Goal: Task Accomplishment & Management: Use online tool/utility

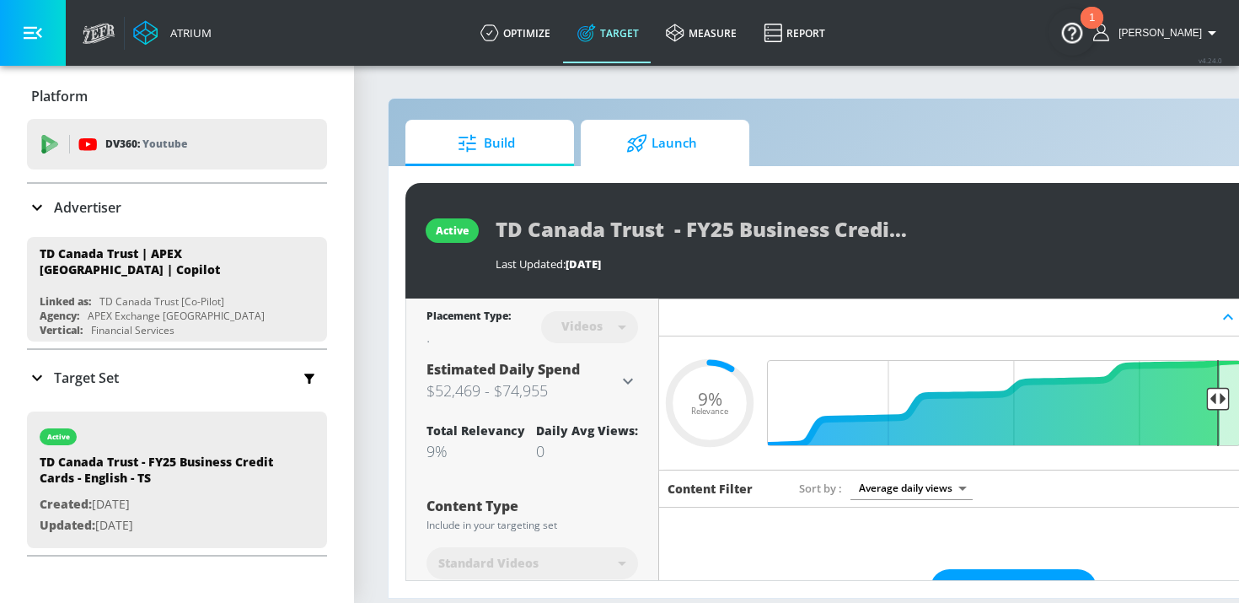
click at [652, 144] on span "Launch" at bounding box center [662, 143] width 128 height 40
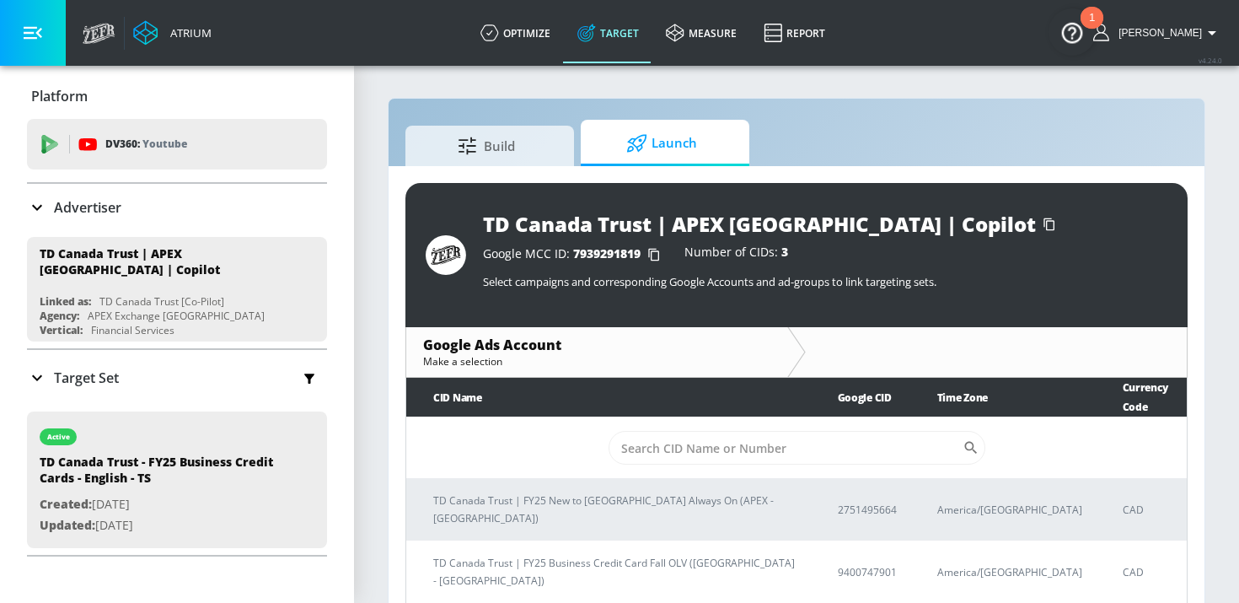
click at [842, 446] on td "​" at bounding box center [796, 448] width 780 height 62
click at [838, 431] on input "Sort By" at bounding box center [786, 448] width 354 height 34
paste input "9400747901"
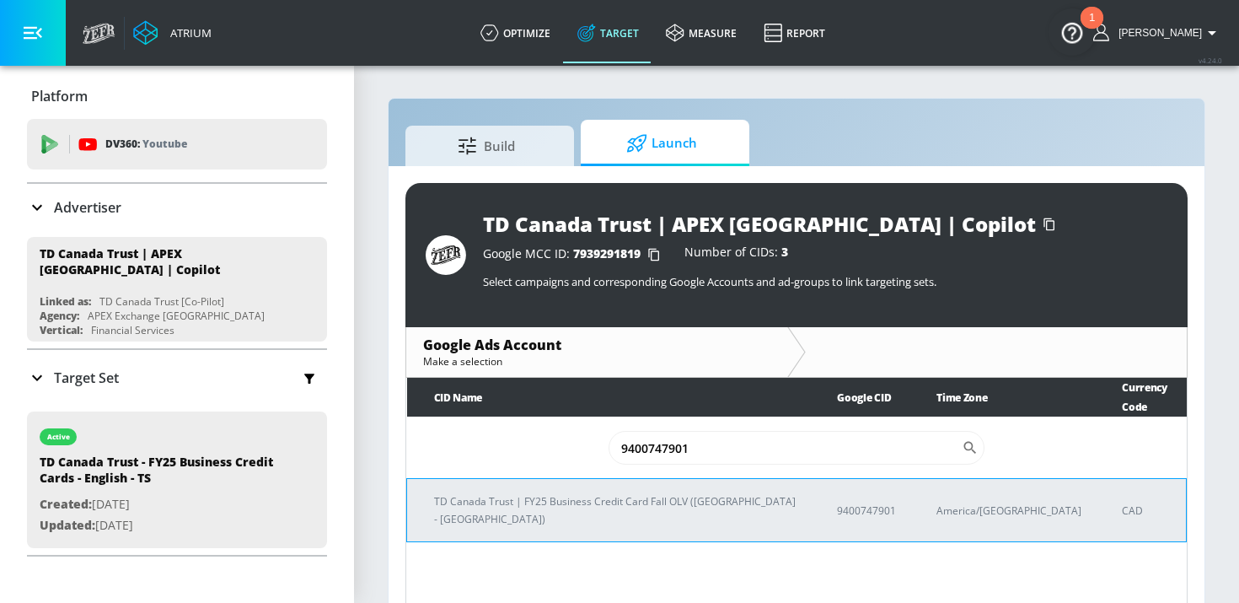
type input "9400747901"
click at [669, 492] on p "TD Canada Trust | FY25 Business Credit Card Fall OLV ([GEOGRAPHIC_DATA] - [GEOG…" at bounding box center [615, 509] width 362 height 35
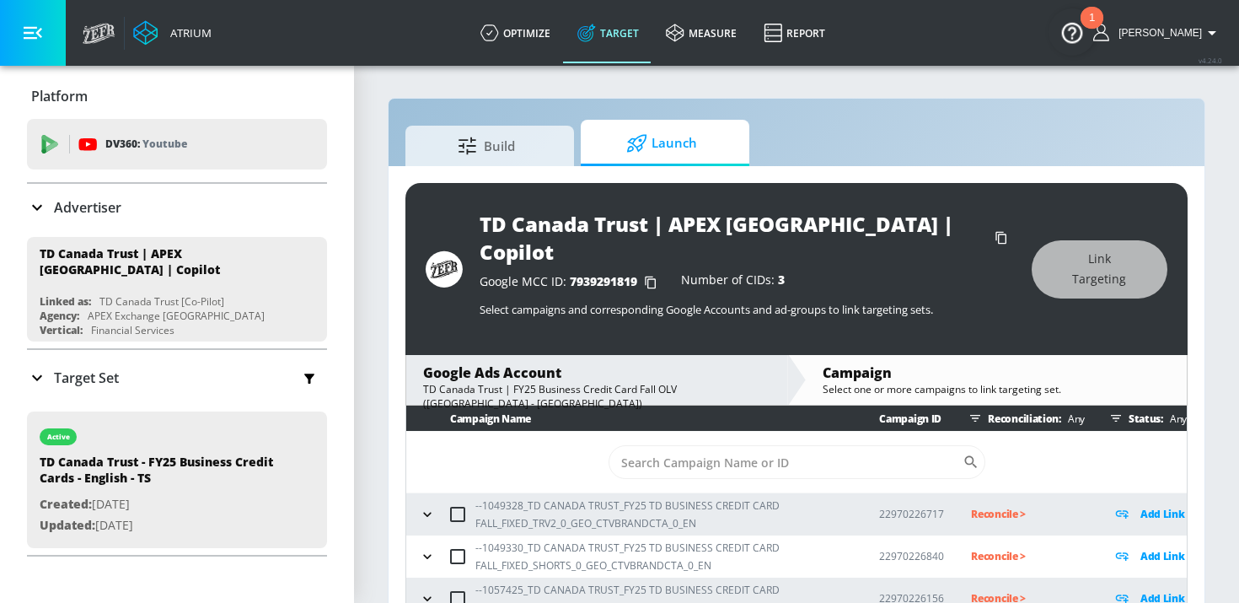
scroll to position [24, 0]
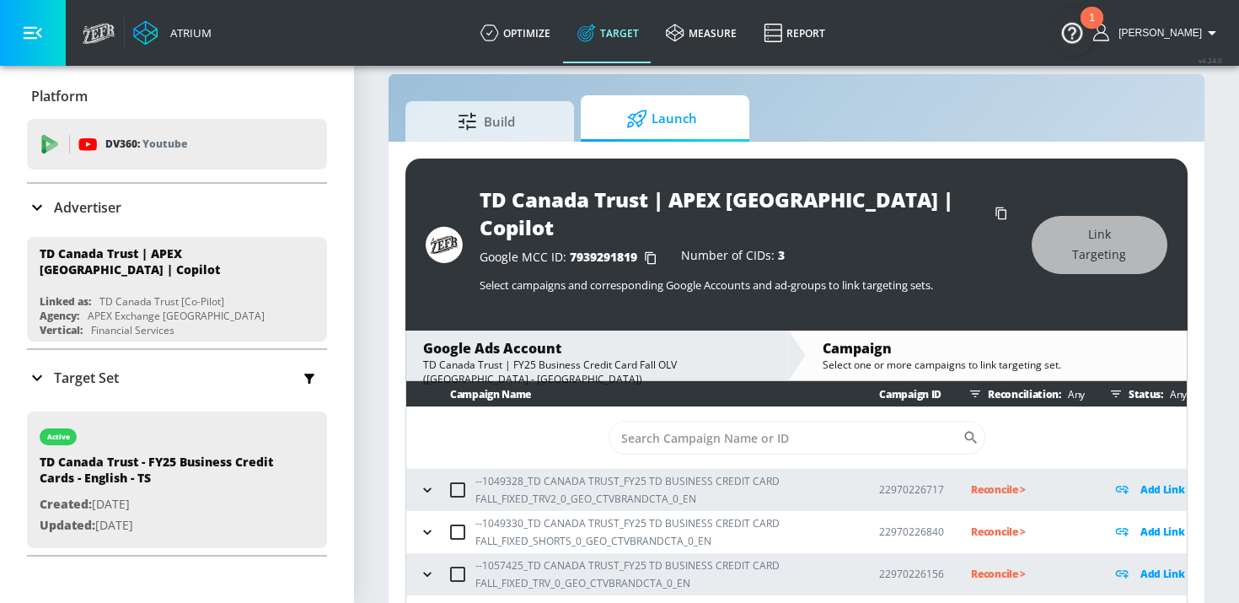
click at [431, 481] on icon "button" at bounding box center [427, 489] width 17 height 17
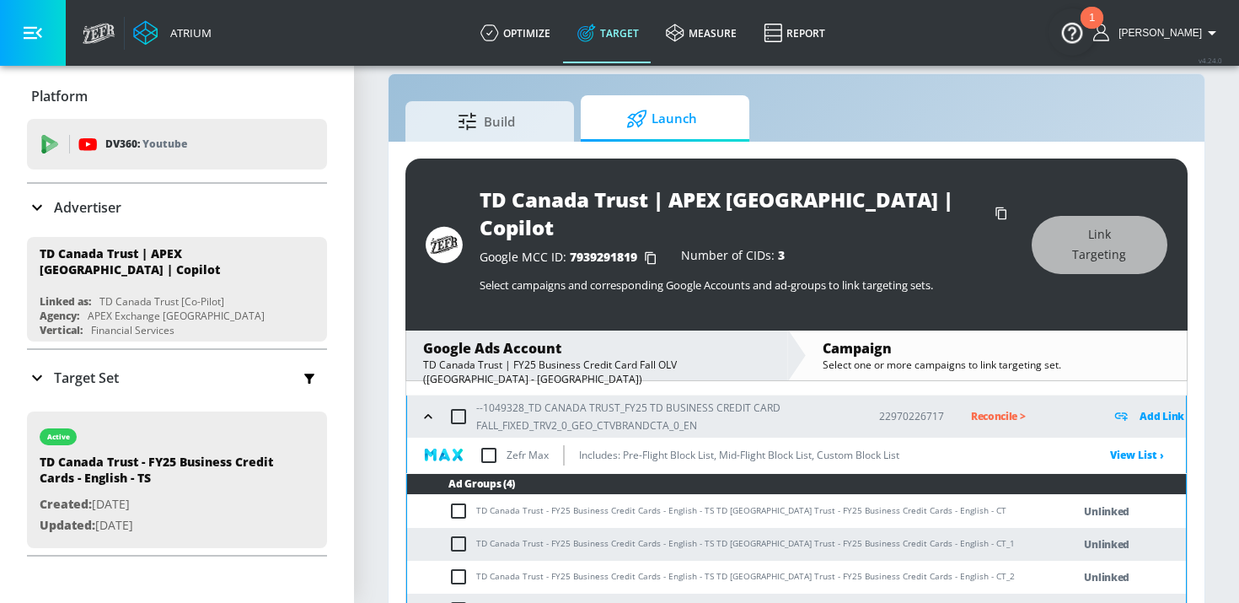
click at [466, 399] on input "checkbox" at bounding box center [458, 416] width 35 height 35
checkbox input "true"
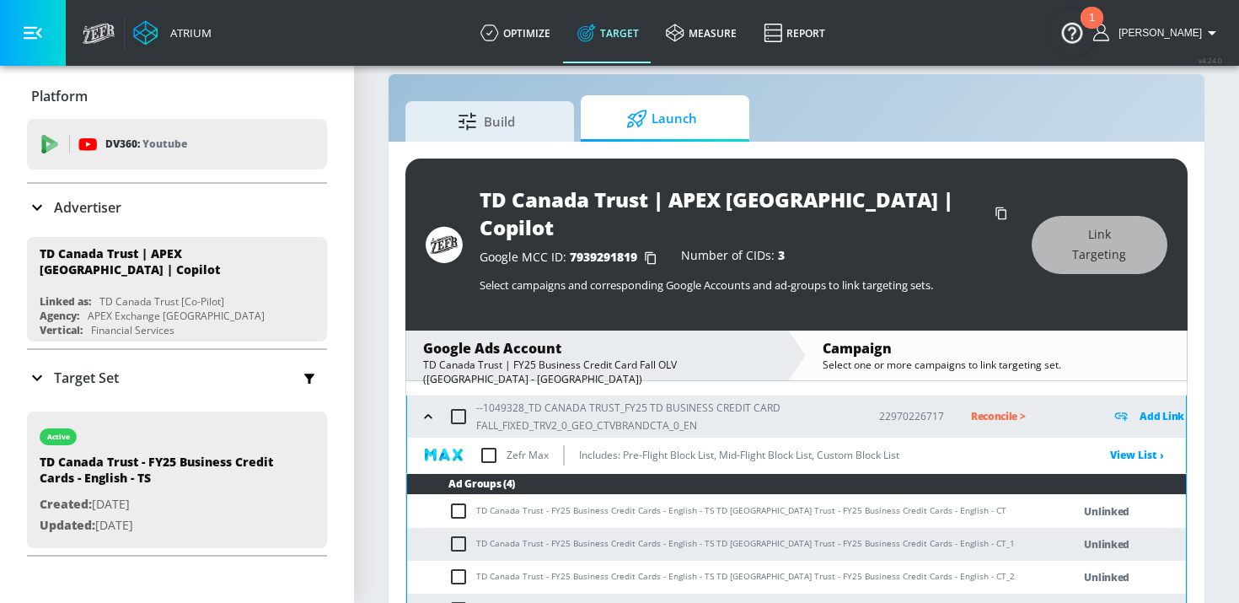
checkbox input "true"
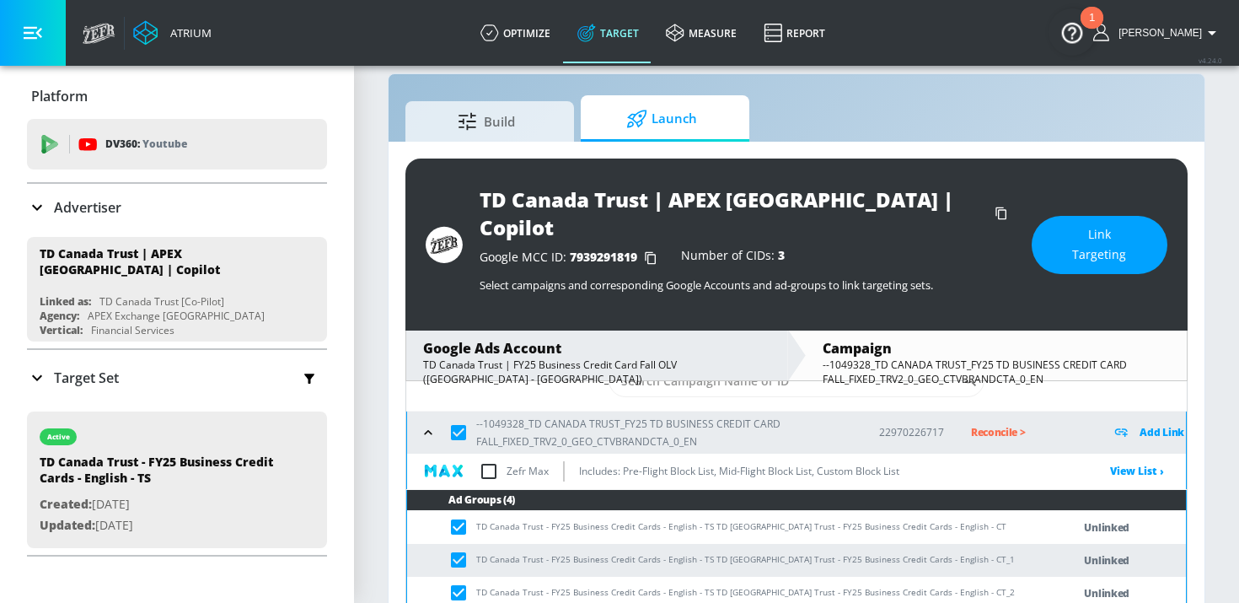
scroll to position [56, 0]
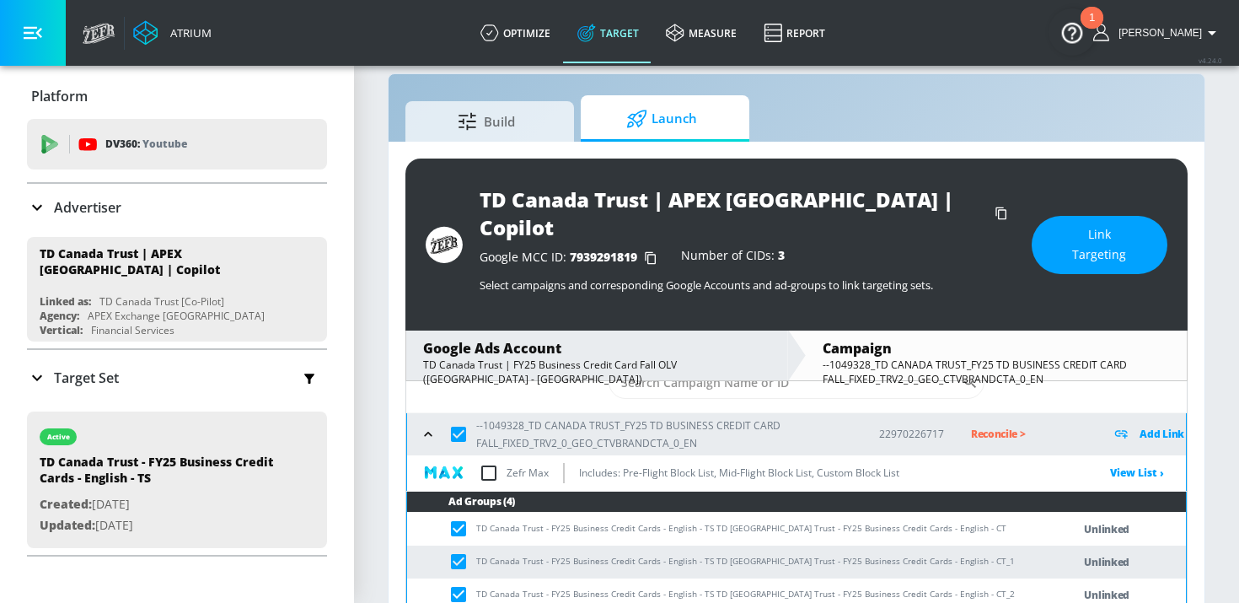
click at [1077, 233] on span "Link Targeting" at bounding box center [1099, 244] width 68 height 41
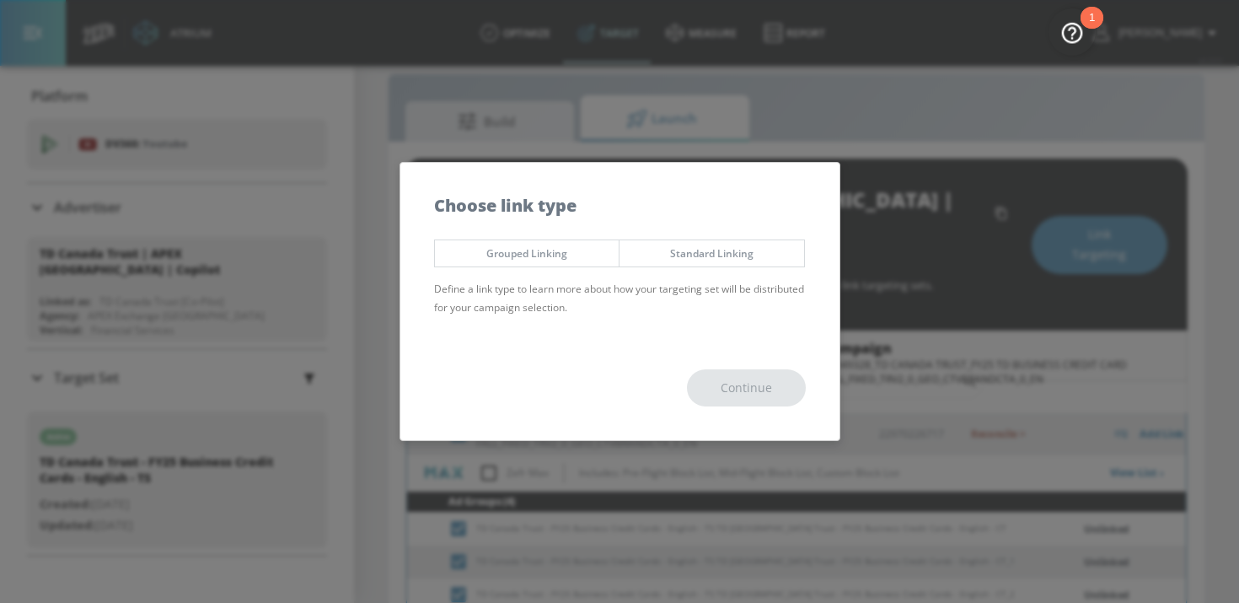
click at [637, 258] on span "Standard Linking" at bounding box center [711, 253] width 159 height 18
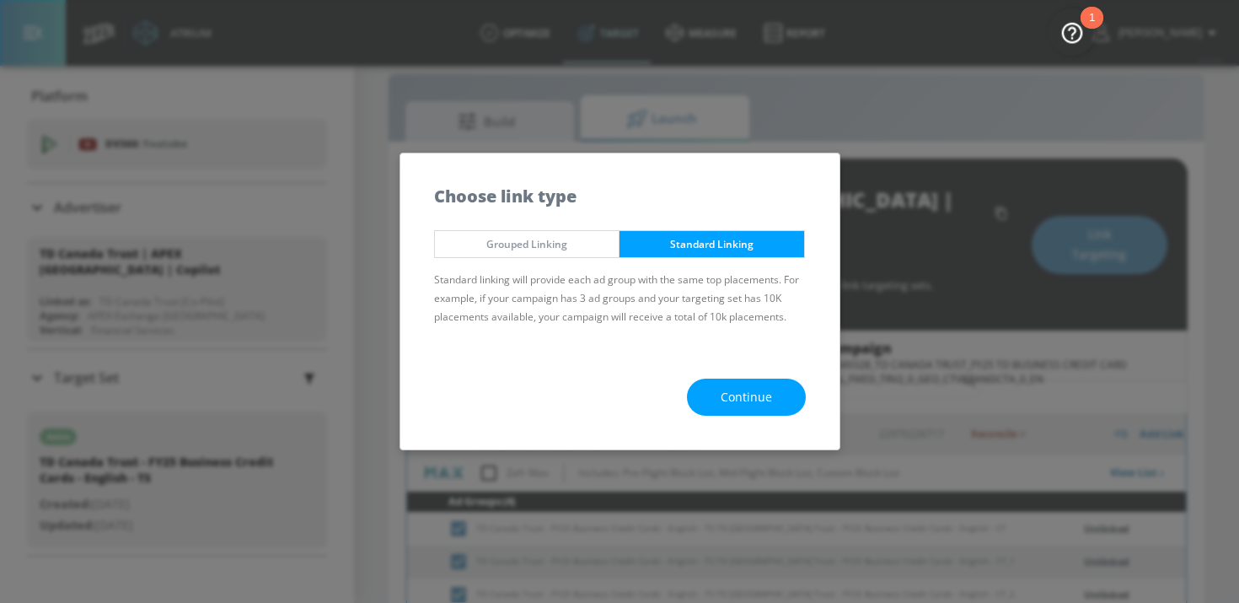
click at [591, 250] on span "Grouped Linking" at bounding box center [527, 244] width 159 height 18
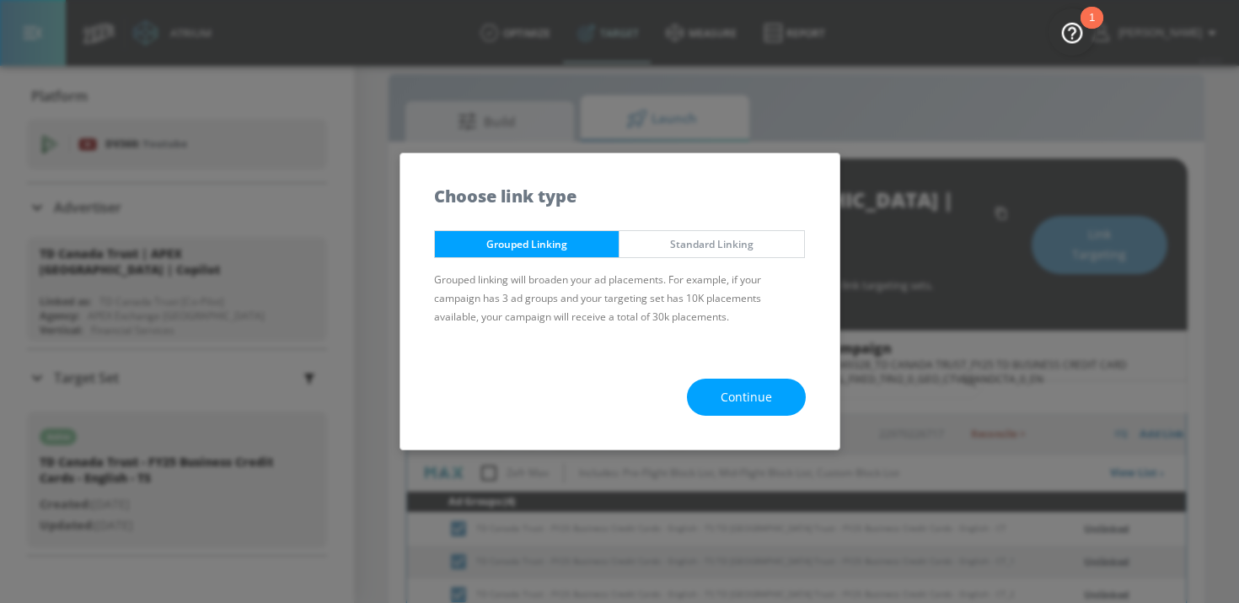
click at [731, 399] on span "Continue" at bounding box center [746, 397] width 51 height 21
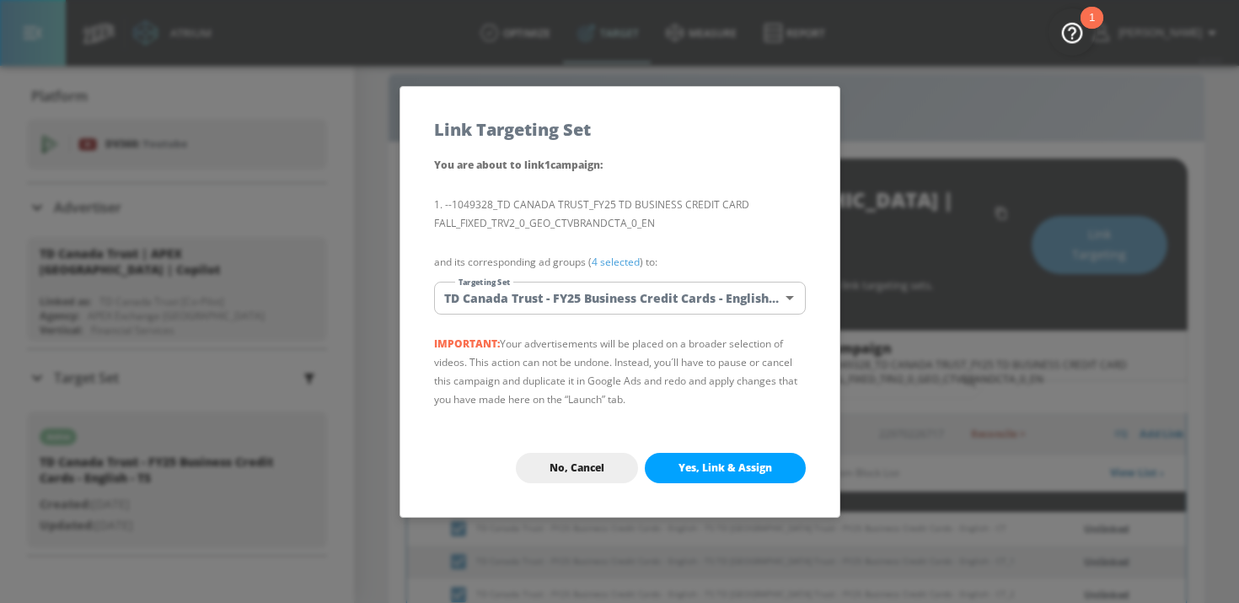
click at [723, 461] on span "Yes, Link & Assign" at bounding box center [726, 467] width 94 height 13
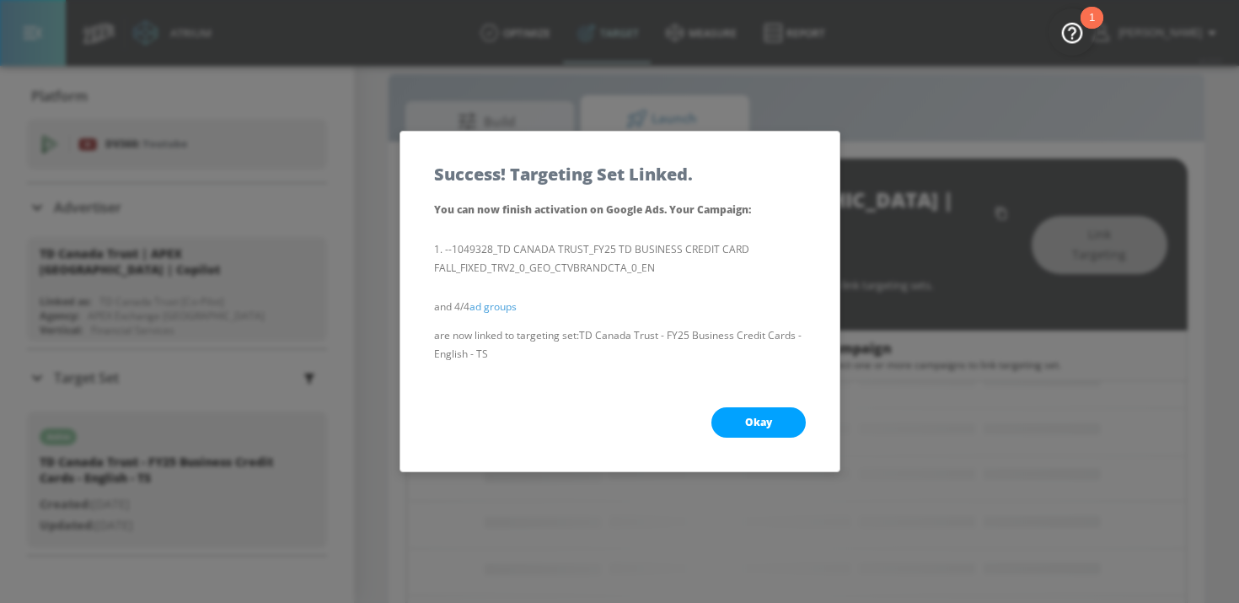
click at [751, 410] on button "Okay" at bounding box center [758, 422] width 94 height 30
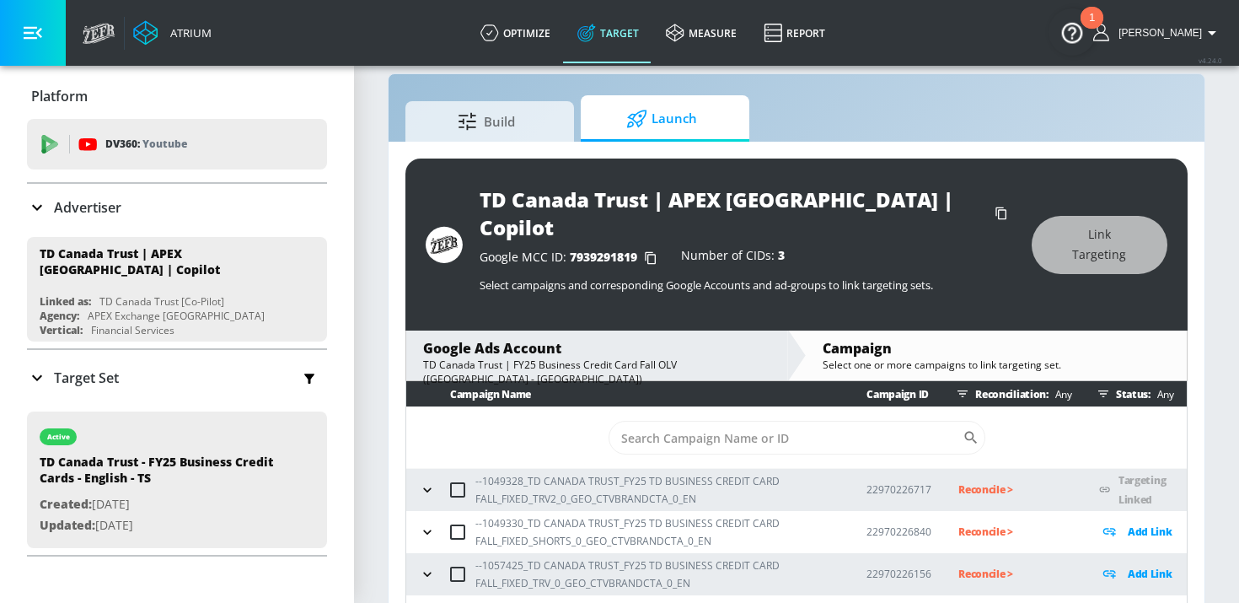
scroll to position [0, 0]
click at [427, 566] on icon "button" at bounding box center [427, 574] width 17 height 17
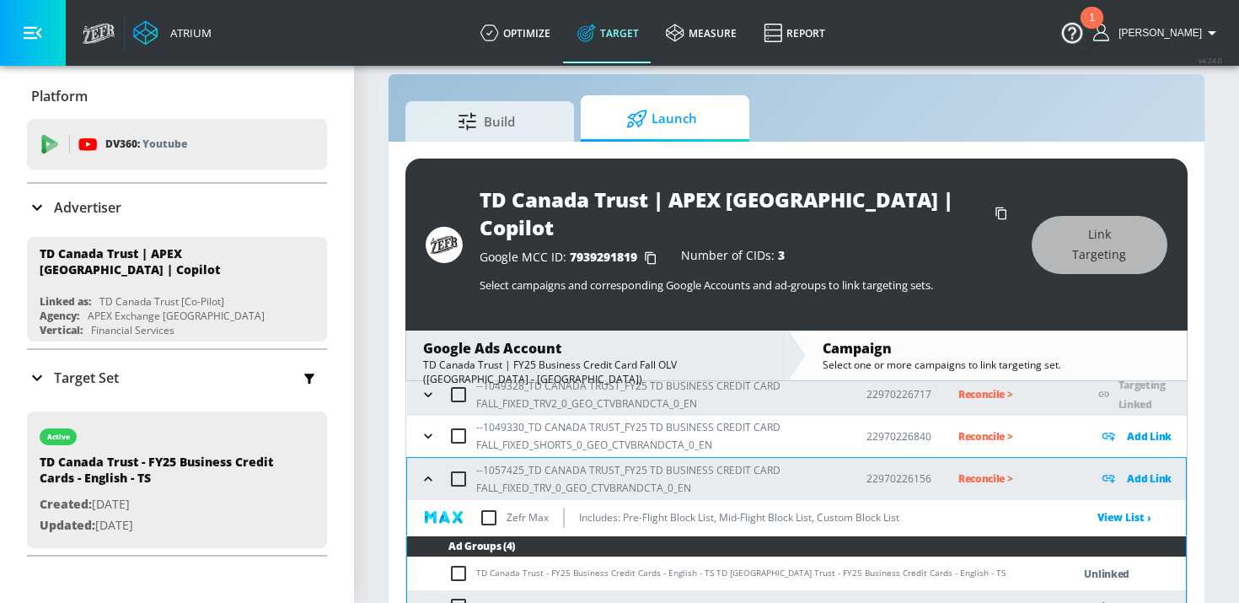
scroll to position [125, 0]
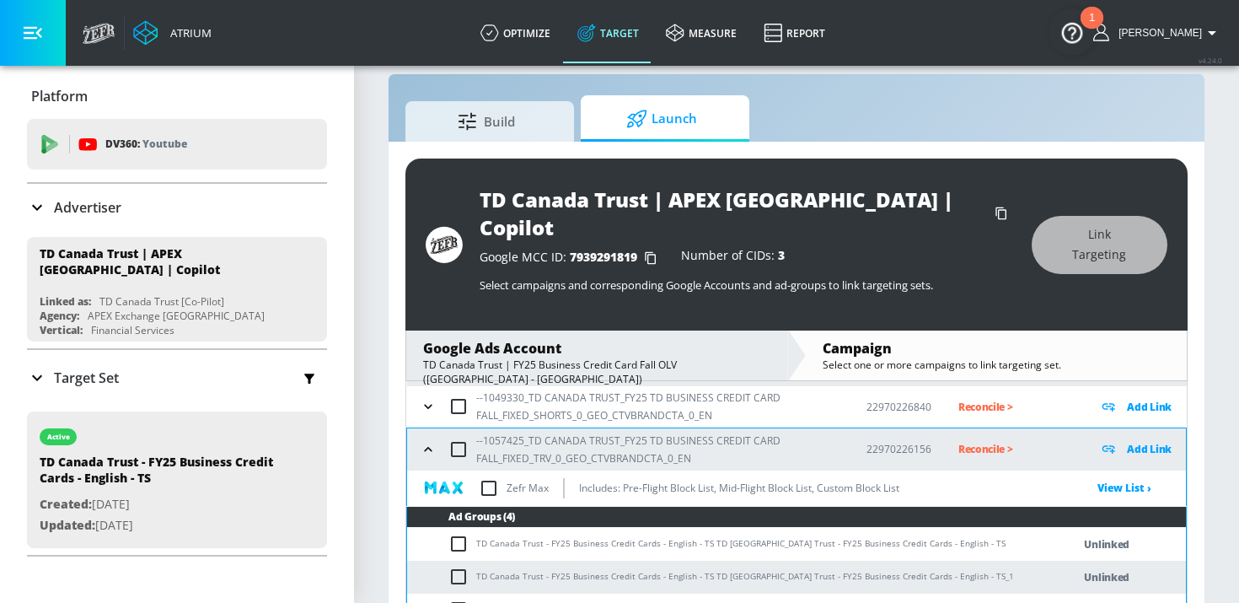
click at [457, 432] on input "checkbox" at bounding box center [458, 449] width 35 height 35
checkbox input "true"
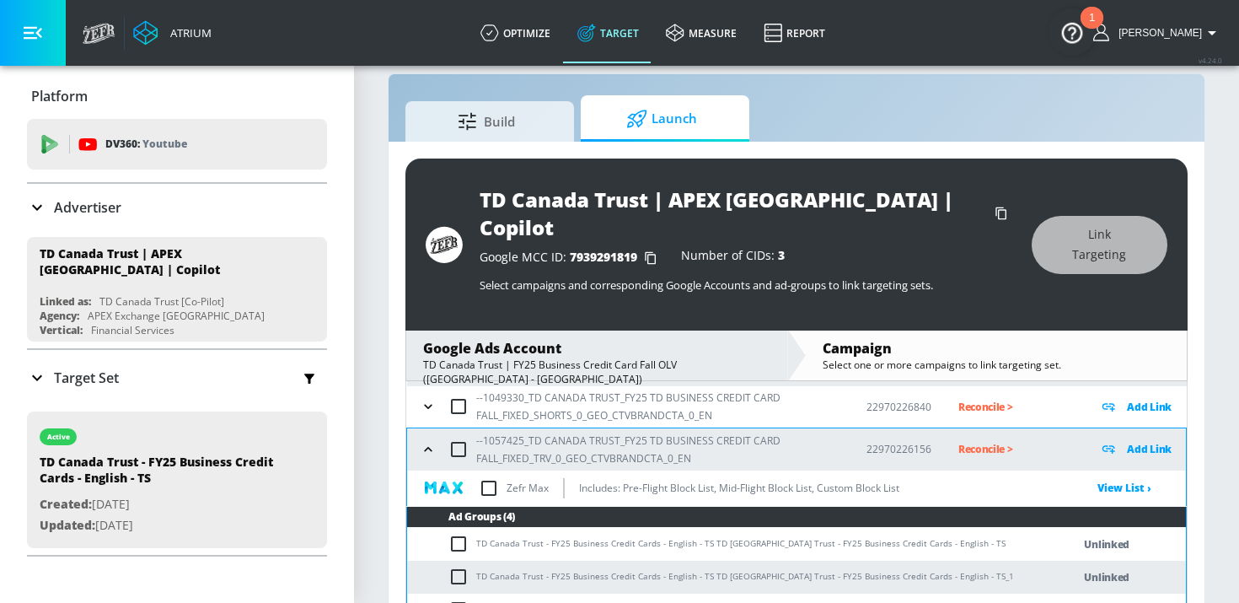
checkbox input "true"
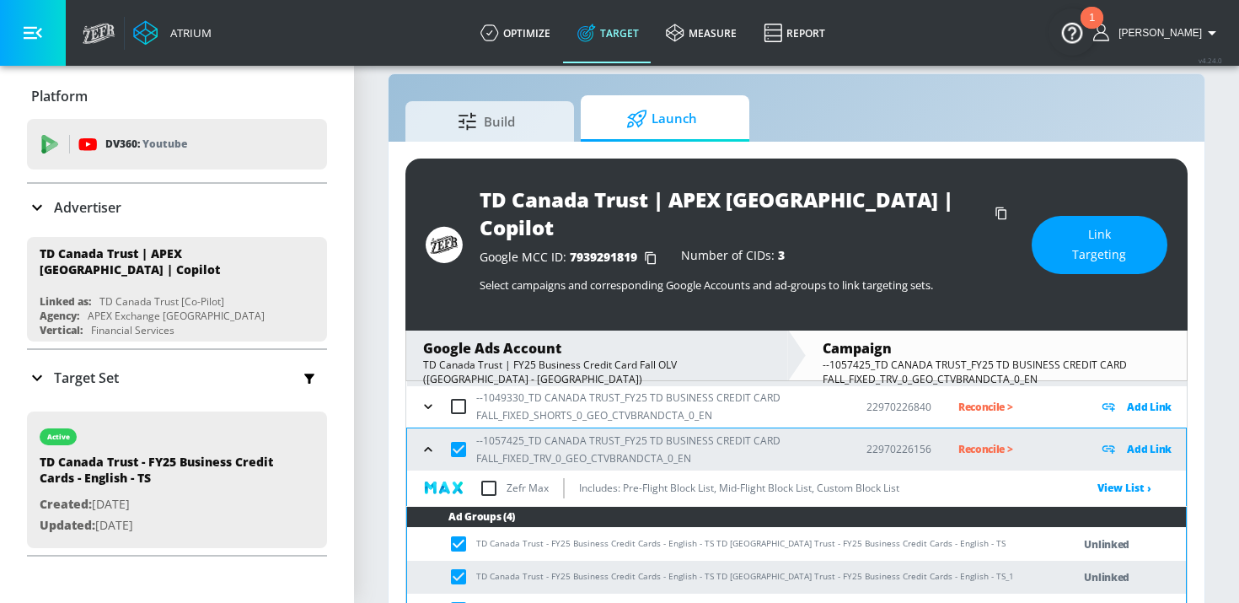
click at [1118, 239] on span "Link Targeting" at bounding box center [1099, 244] width 68 height 41
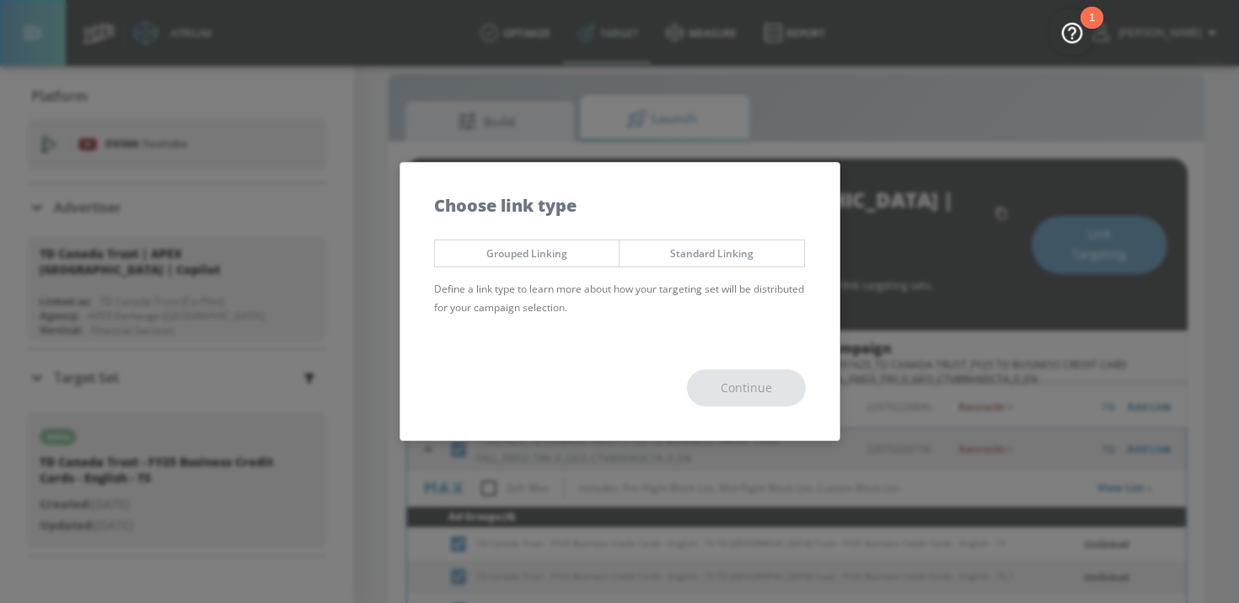
click at [526, 261] on button "Grouped Linking" at bounding box center [527, 253] width 186 height 28
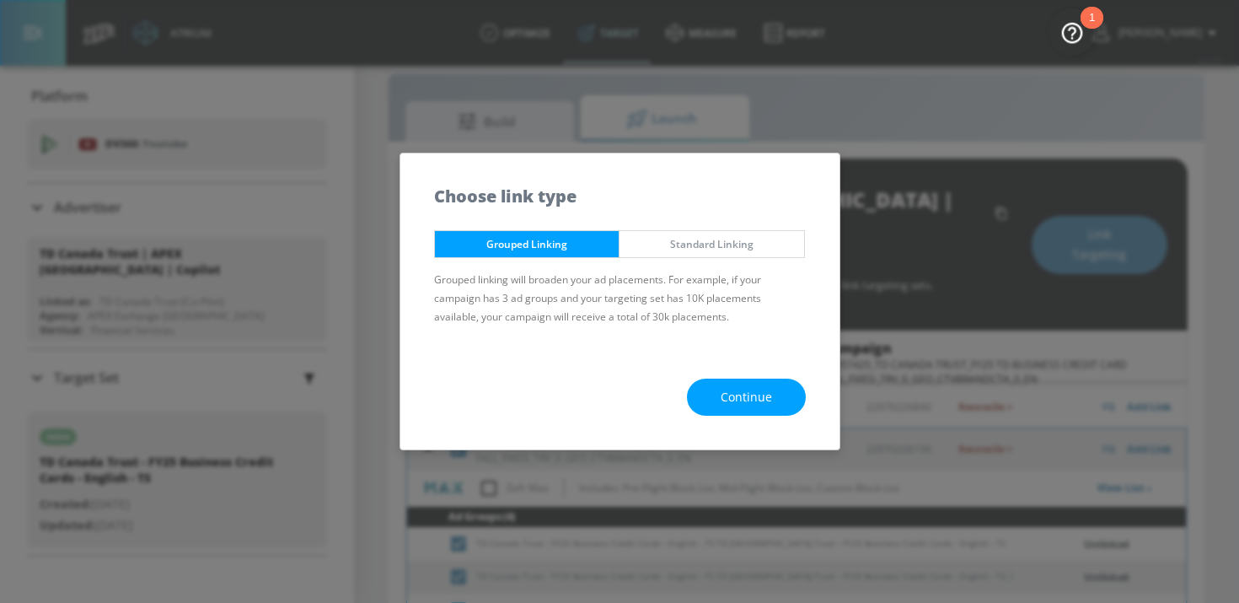
click at [786, 409] on button "Continue" at bounding box center [746, 397] width 119 height 38
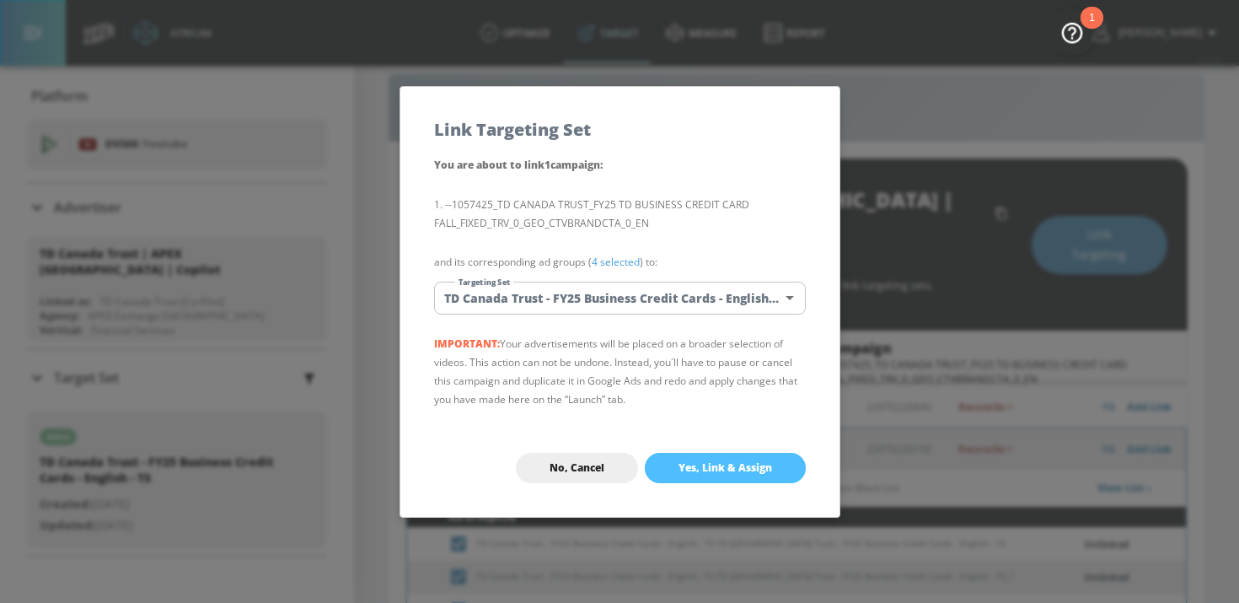
click at [739, 453] on button "Yes, Link & Assign" at bounding box center [725, 468] width 161 height 30
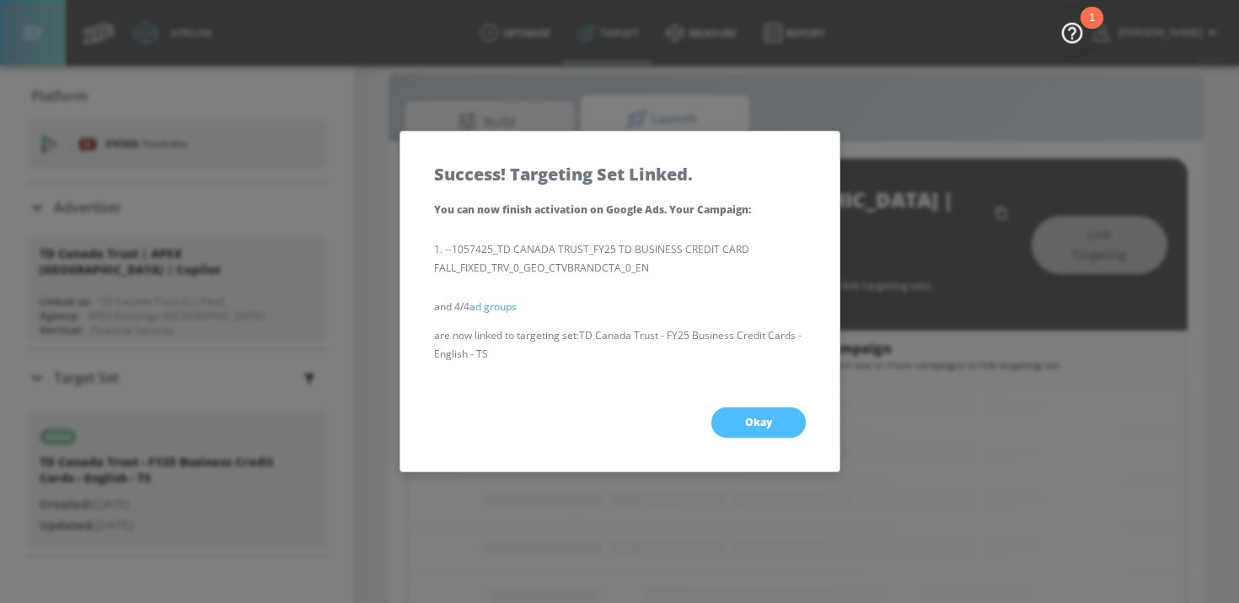
click at [746, 421] on span "Okay" at bounding box center [758, 422] width 27 height 13
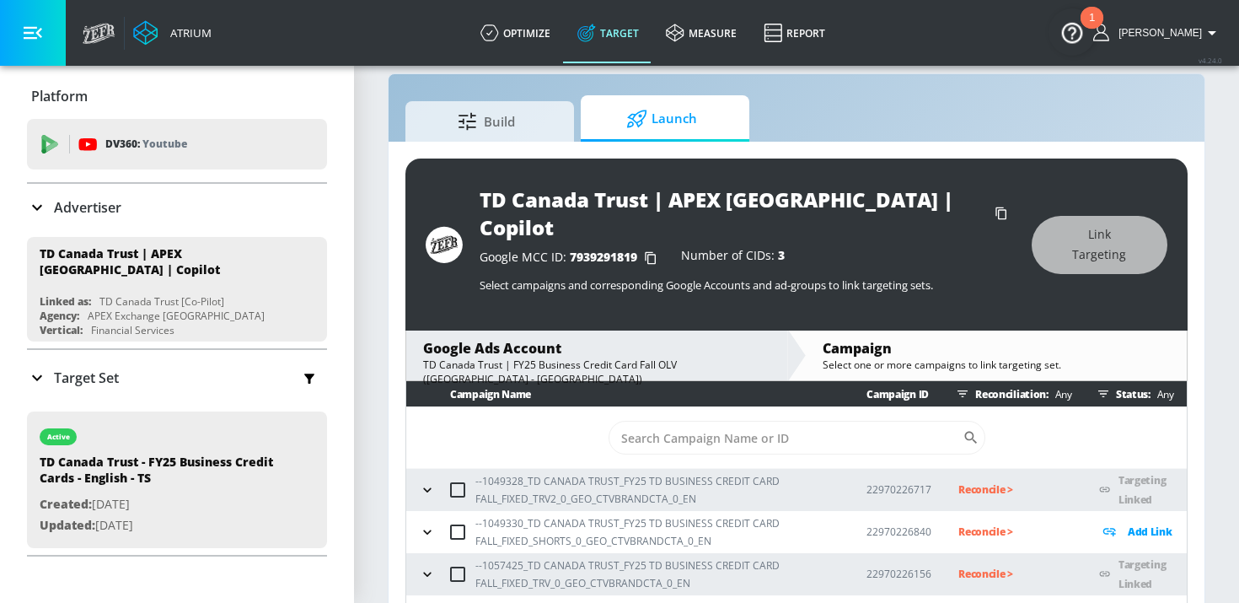
scroll to position [0, 0]
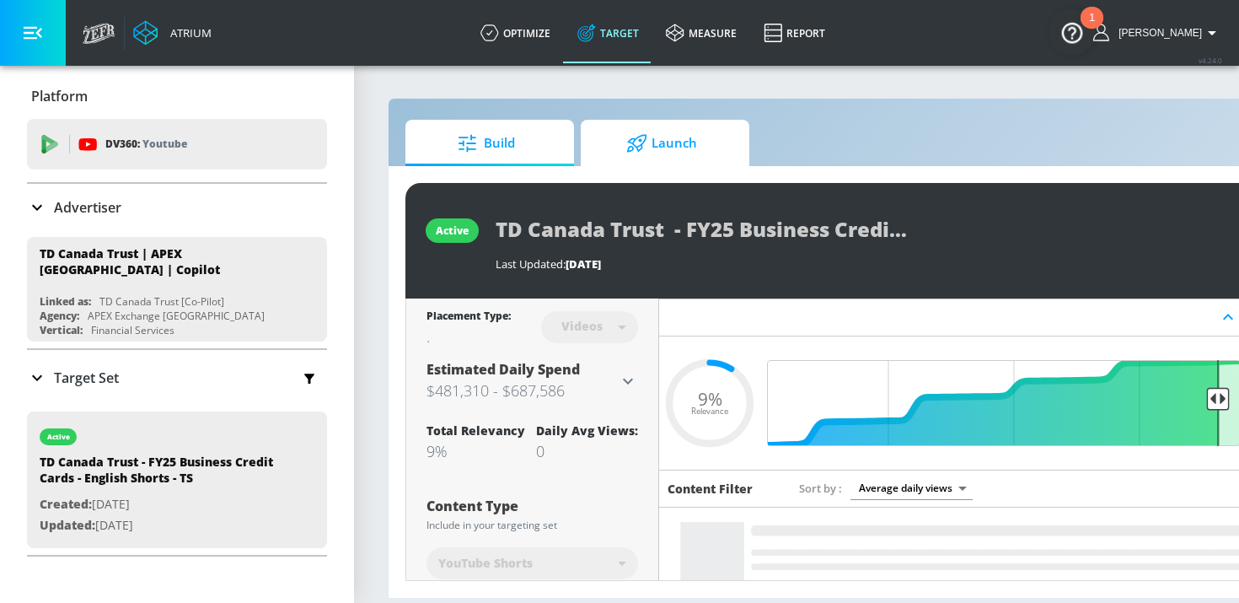
click at [625, 137] on span "Launch" at bounding box center [662, 143] width 128 height 40
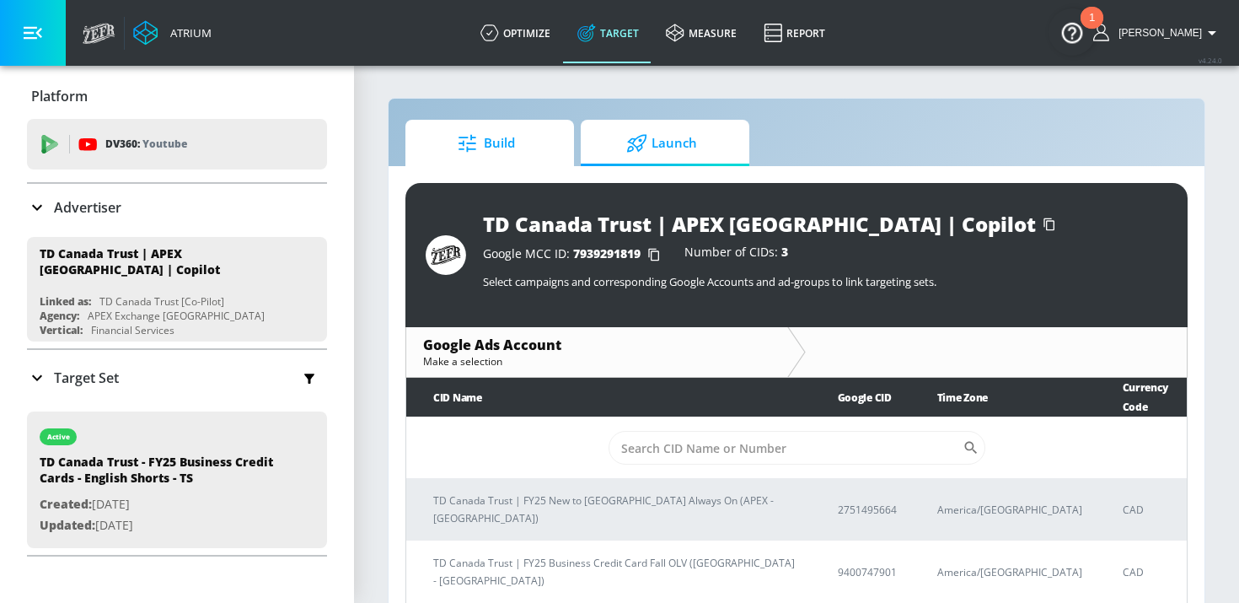
click at [530, 137] on span "Build" at bounding box center [486, 143] width 128 height 40
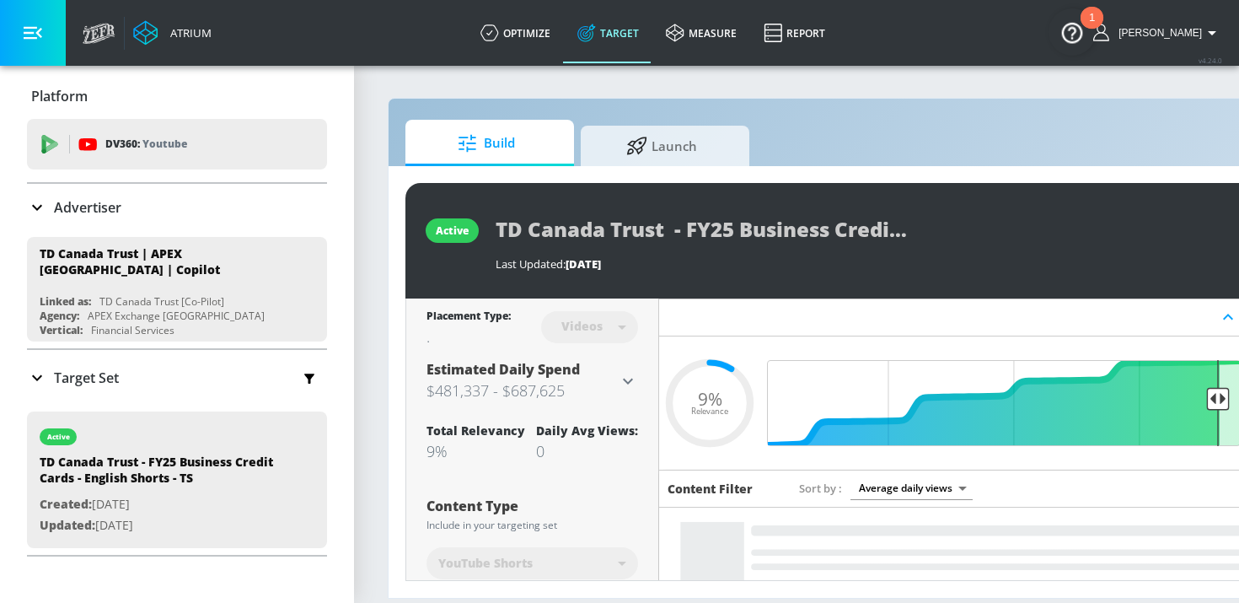
click at [655, 123] on div "Build Launch" at bounding box center [886, 143] width 963 height 46
click at [653, 146] on span "Launch" at bounding box center [662, 143] width 128 height 40
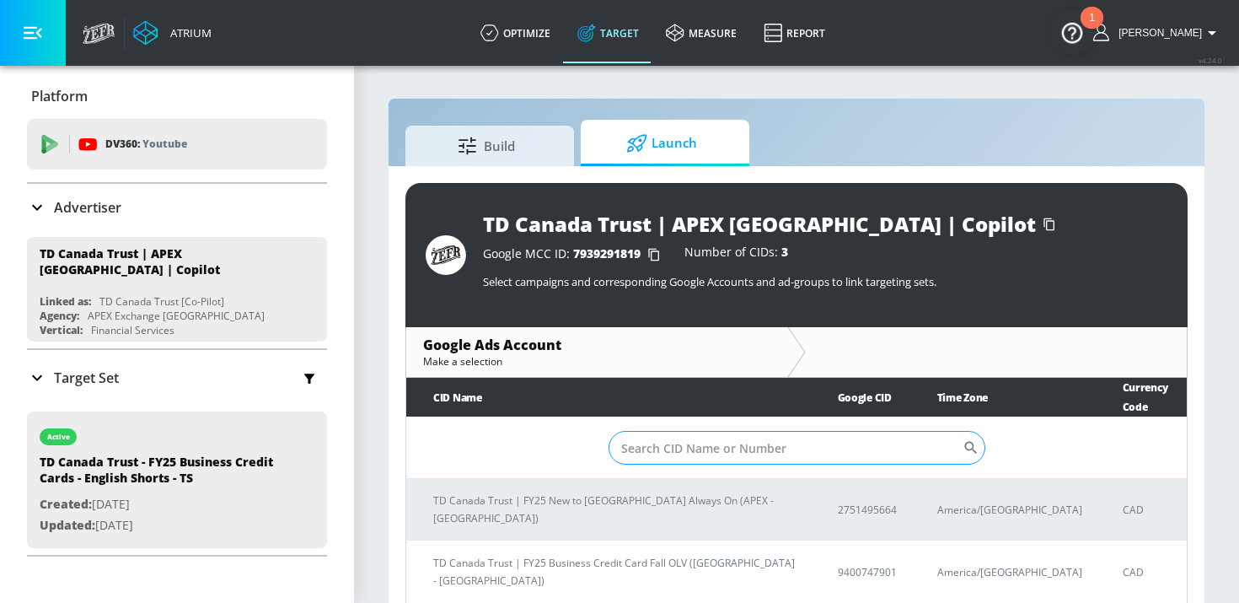
click at [684, 434] on input "Sort By" at bounding box center [786, 448] width 354 height 34
paste input "9400747901"
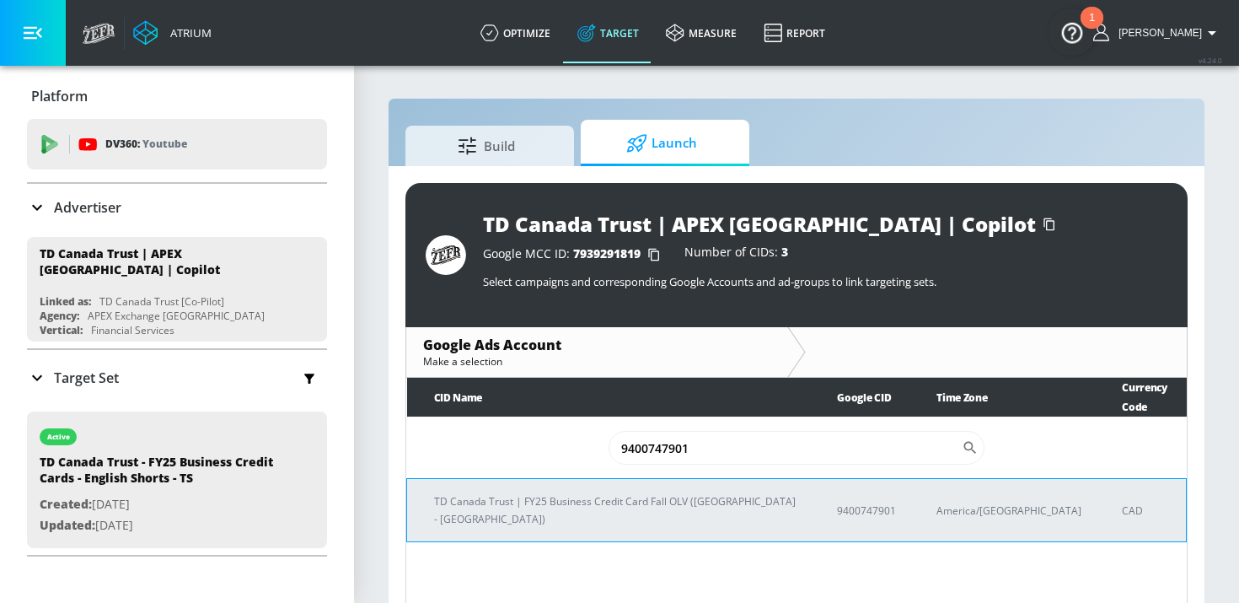
type input "9400747901"
click at [498, 492] on p "TD Canada Trust | FY25 Business Credit Card Fall OLV ([GEOGRAPHIC_DATA] - [GEOG…" at bounding box center [615, 509] width 362 height 35
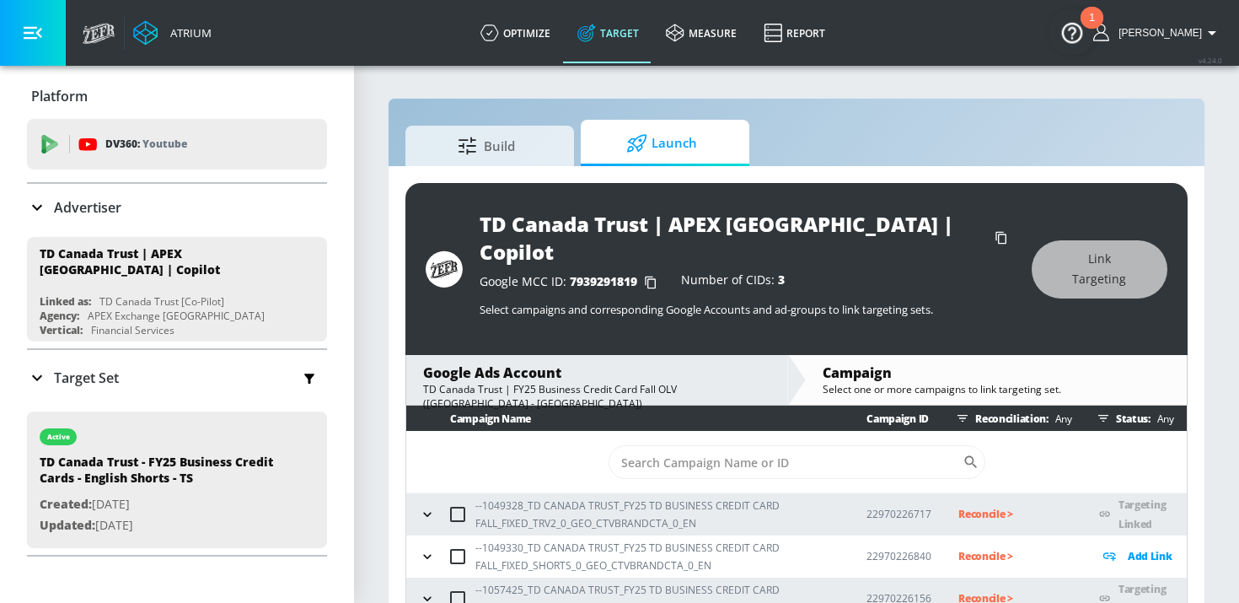
scroll to position [24, 0]
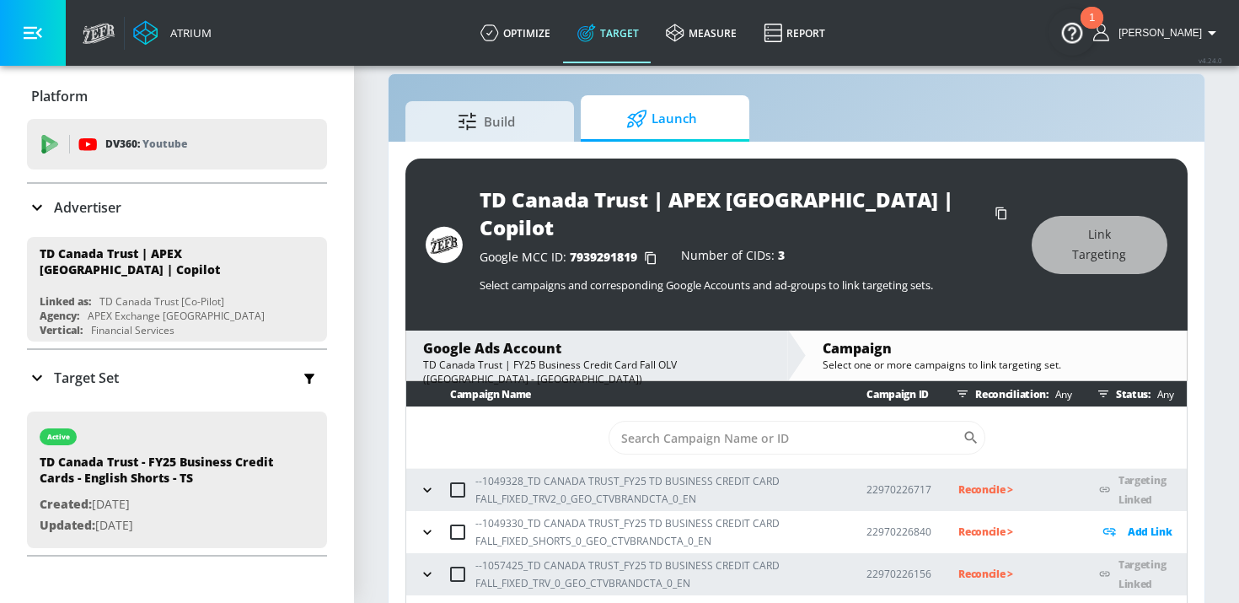
click at [437, 519] on button "button" at bounding box center [427, 531] width 25 height 25
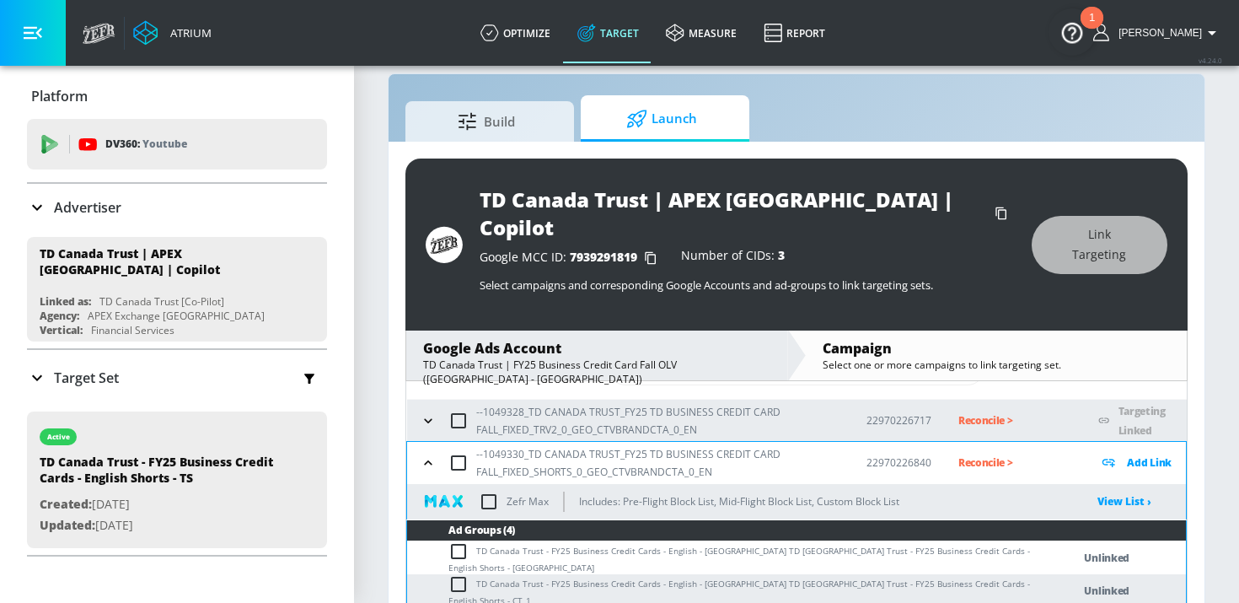
scroll to position [66, 0]
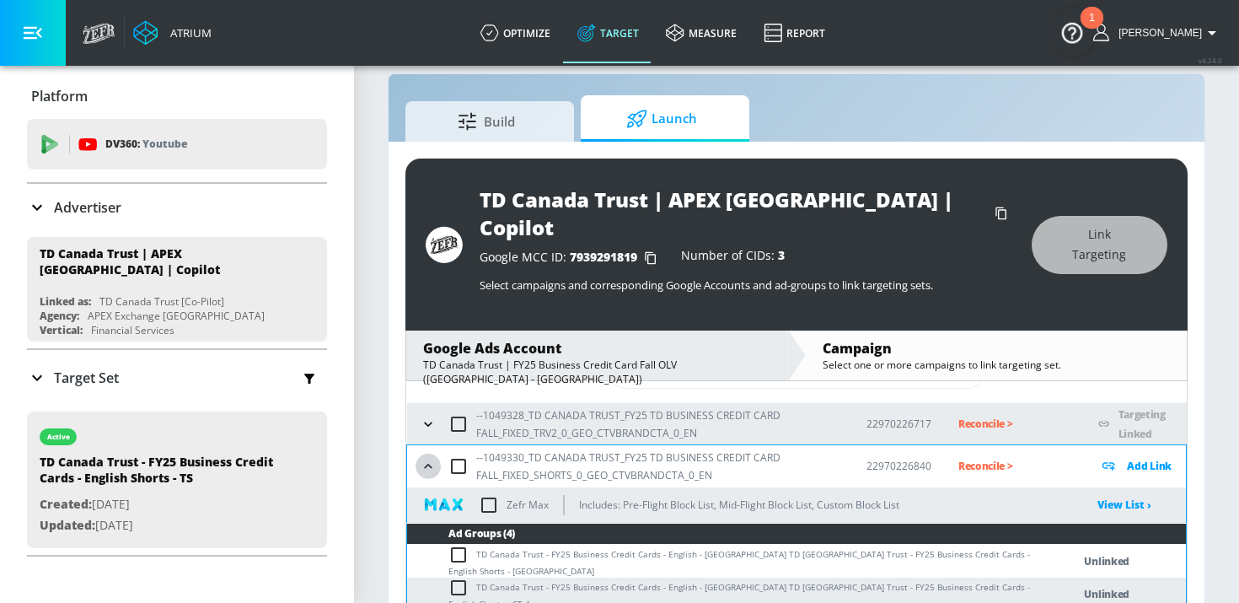
click at [428, 458] on icon "button" at bounding box center [428, 466] width 17 height 17
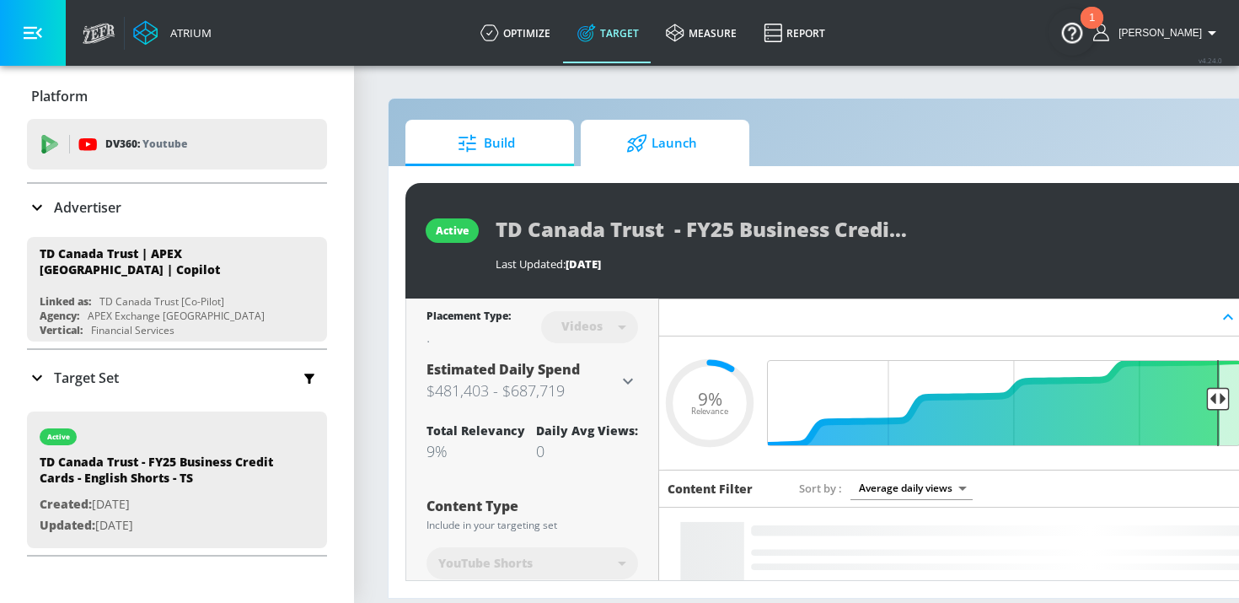
click at [646, 153] on span "Launch" at bounding box center [662, 143] width 128 height 40
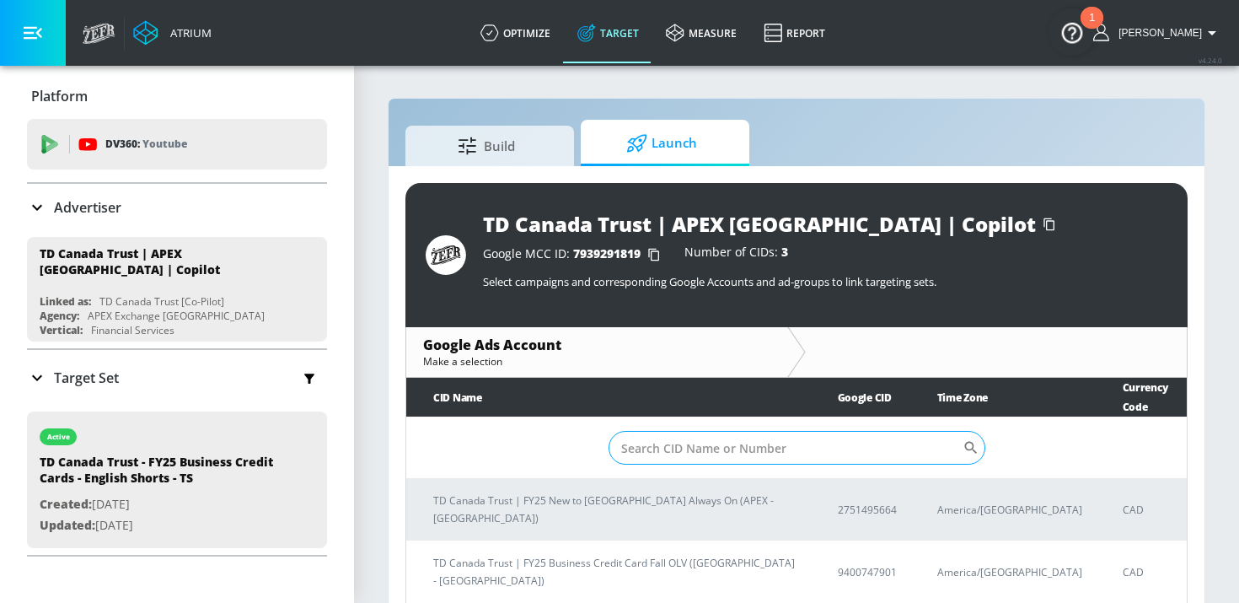
click at [640, 436] on input "Sort By" at bounding box center [786, 448] width 354 height 34
paste input "9400747901"
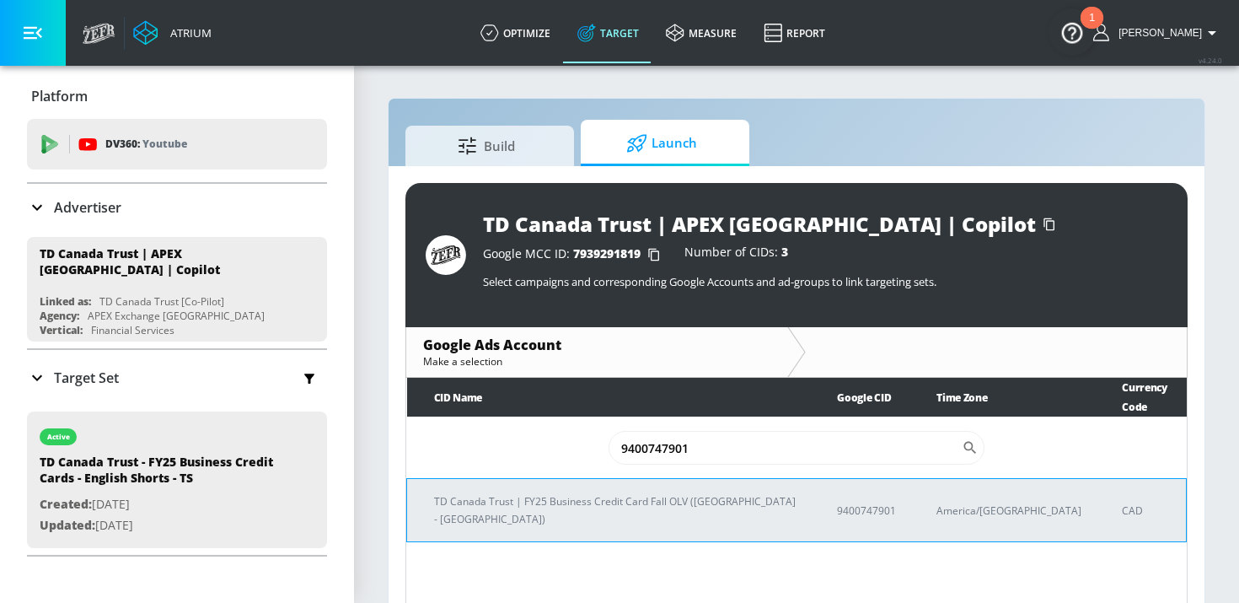
type input "9400747901"
click at [598, 479] on td "TD Canada Trust | FY25 Business Credit Card Fall OLV ([GEOGRAPHIC_DATA] - [GEOG…" at bounding box center [609, 510] width 404 height 63
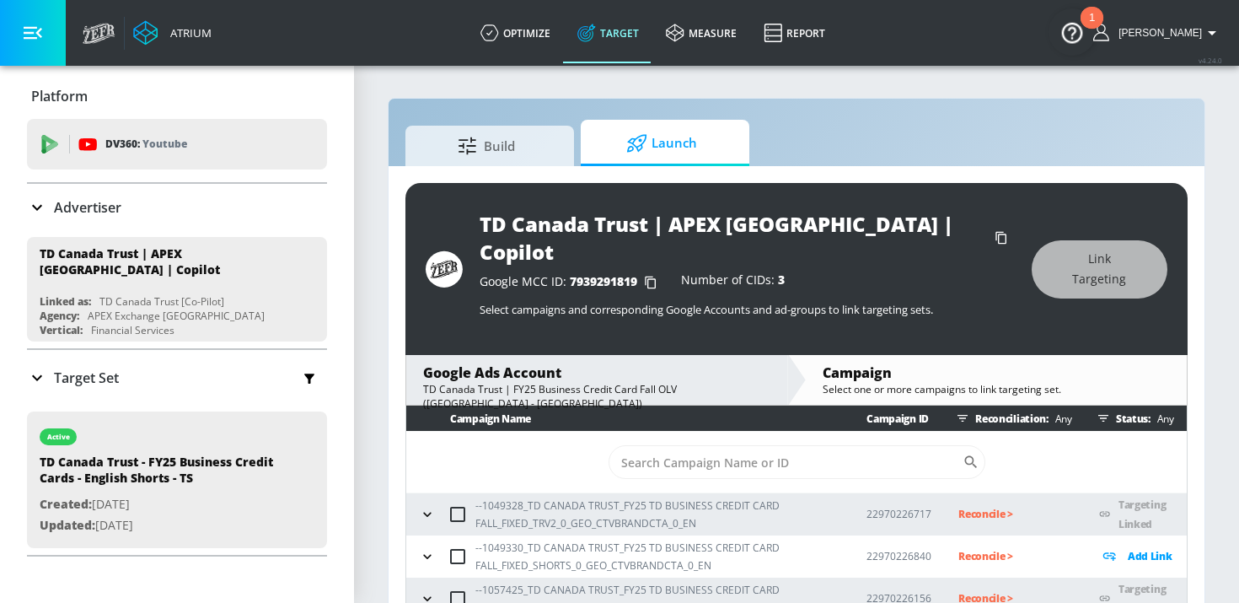
scroll to position [24, 0]
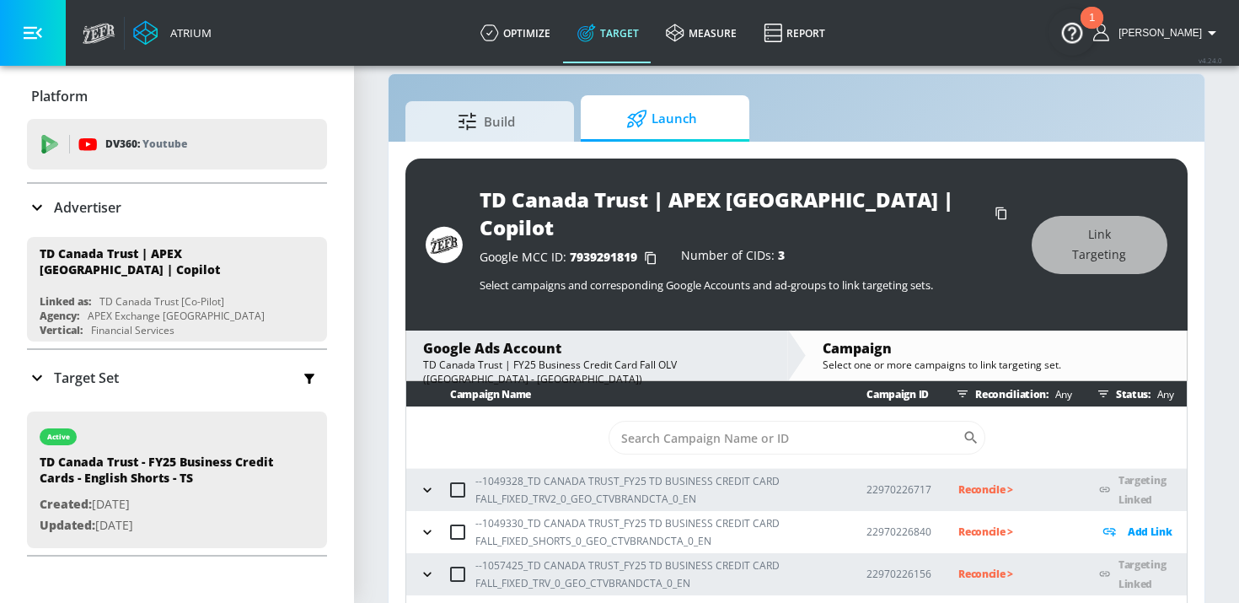
click at [426, 529] on icon "button" at bounding box center [427, 531] width 8 height 4
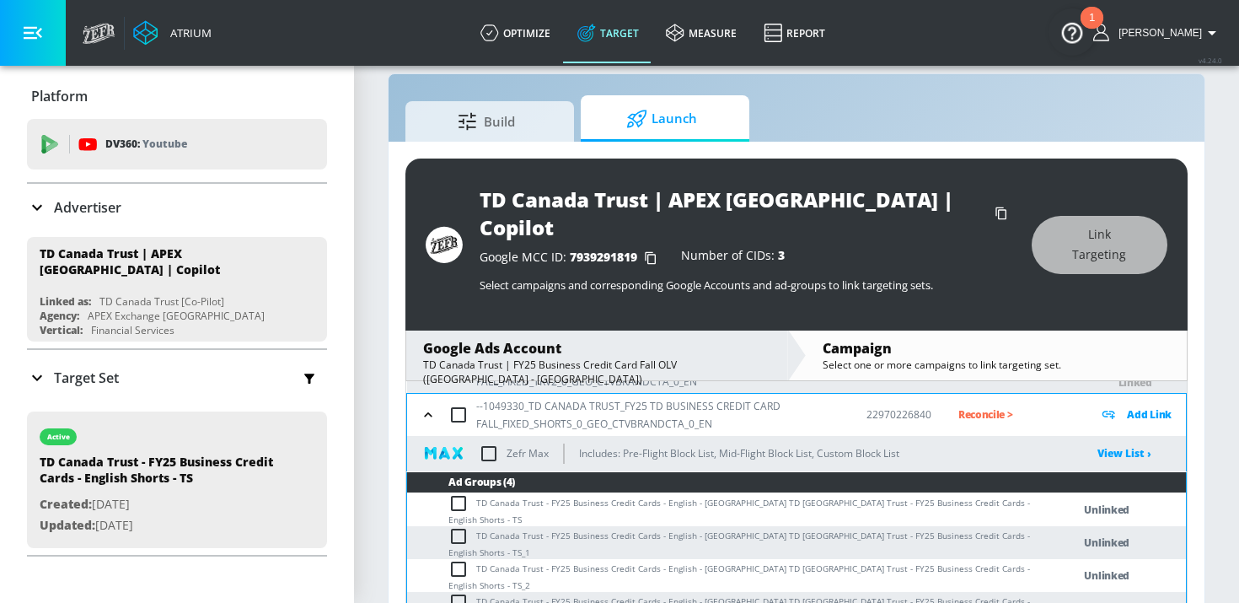
scroll to position [114, 0]
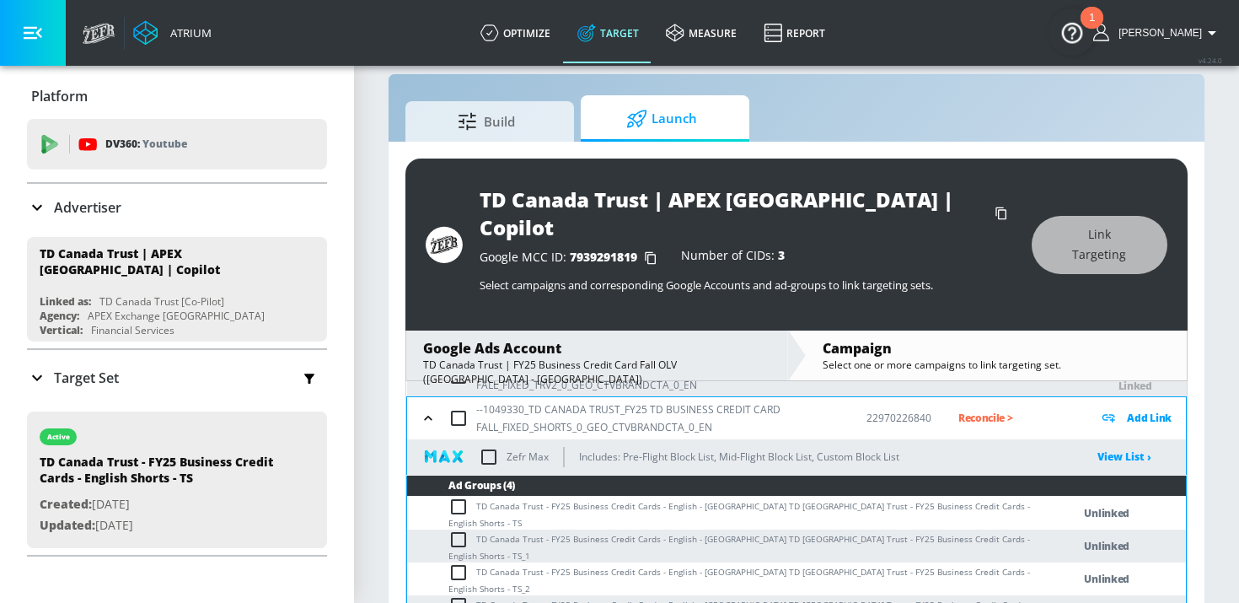
click at [463, 400] on input "checkbox" at bounding box center [458, 417] width 35 height 35
checkbox input "true"
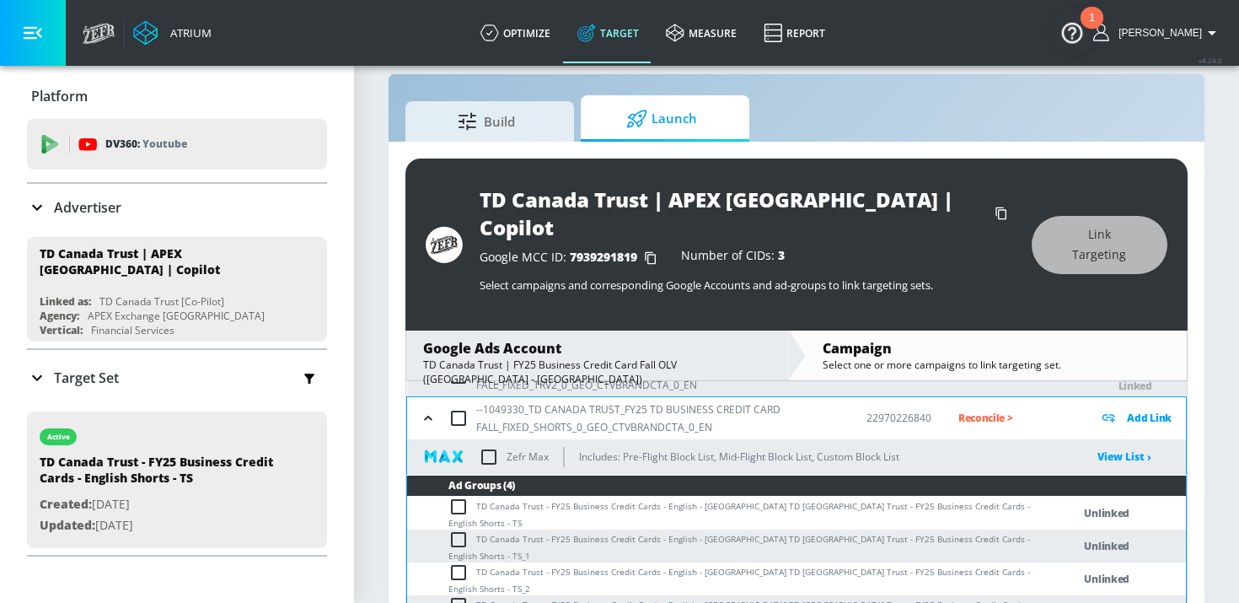
checkbox input "true"
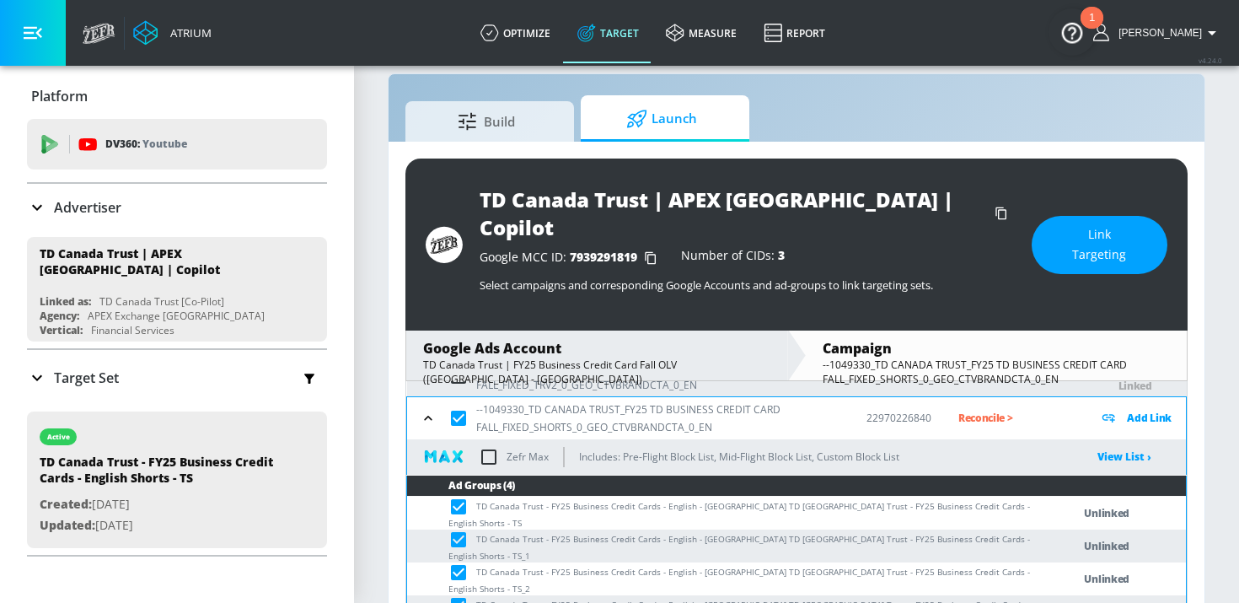
scroll to position [172, 0]
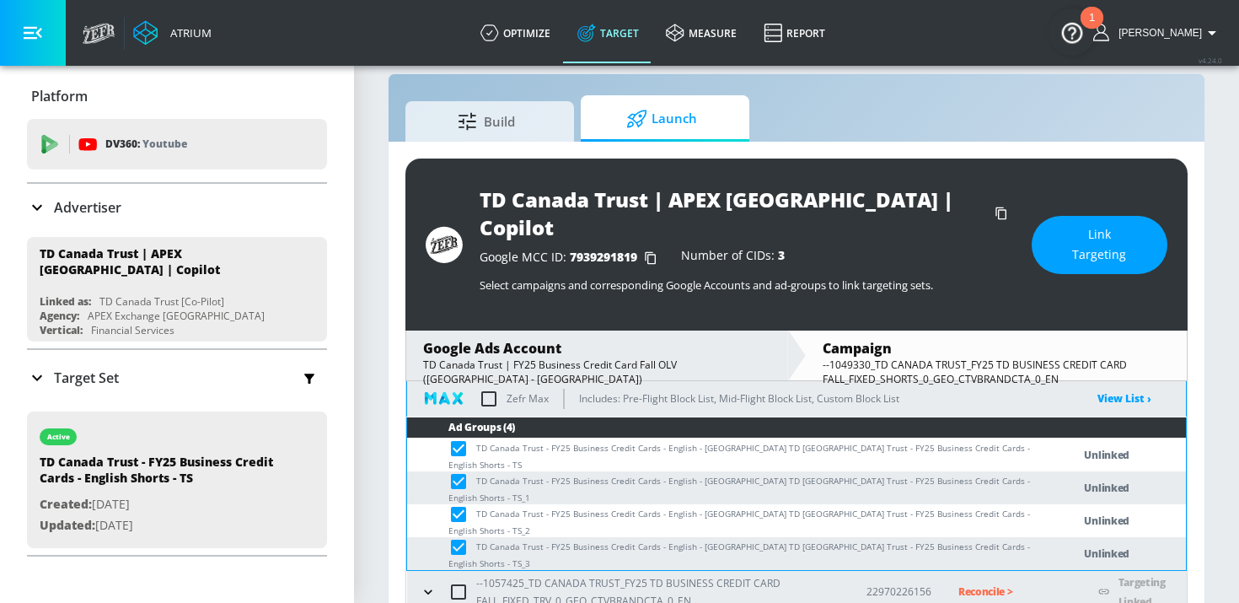
click at [1087, 227] on span "Link Targeting" at bounding box center [1099, 244] width 68 height 41
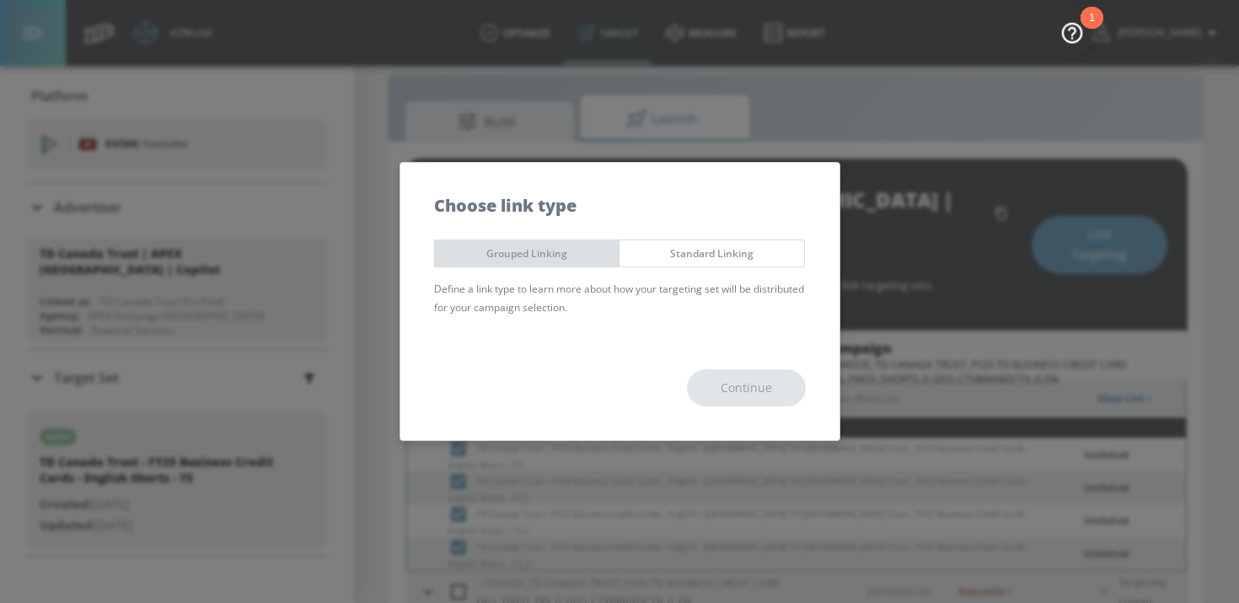
click at [578, 257] on span "Grouped Linking" at bounding box center [527, 253] width 159 height 18
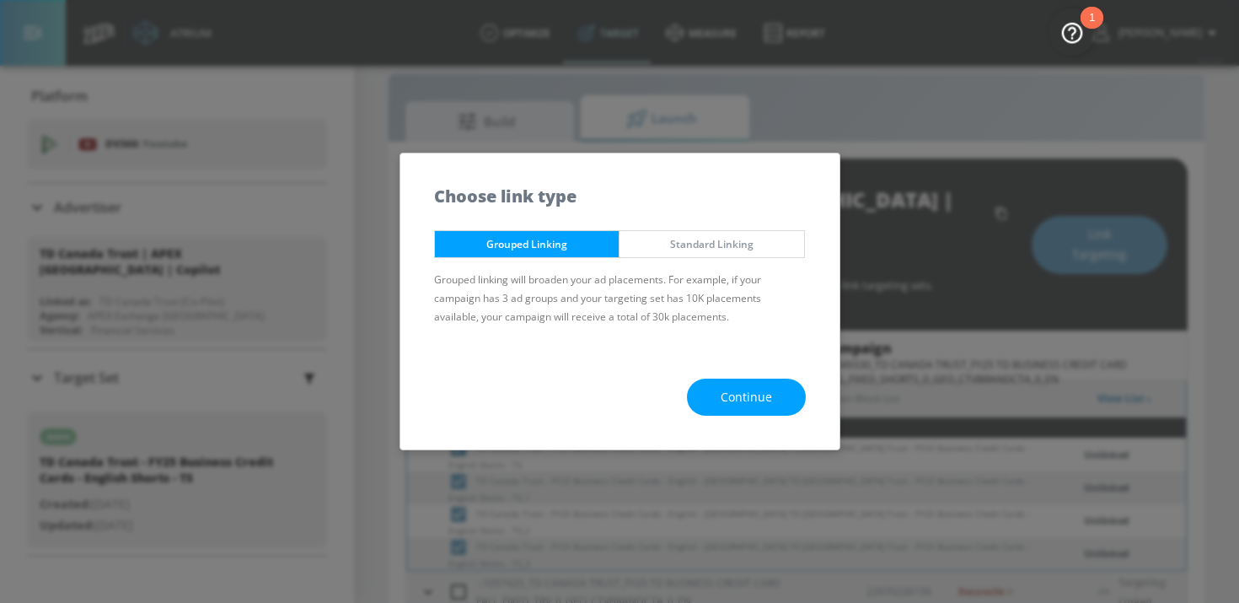
click at [737, 395] on span "Continue" at bounding box center [746, 397] width 51 height 21
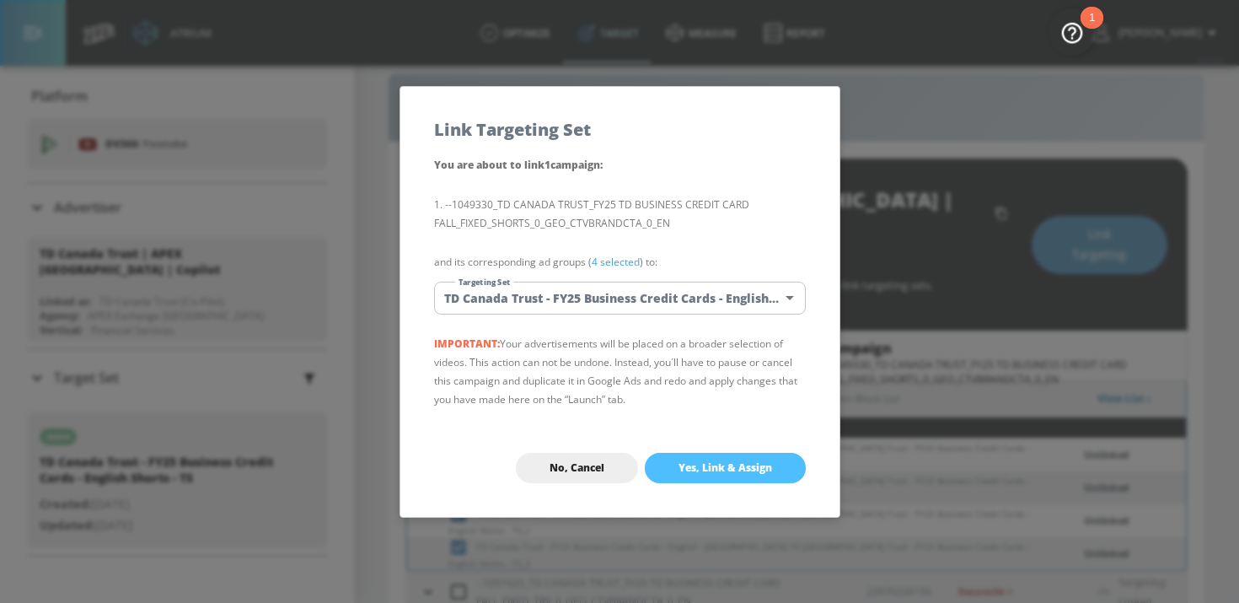
click at [736, 469] on span "Yes, Link & Assign" at bounding box center [726, 467] width 94 height 13
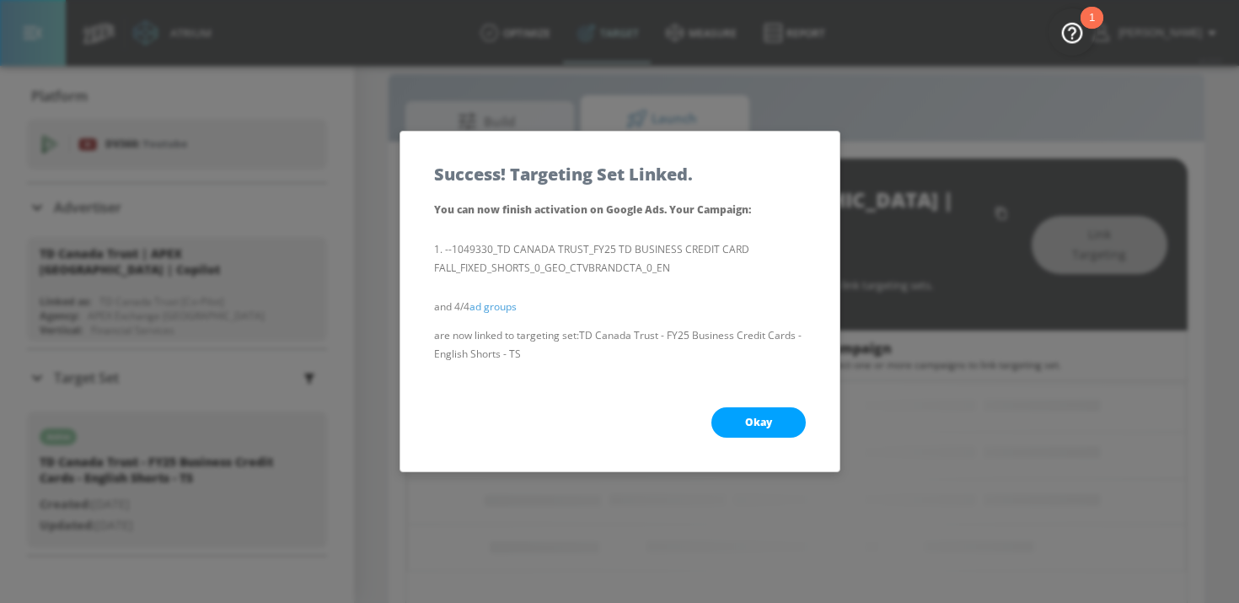
click at [757, 423] on span "Okay" at bounding box center [758, 422] width 27 height 13
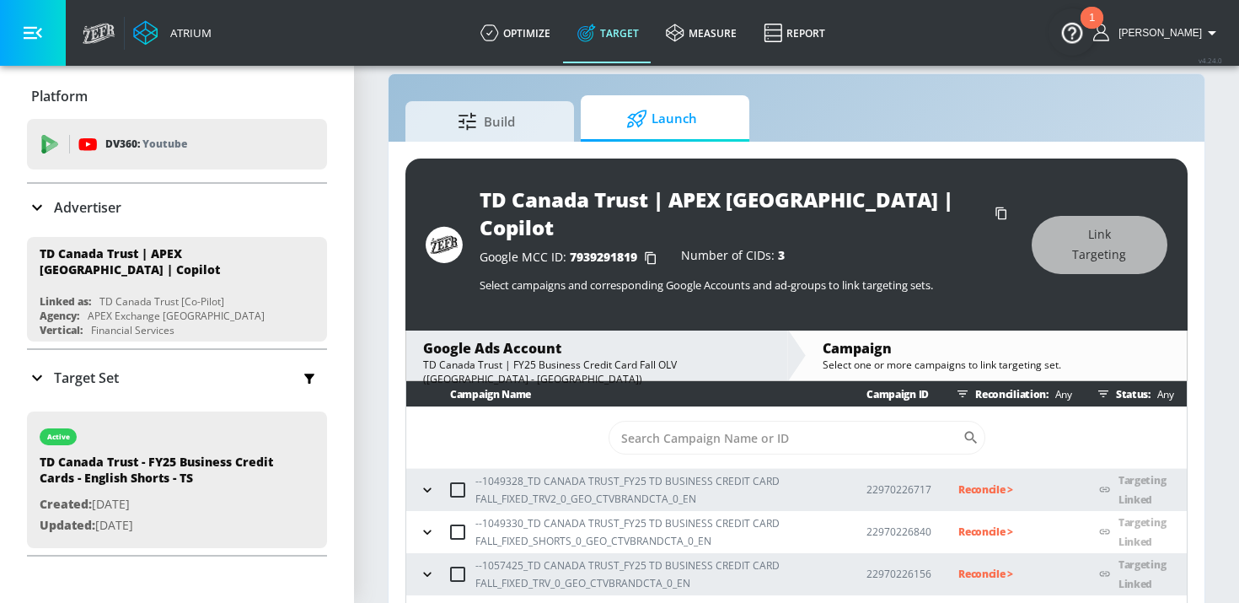
scroll to position [0, 0]
click at [423, 523] on icon "button" at bounding box center [427, 531] width 17 height 17
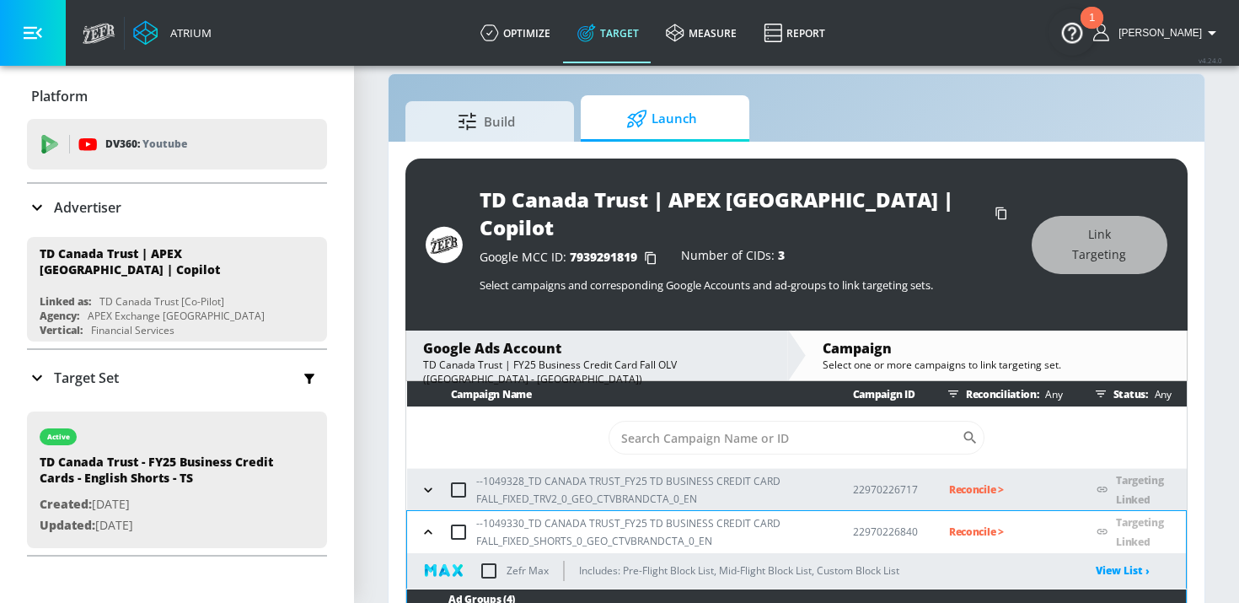
click at [424, 472] on div "--1049328_TD CANADA TRUST_FY25 TD BUSINESS CREDIT CARD FALL_FIXED_TRV2_0_GEO_CT…" at bounding box center [621, 489] width 410 height 35
click at [426, 481] on icon "button" at bounding box center [428, 489] width 17 height 17
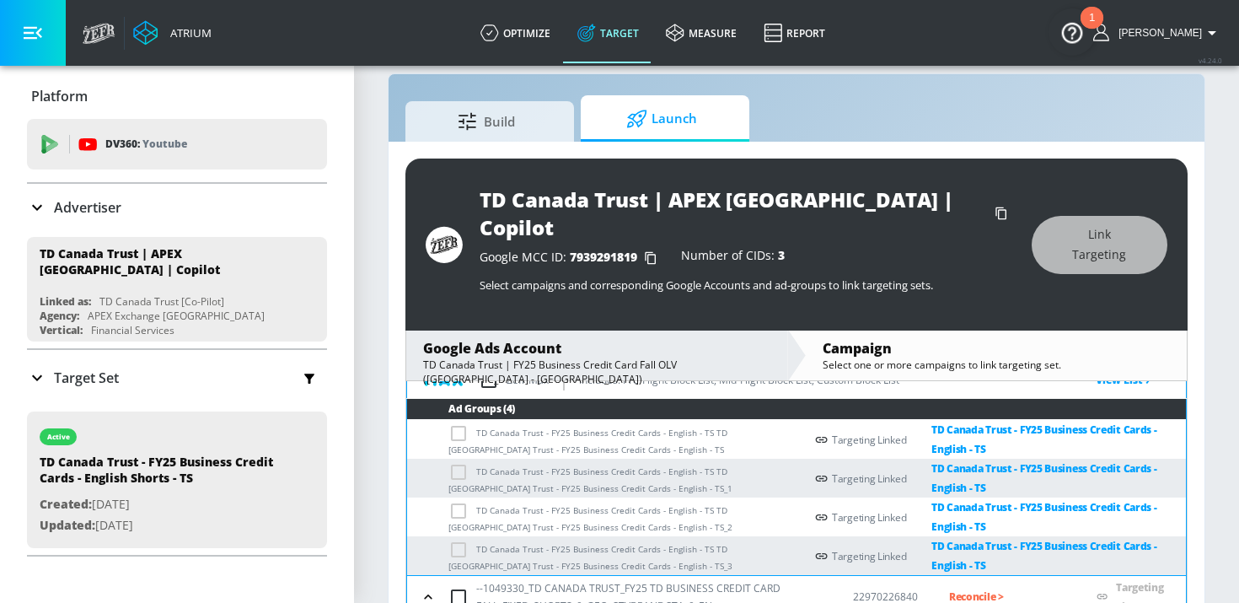
scroll to position [410, 0]
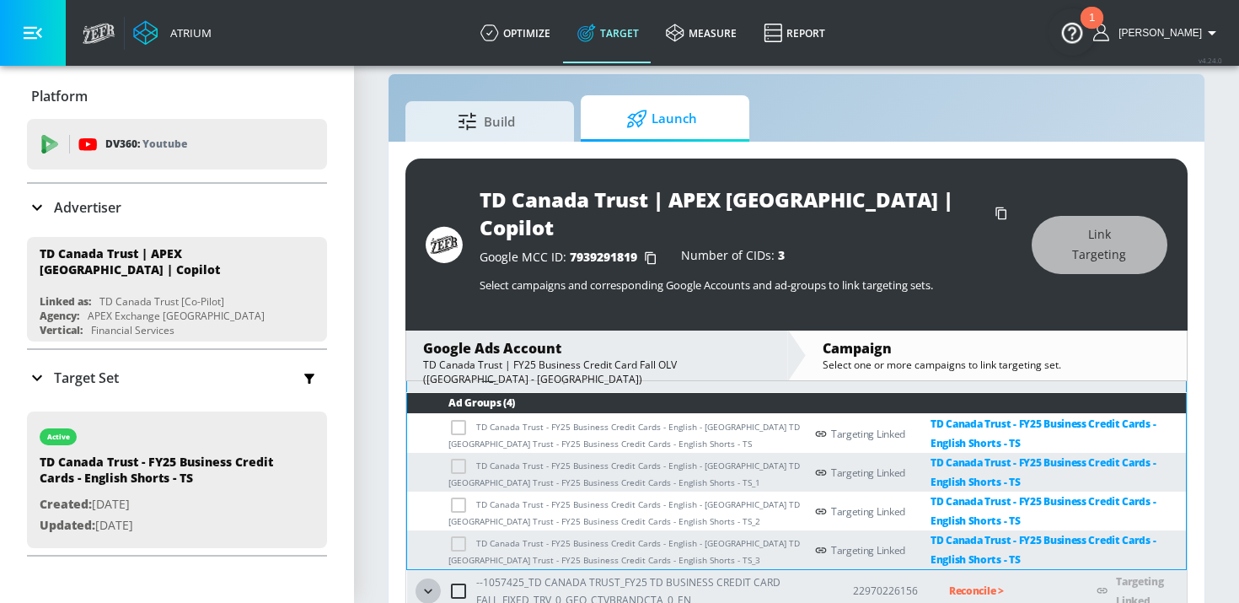
click at [425, 582] on icon "button" at bounding box center [428, 590] width 17 height 17
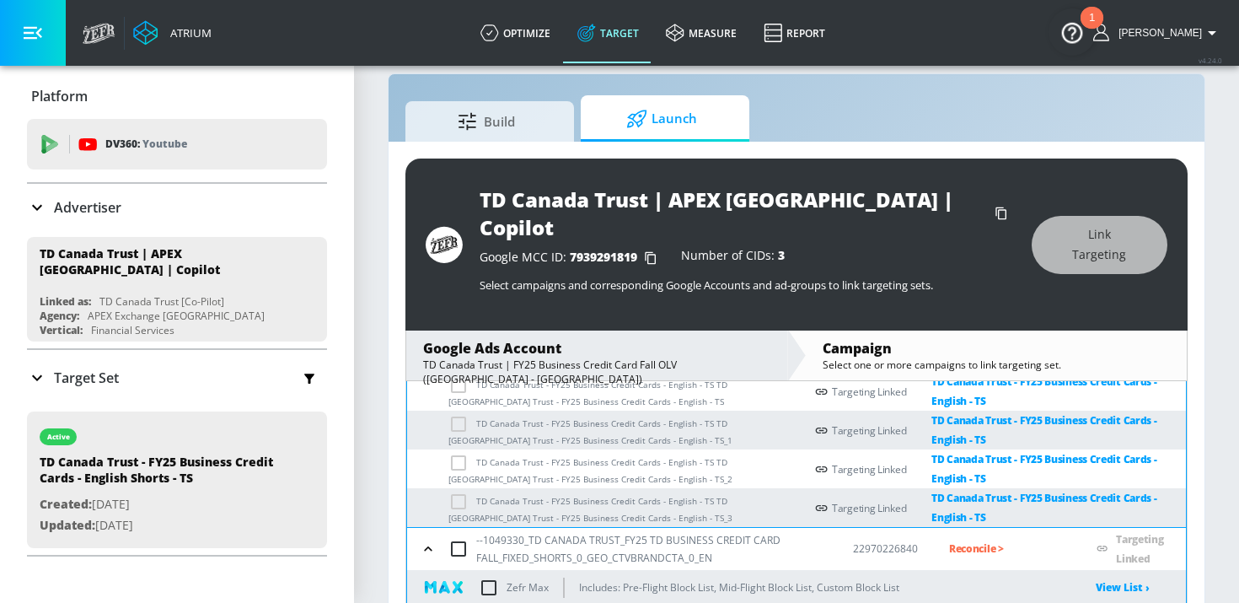
scroll to position [0, 0]
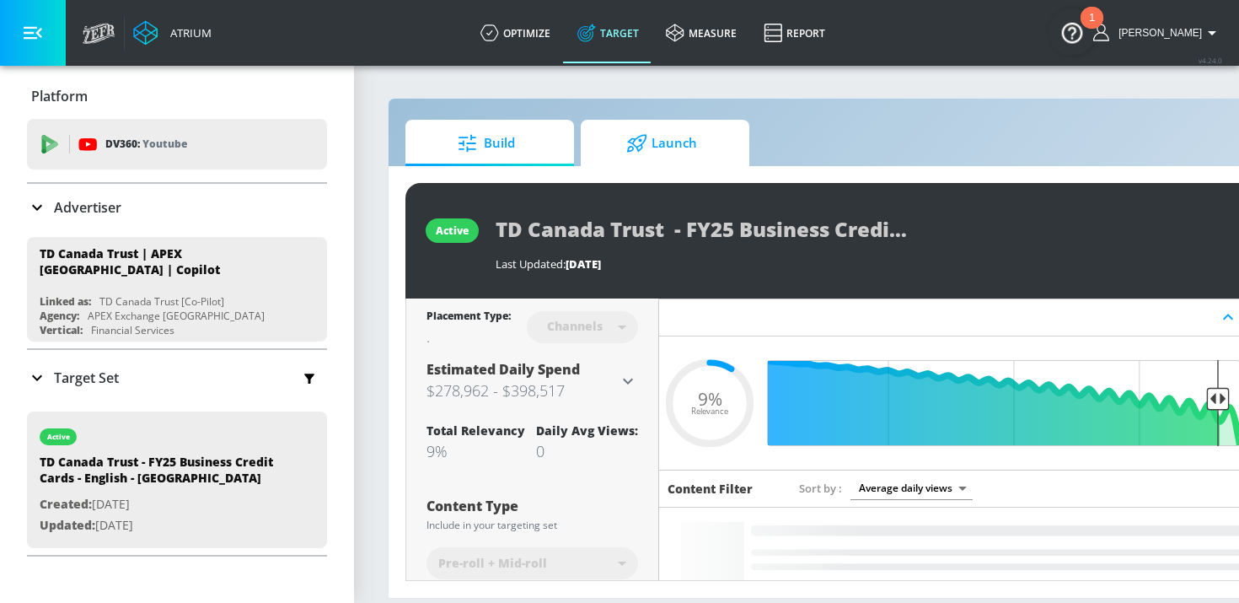
click at [668, 152] on span "Launch" at bounding box center [662, 143] width 128 height 40
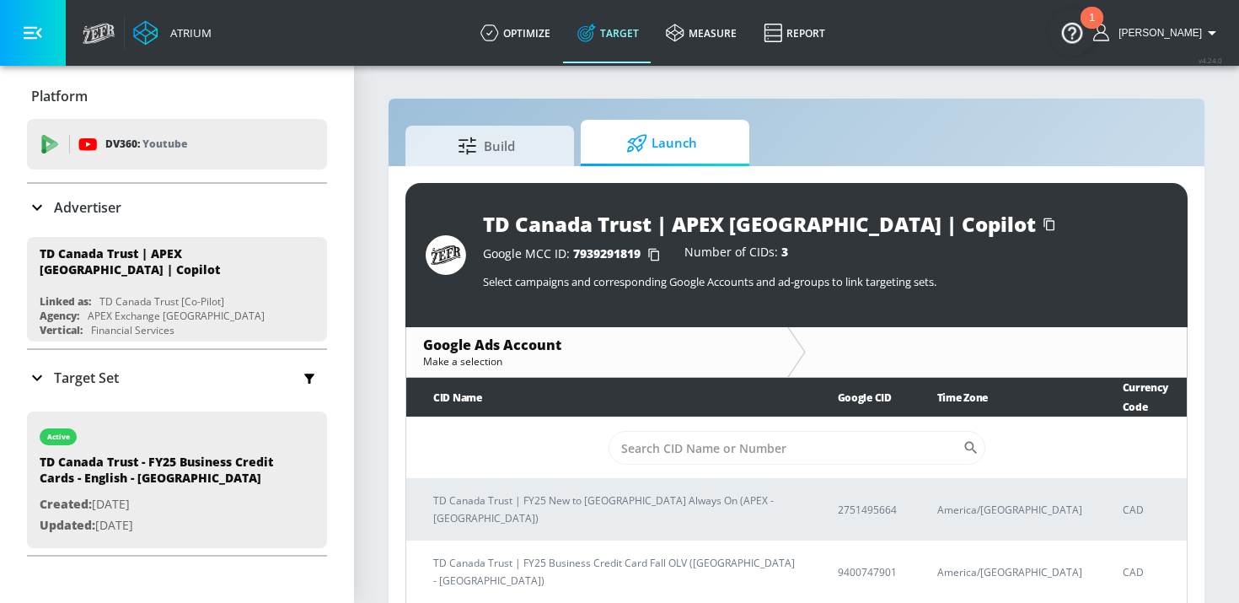
scroll to position [24, 0]
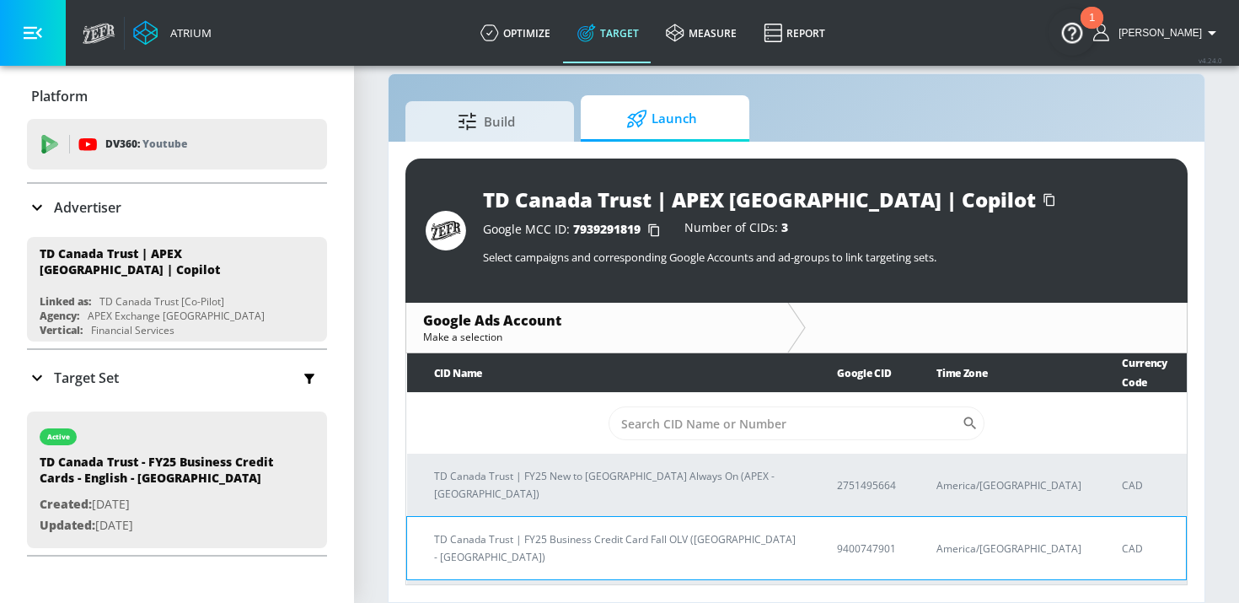
click at [652, 530] on p "TD Canada Trust | FY25 Business Credit Card Fall OLV ([GEOGRAPHIC_DATA] - [GEOG…" at bounding box center [615, 547] width 362 height 35
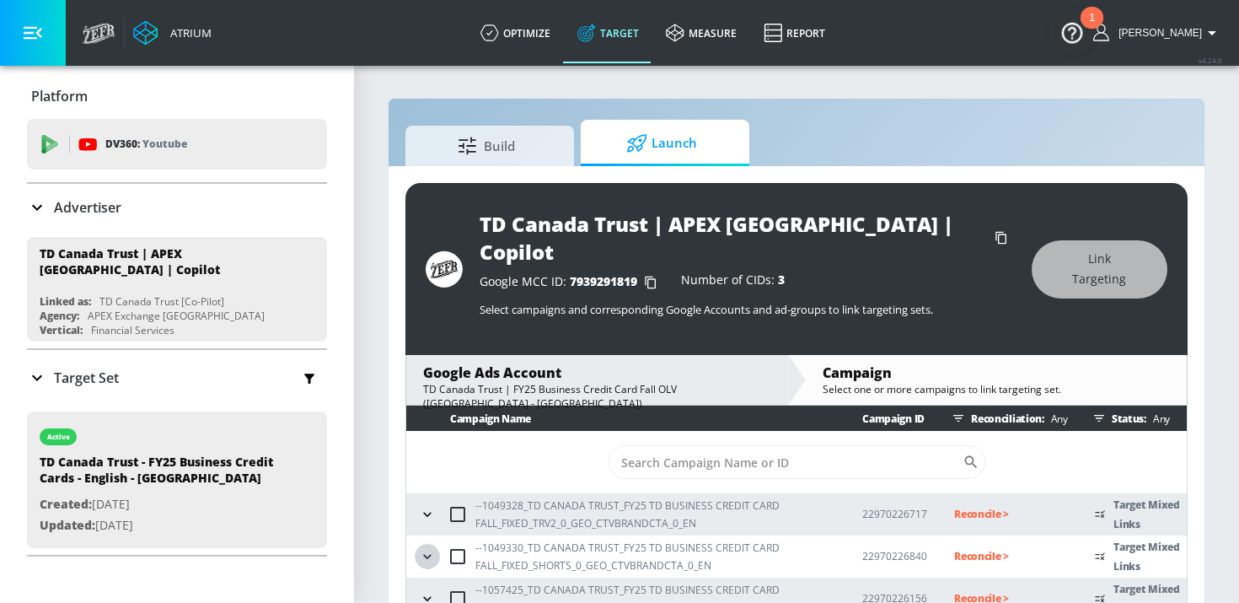
click at [427, 554] on icon "button" at bounding box center [427, 556] width 8 height 4
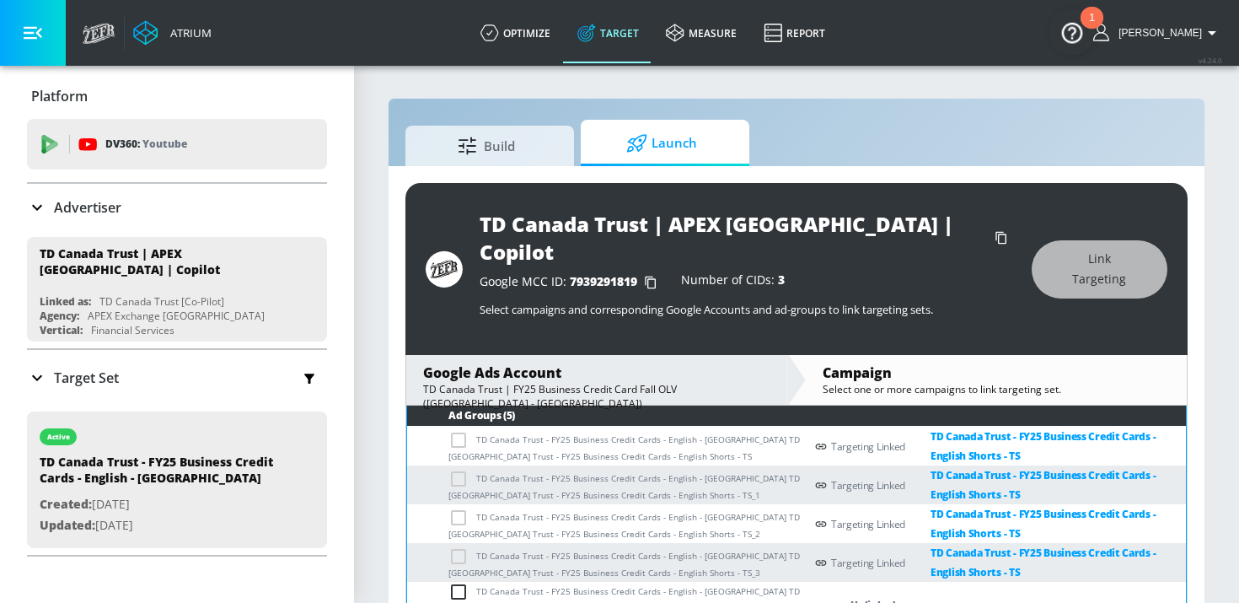
scroll to position [215, 0]
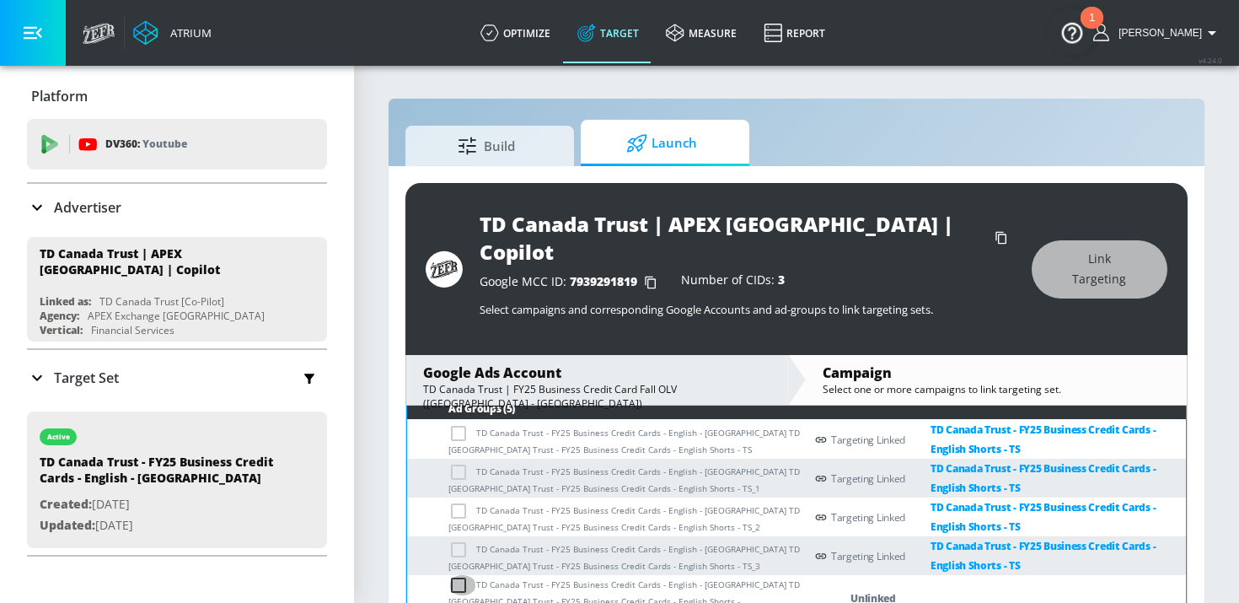
click at [459, 575] on input "checkbox" at bounding box center [462, 585] width 28 height 20
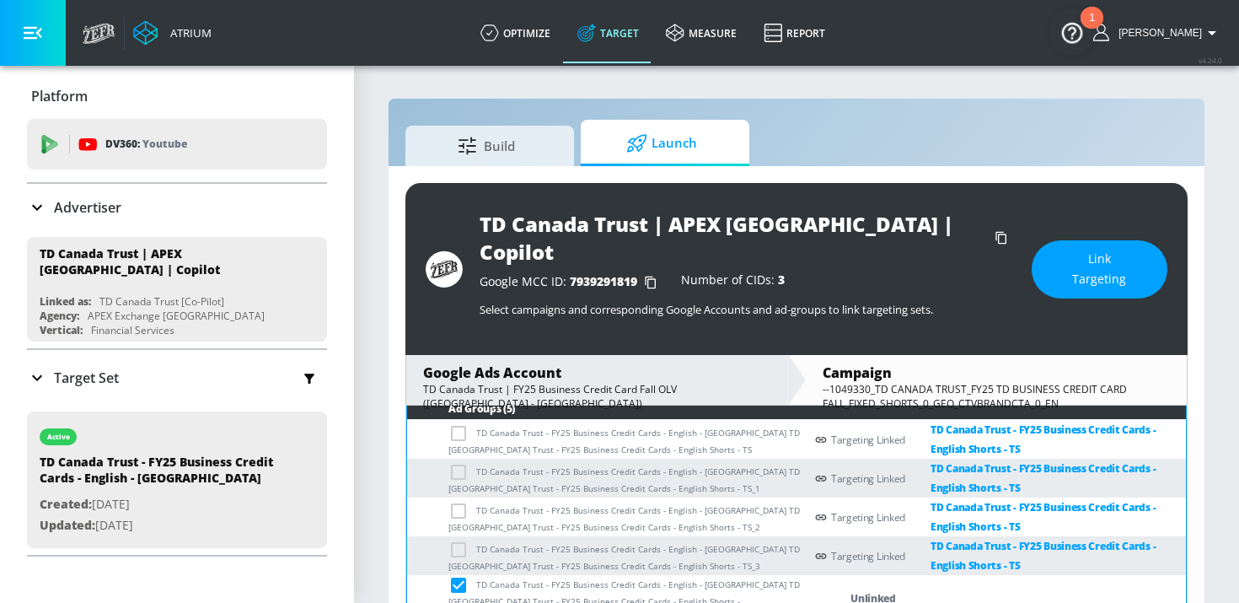
click at [1054, 255] on button "Link Targeting" at bounding box center [1100, 269] width 136 height 58
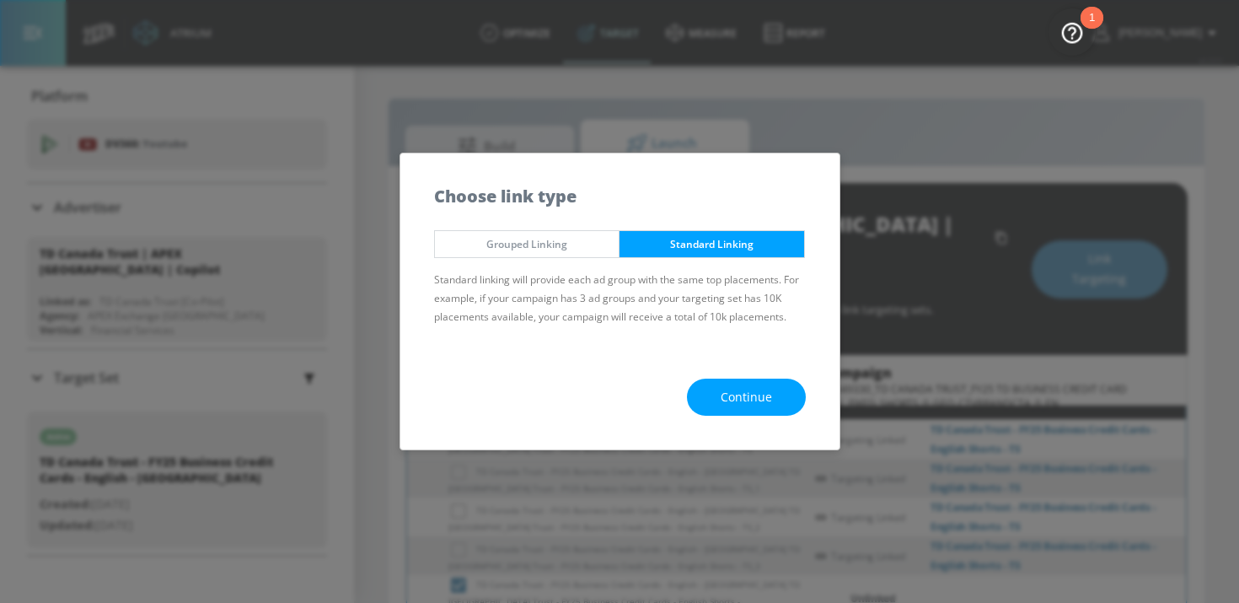
click at [748, 396] on span "Continue" at bounding box center [746, 397] width 51 height 21
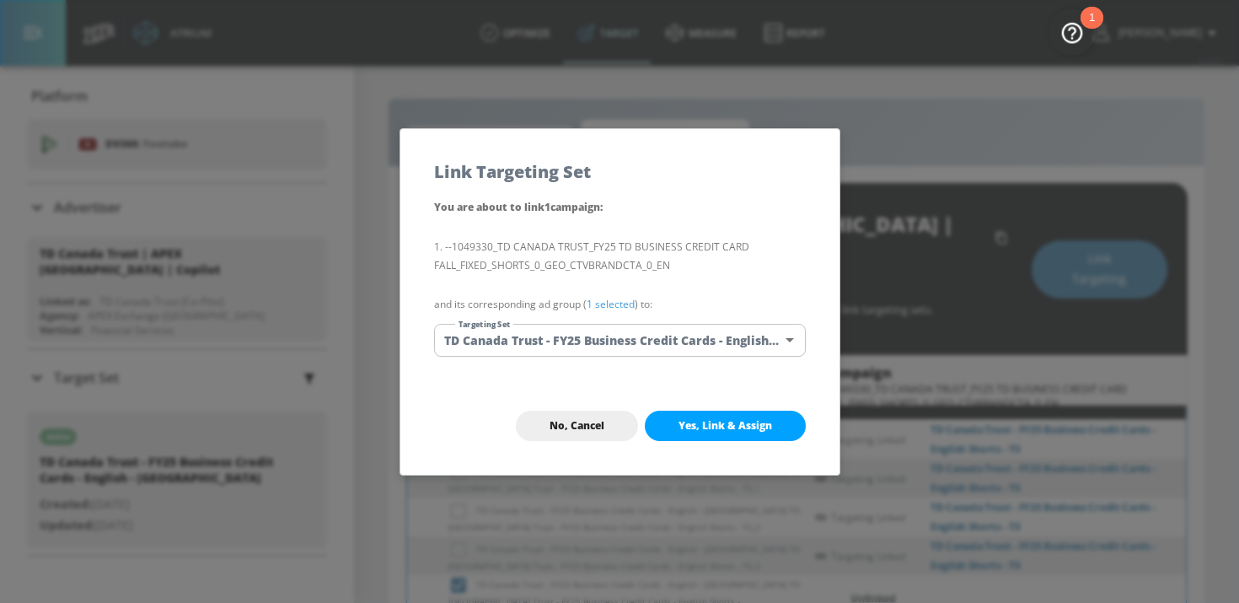
click at [743, 348] on body "Atrium optimize Target measure Report optimize Target measure Report v 4.24.0 H…" at bounding box center [619, 327] width 1239 height 655
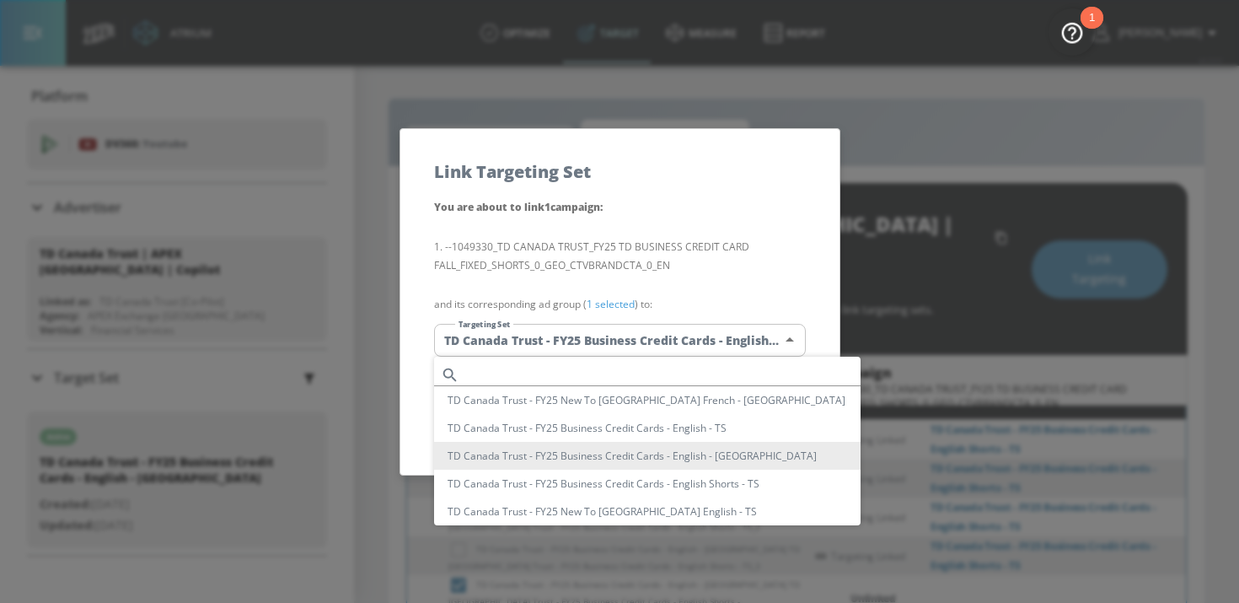
click at [770, 266] on div at bounding box center [619, 301] width 1239 height 603
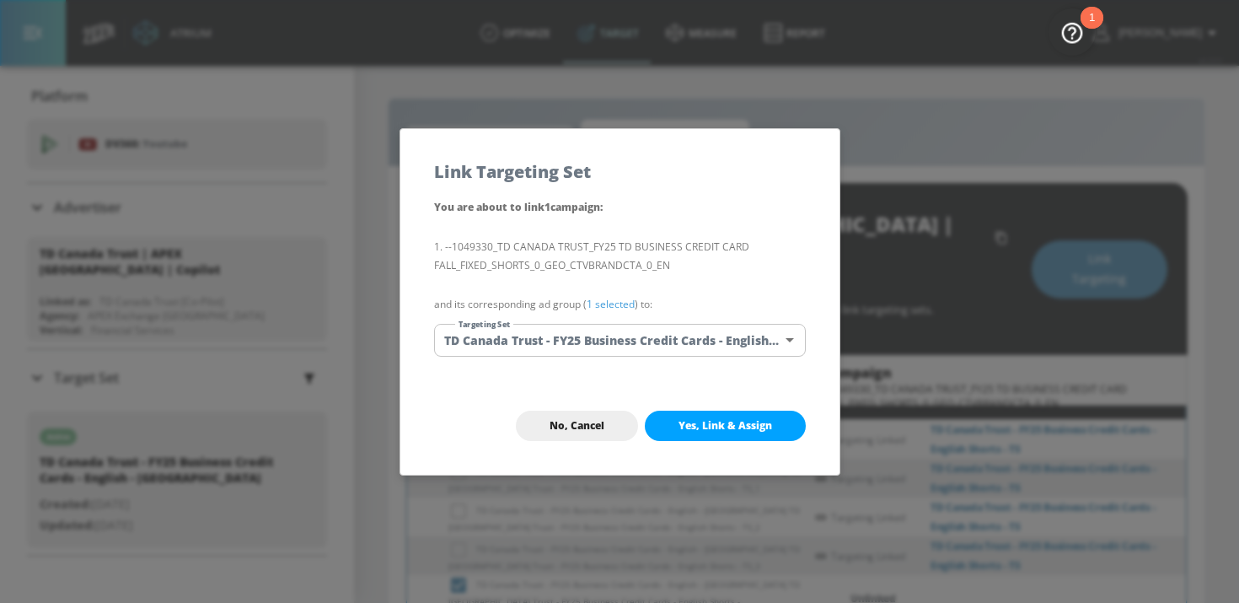
click at [733, 330] on body "Atrium optimize Target measure Report optimize Target measure Report v 4.24.0 H…" at bounding box center [619, 327] width 1239 height 655
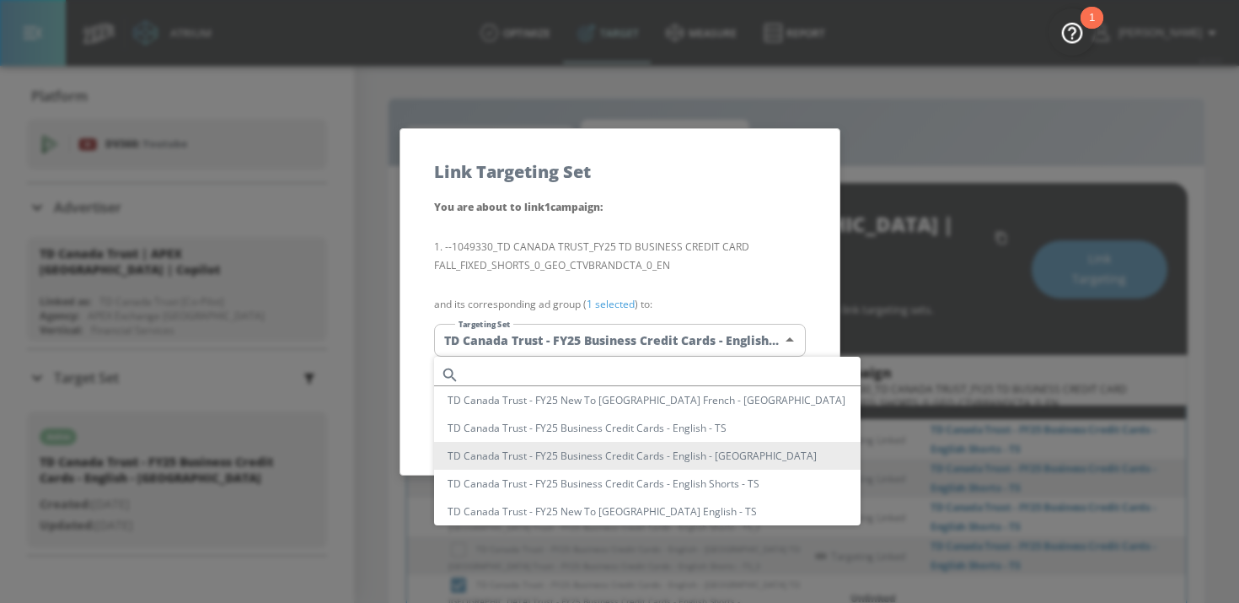
click at [749, 257] on div at bounding box center [619, 301] width 1239 height 603
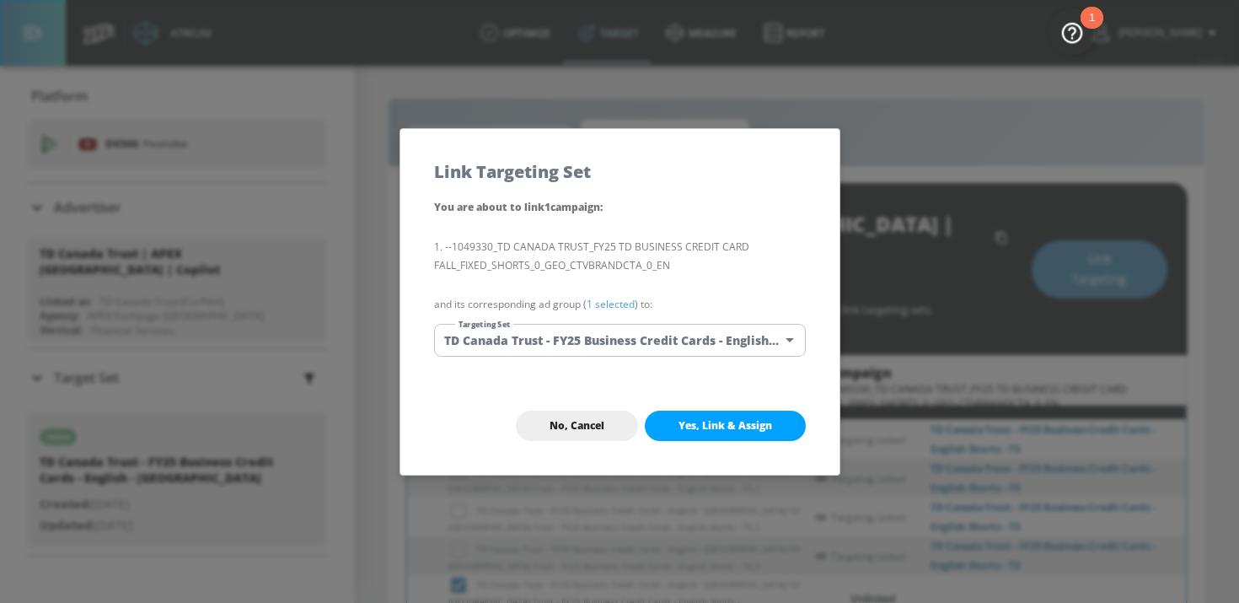
click at [749, 426] on span "Yes, Link & Assign" at bounding box center [726, 425] width 94 height 13
checkbox input "false"
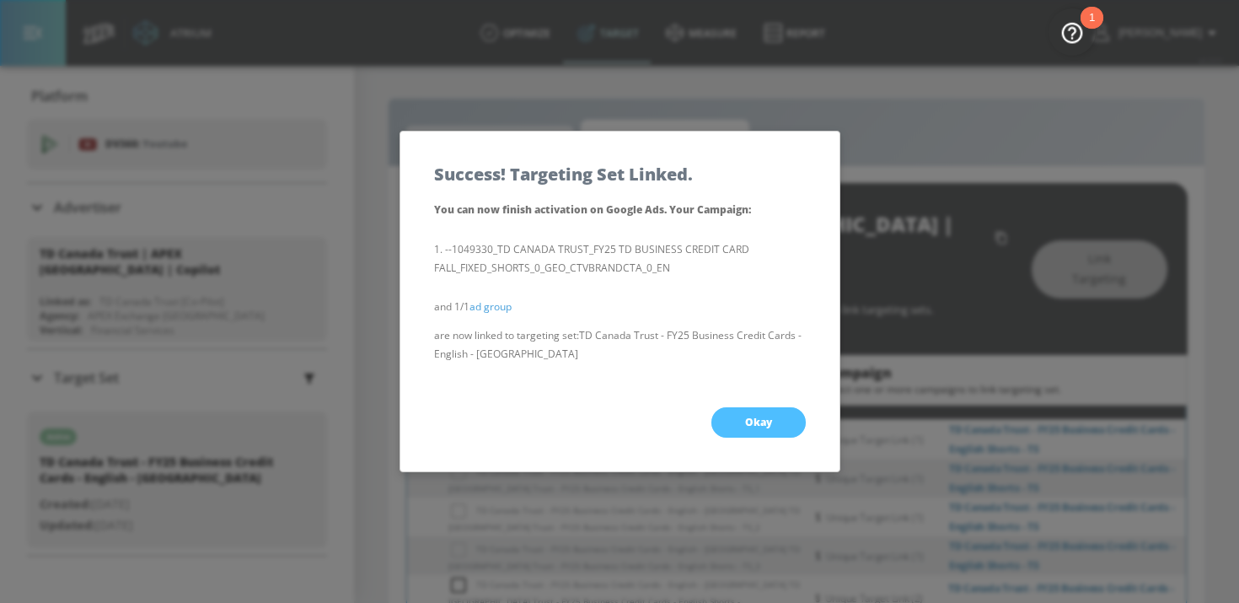
click at [749, 426] on span "Okay" at bounding box center [758, 422] width 27 height 13
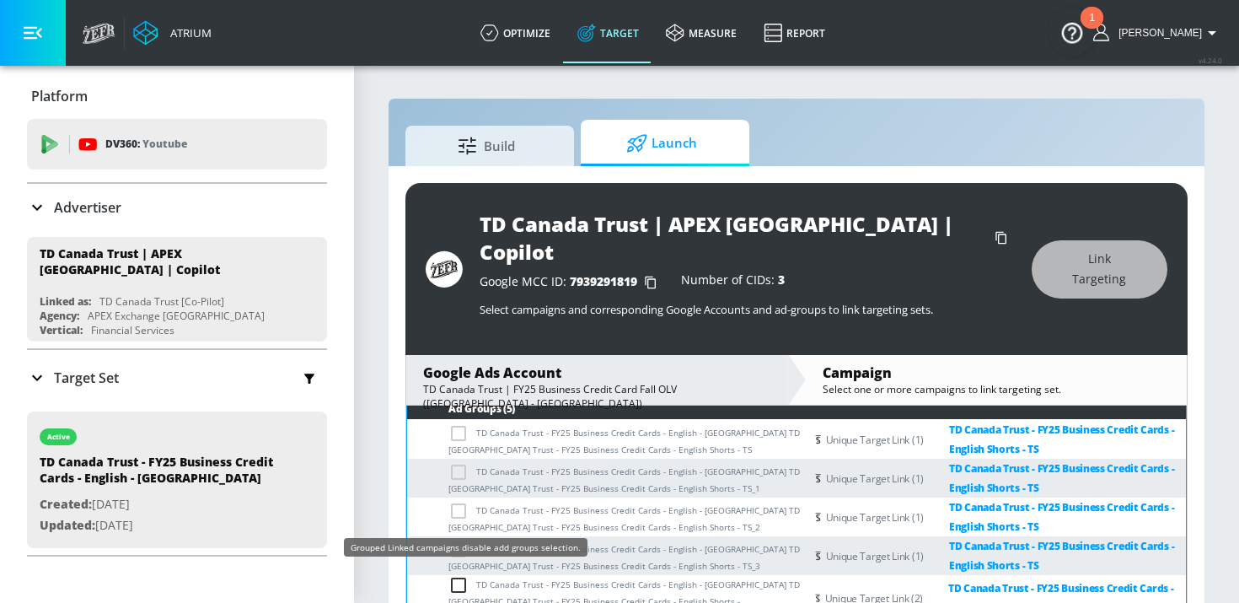
scroll to position [0, 0]
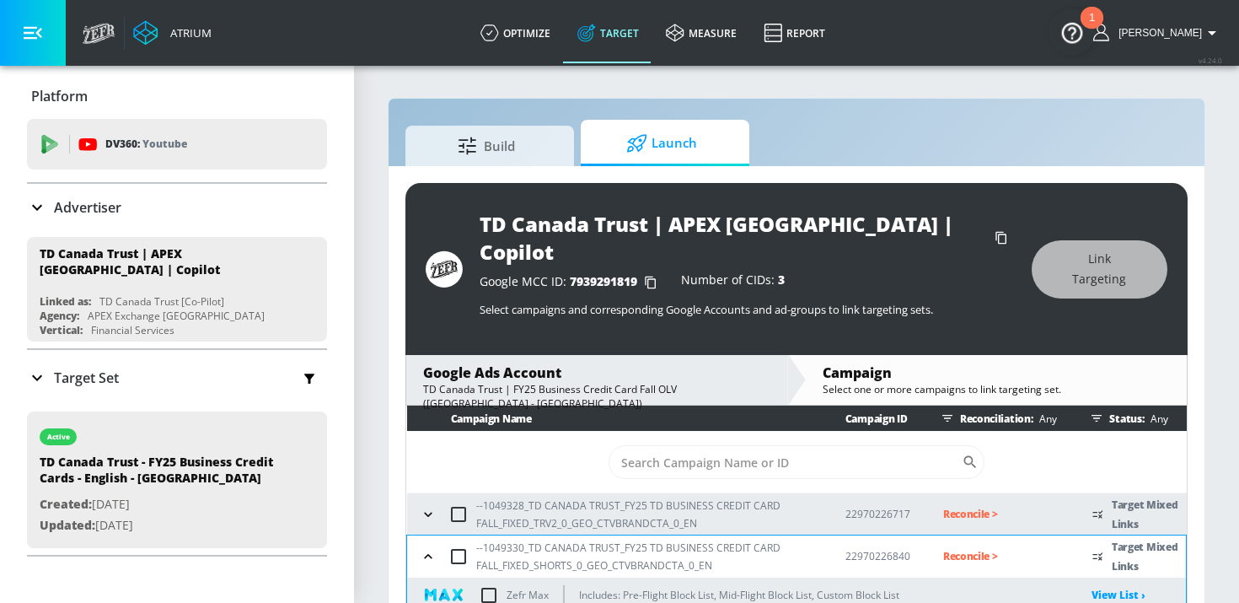
click at [427, 548] on icon "button" at bounding box center [428, 556] width 17 height 17
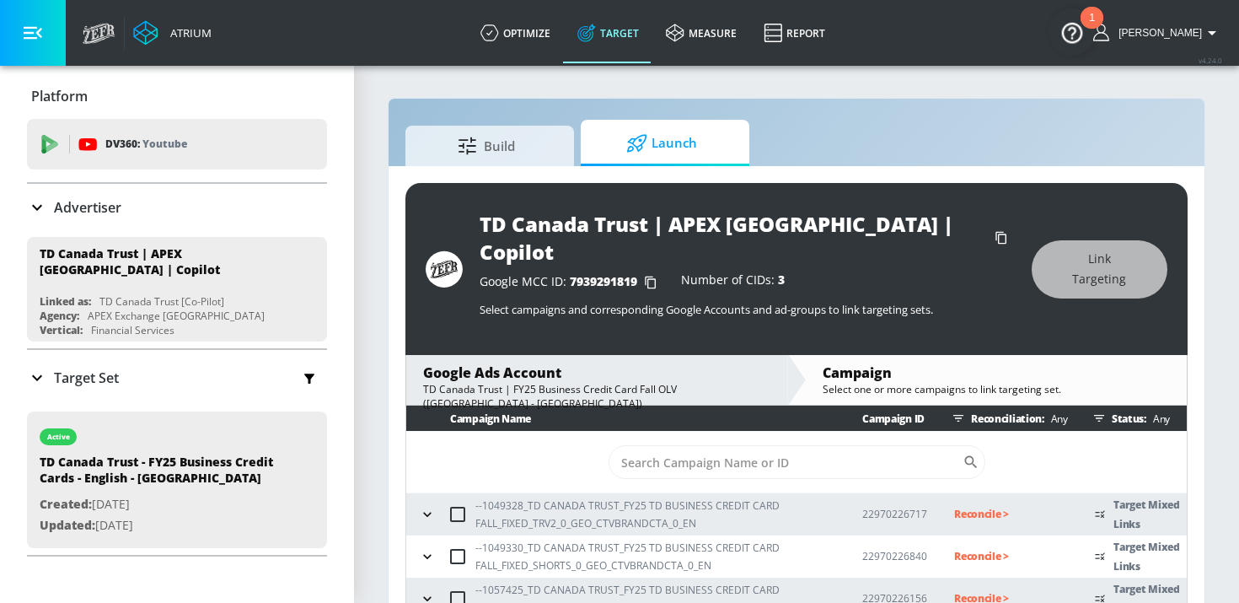
click at [426, 502] on button "button" at bounding box center [427, 514] width 25 height 25
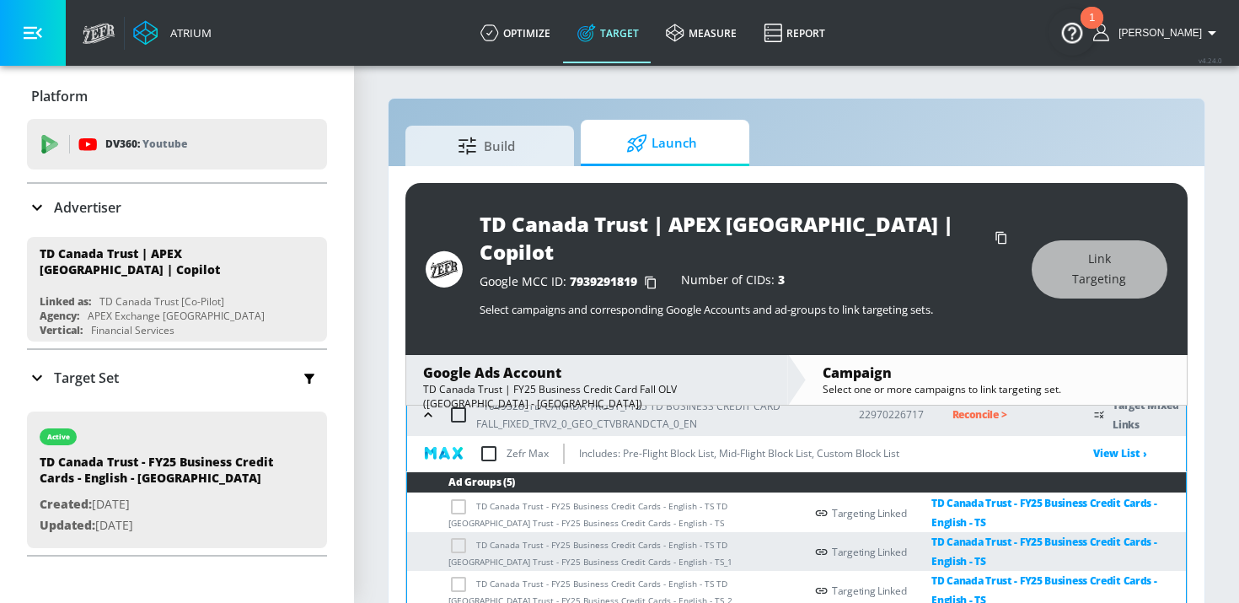
scroll to position [229, 0]
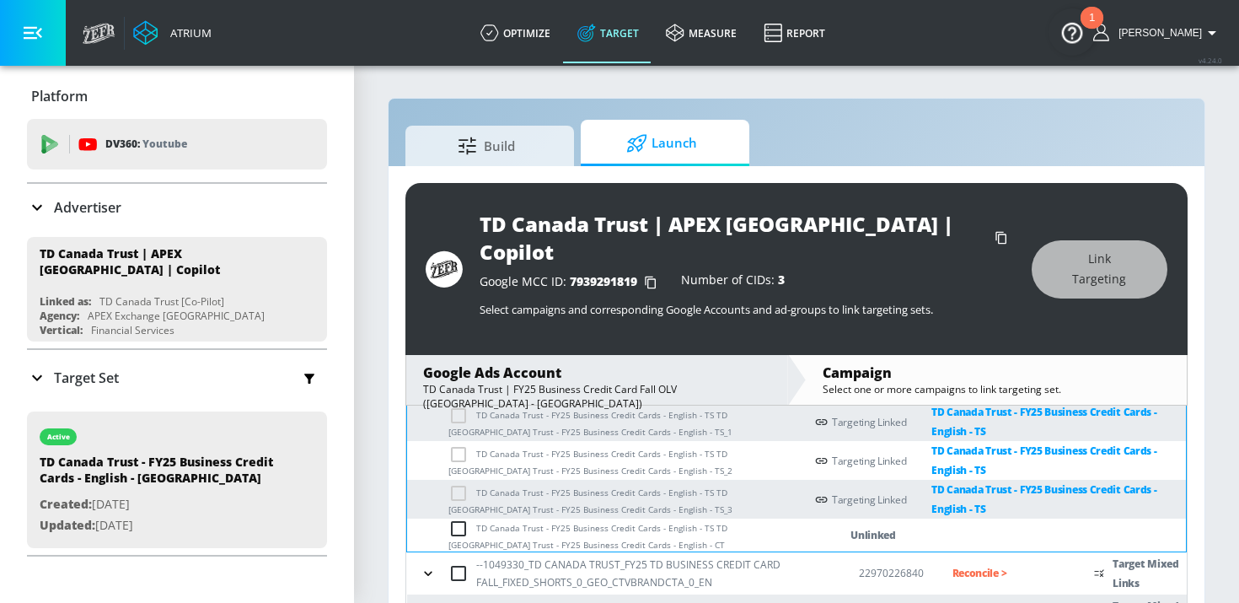
click at [463, 518] on input "checkbox" at bounding box center [462, 528] width 28 height 20
checkbox input "true"
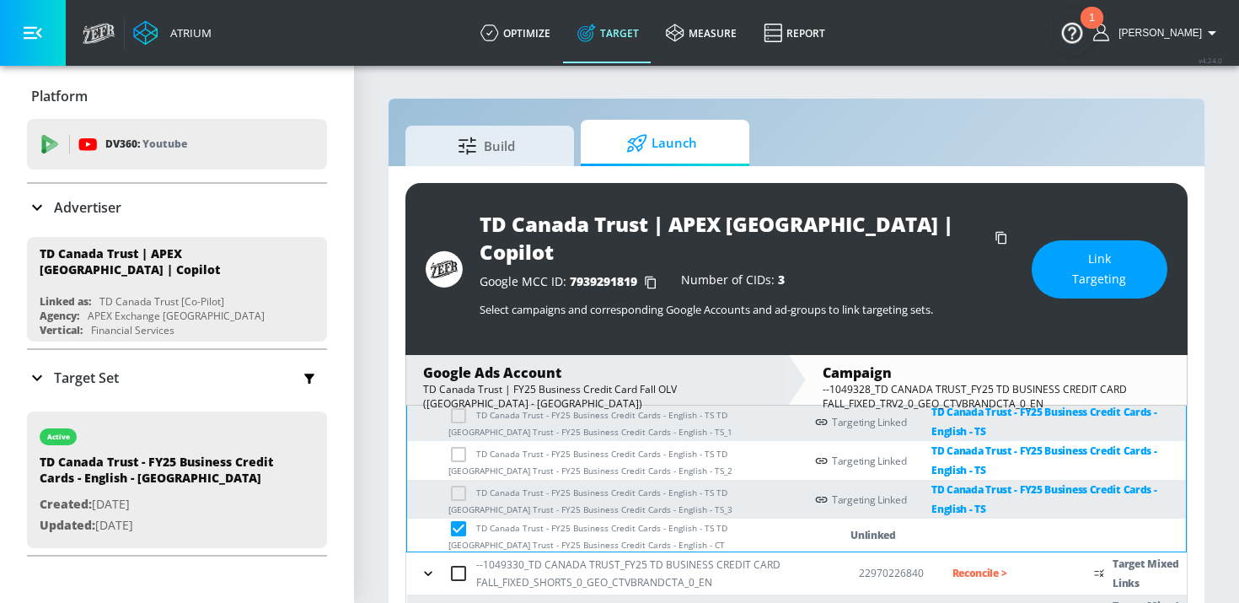
click at [1073, 244] on button "Link Targeting" at bounding box center [1100, 269] width 136 height 58
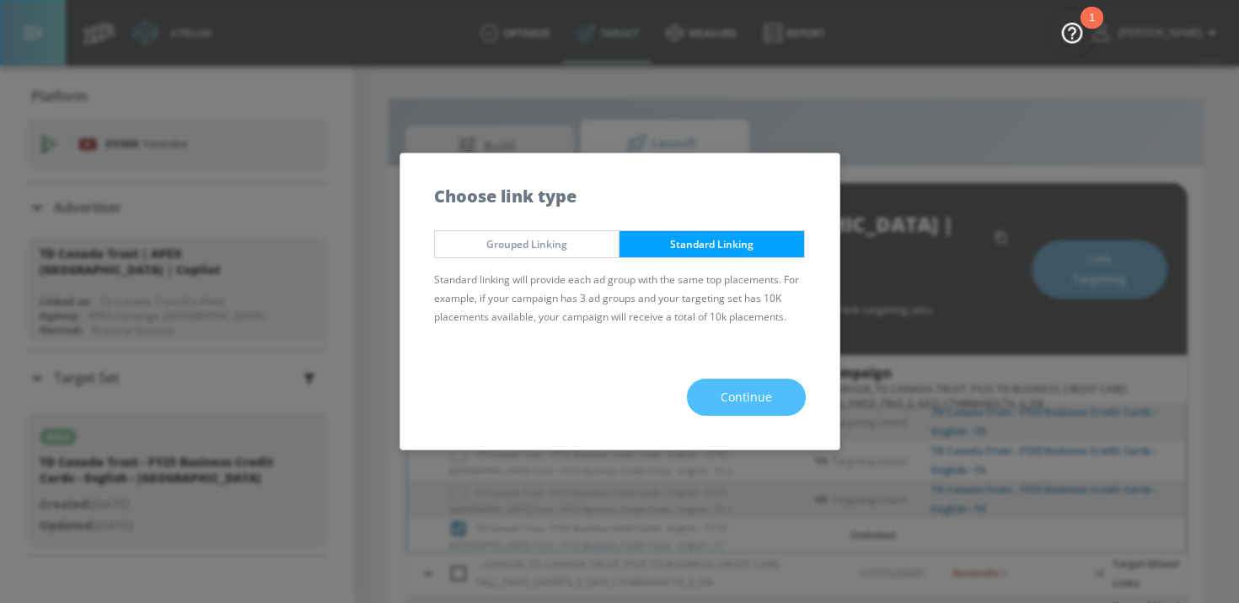
click at [732, 388] on span "Continue" at bounding box center [746, 397] width 51 height 21
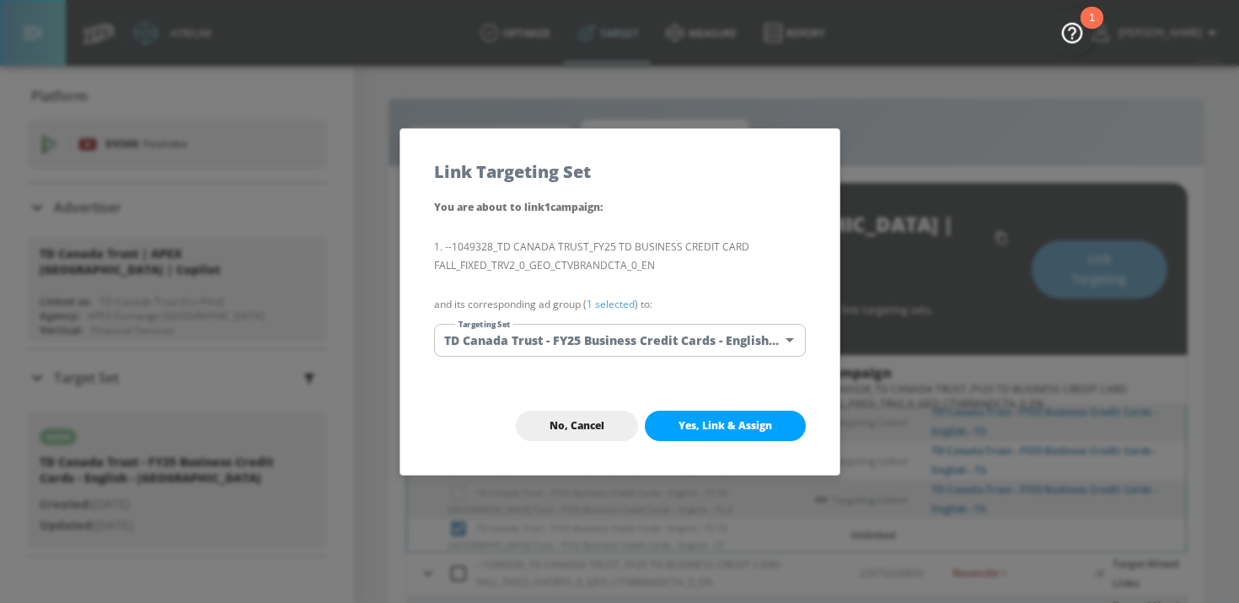
click at [723, 340] on body "Atrium optimize Target measure Report optimize Target measure Report v 4.24.0 H…" at bounding box center [619, 327] width 1239 height 655
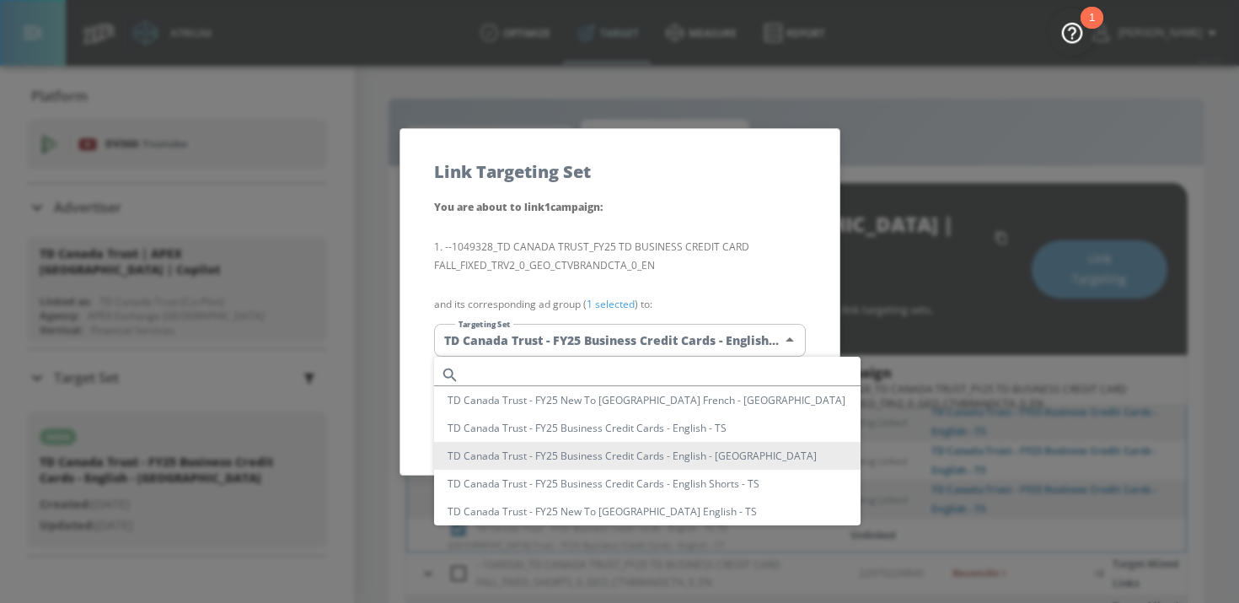
click at [742, 267] on div at bounding box center [619, 301] width 1239 height 603
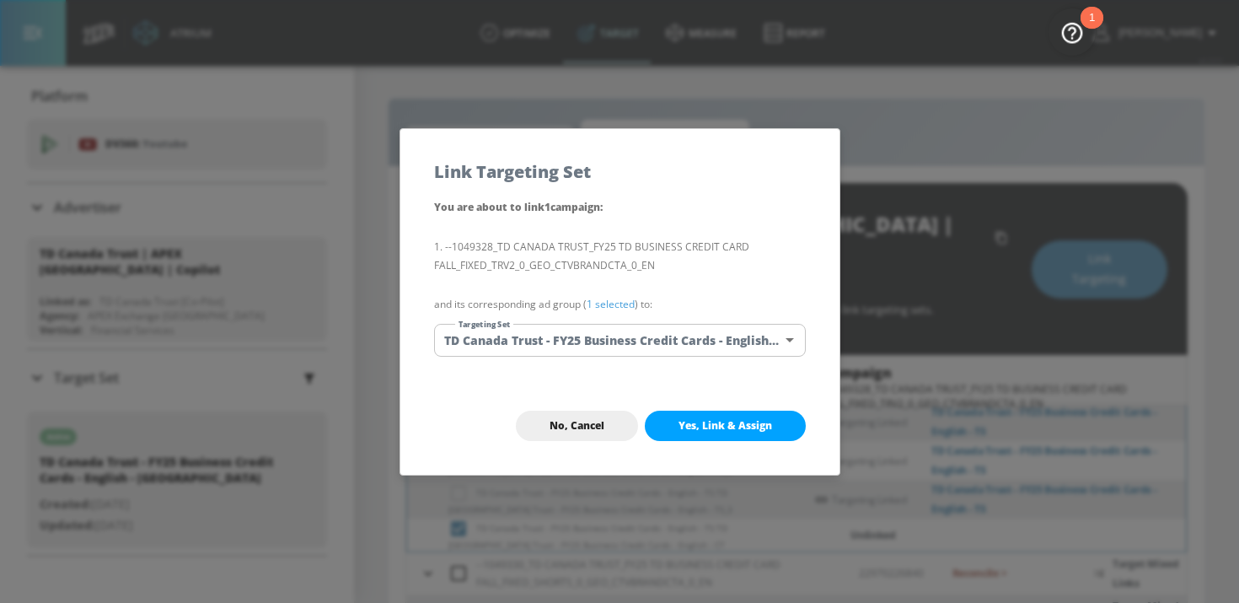
click at [712, 409] on div "No, Cancel Yes, Link & Assign" at bounding box center [619, 426] width 439 height 98
click at [708, 432] on button "Yes, Link & Assign" at bounding box center [725, 425] width 161 height 30
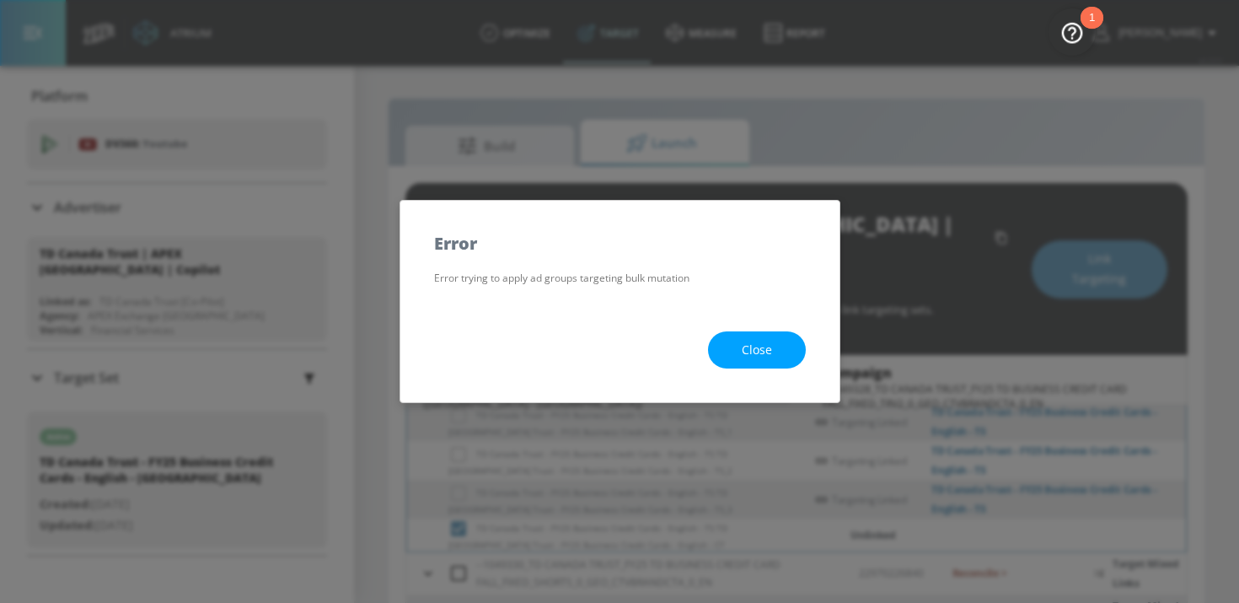
click at [759, 335] on button "Close" at bounding box center [757, 350] width 98 height 38
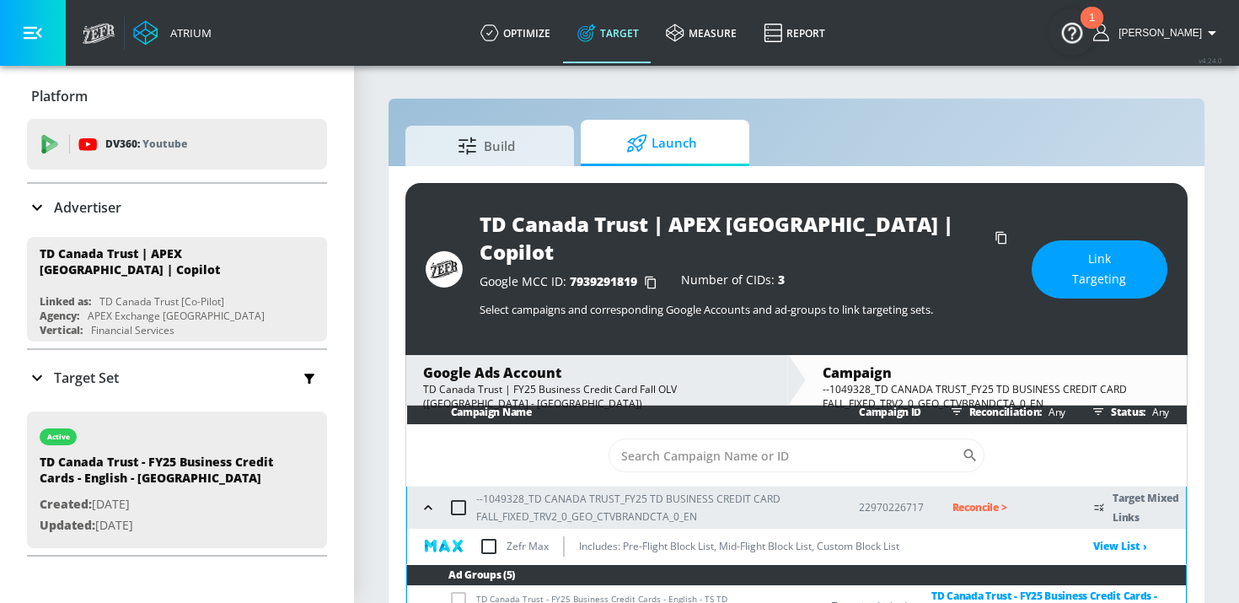
scroll to position [0, 0]
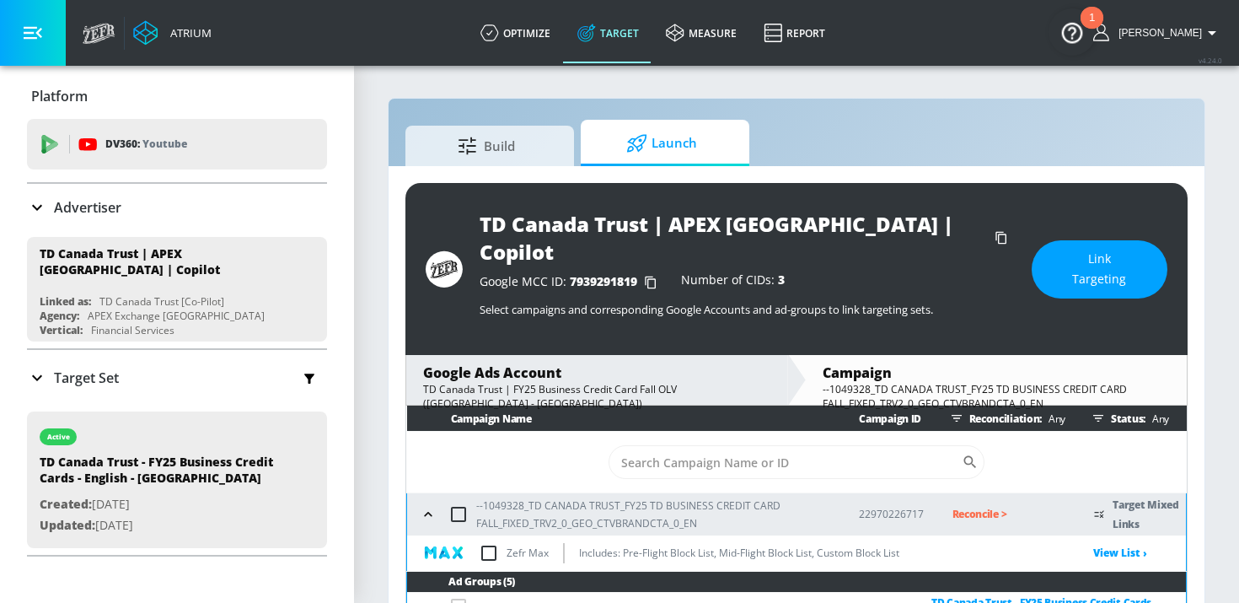
click at [423, 506] on icon "button" at bounding box center [428, 514] width 17 height 17
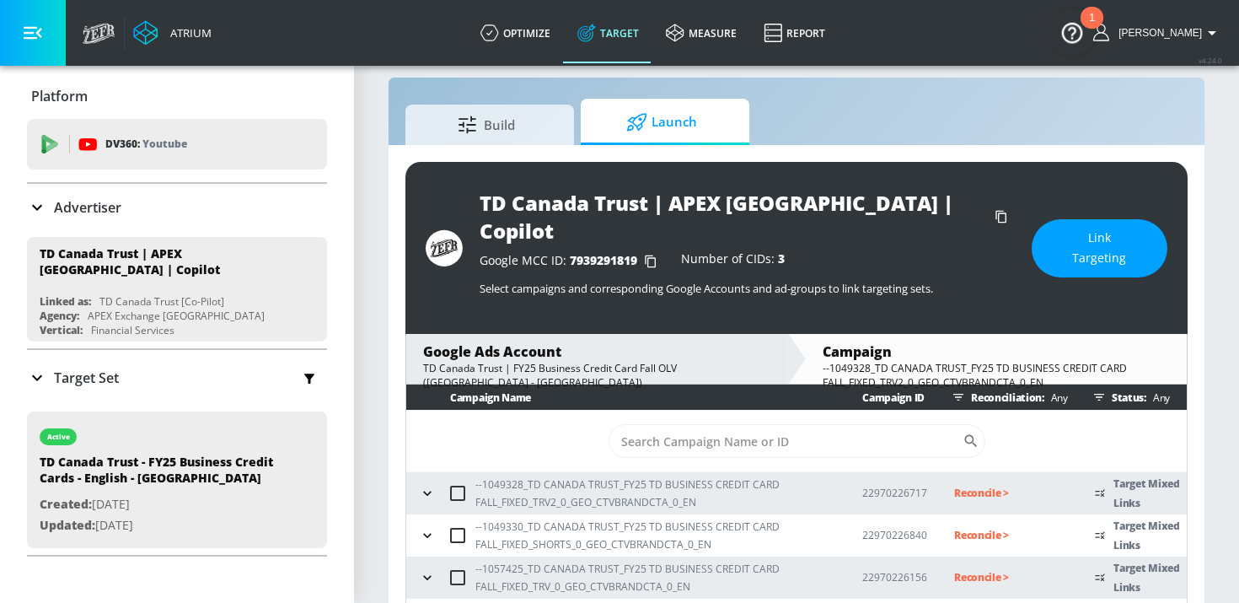
scroll to position [24, 0]
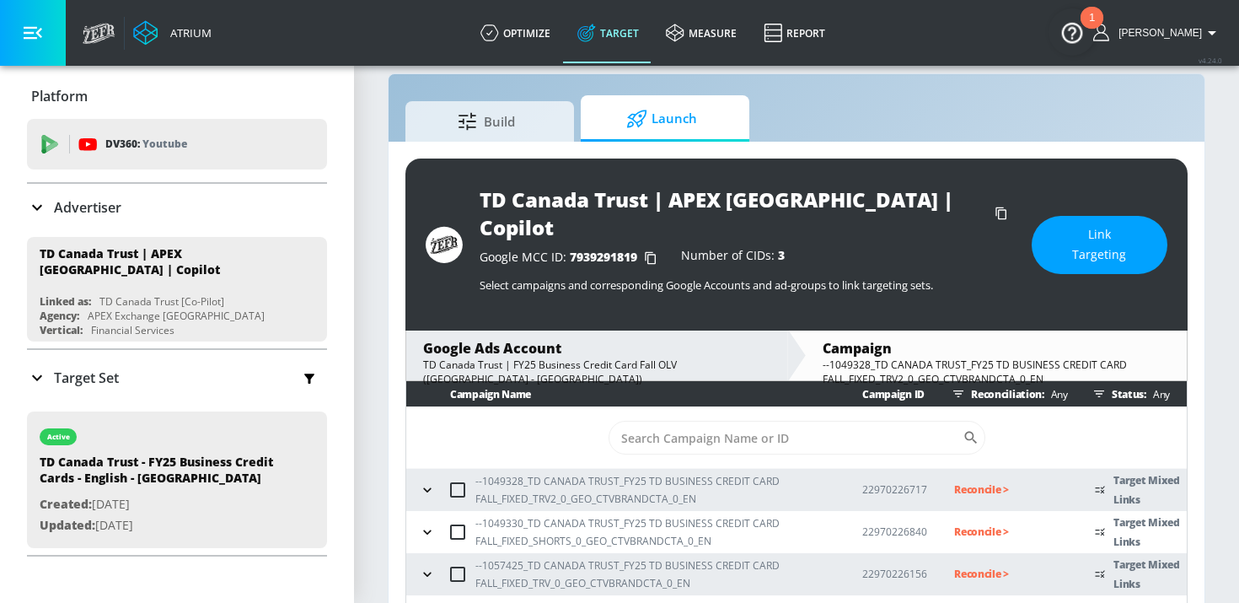
click at [429, 566] on icon "button" at bounding box center [427, 574] width 17 height 17
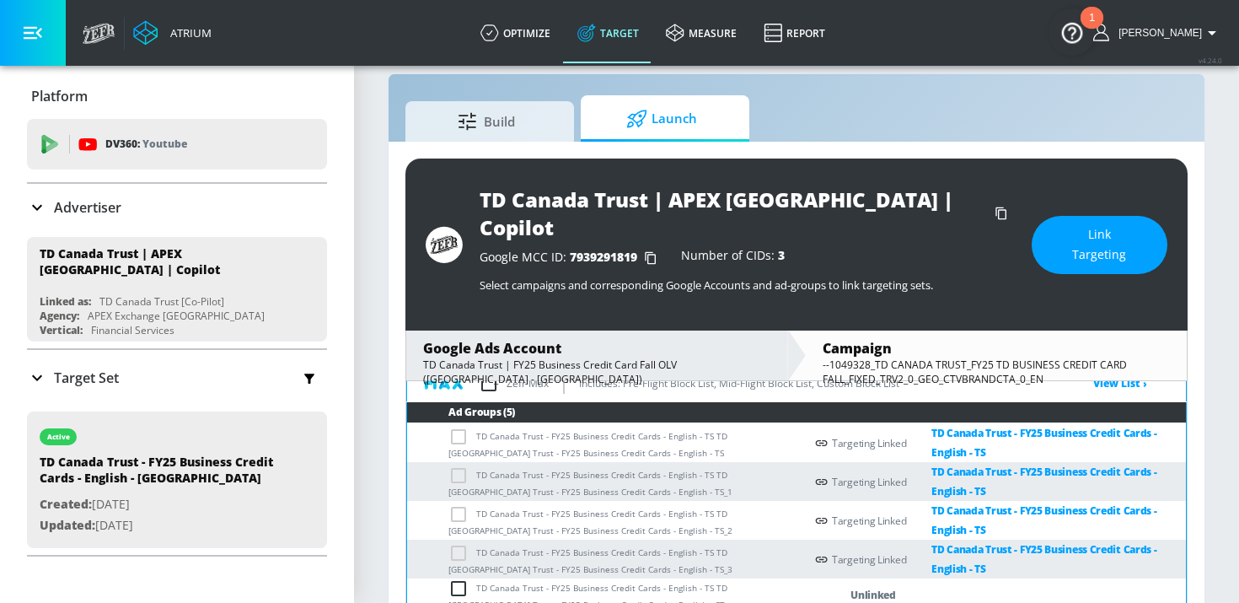
click at [467, 578] on input "checkbox" at bounding box center [462, 588] width 28 height 20
click at [1078, 211] on div "TD Canada Trust | APEX [GEOGRAPHIC_DATA] | Copilot Google MCC ID: 7939291819 Nu…" at bounding box center [796, 244] width 782 height 172
click at [1074, 224] on span "Link Targeting" at bounding box center [1099, 244] width 68 height 41
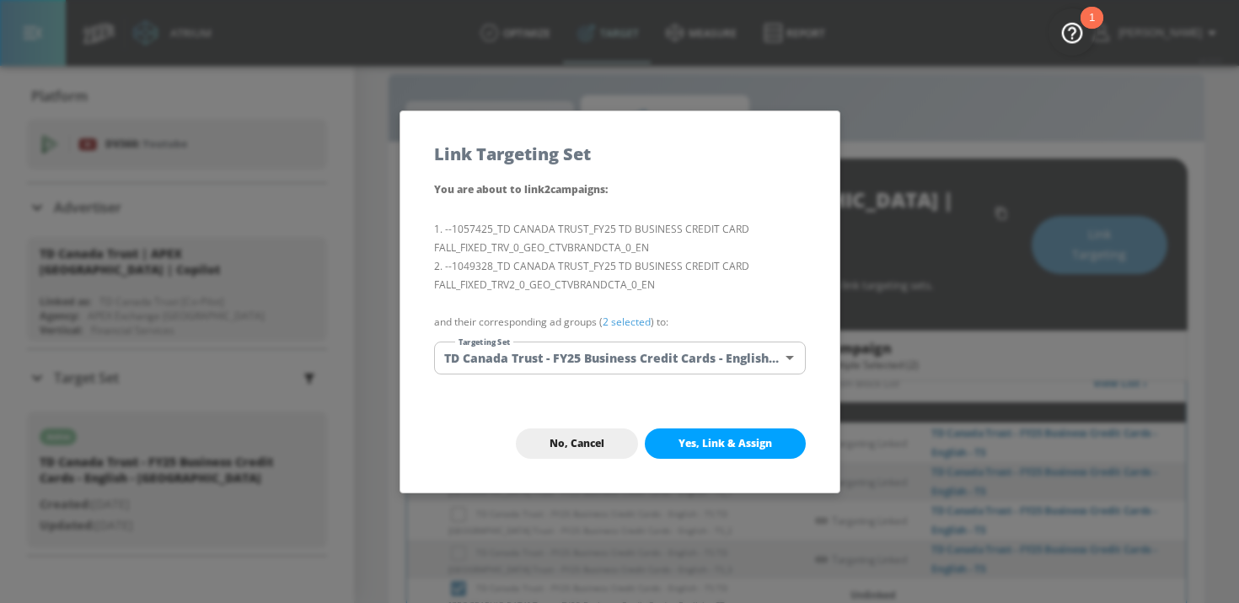
click at [715, 448] on span "Yes, Link & Assign" at bounding box center [726, 443] width 94 height 13
checkbox input "false"
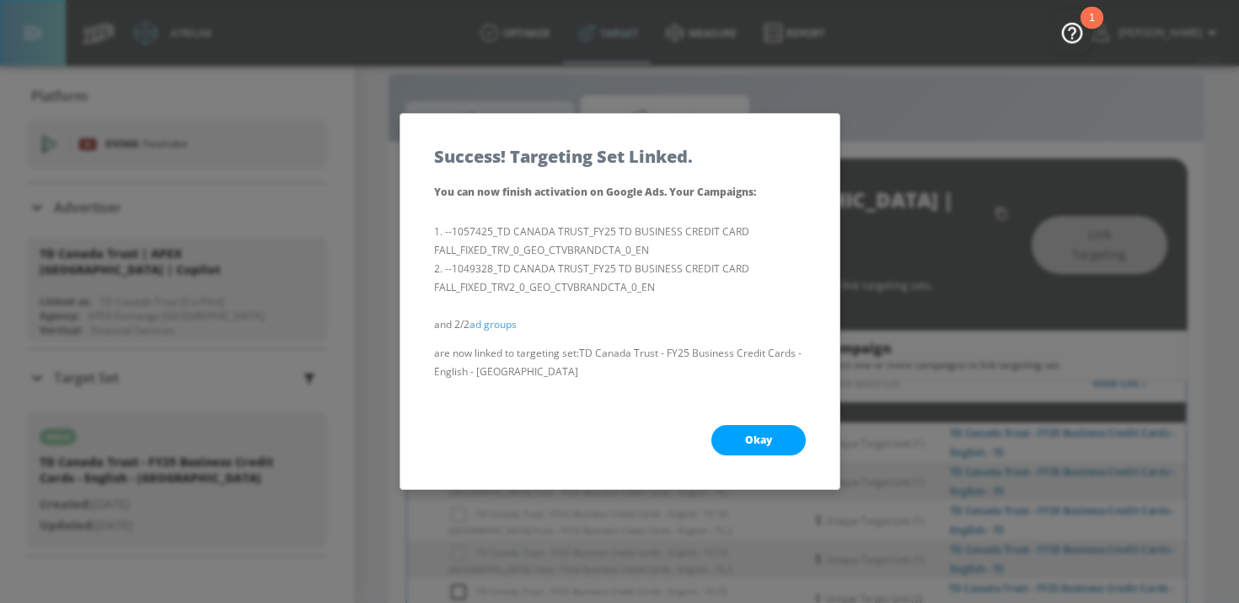
click at [753, 437] on span "Okay" at bounding box center [758, 439] width 27 height 13
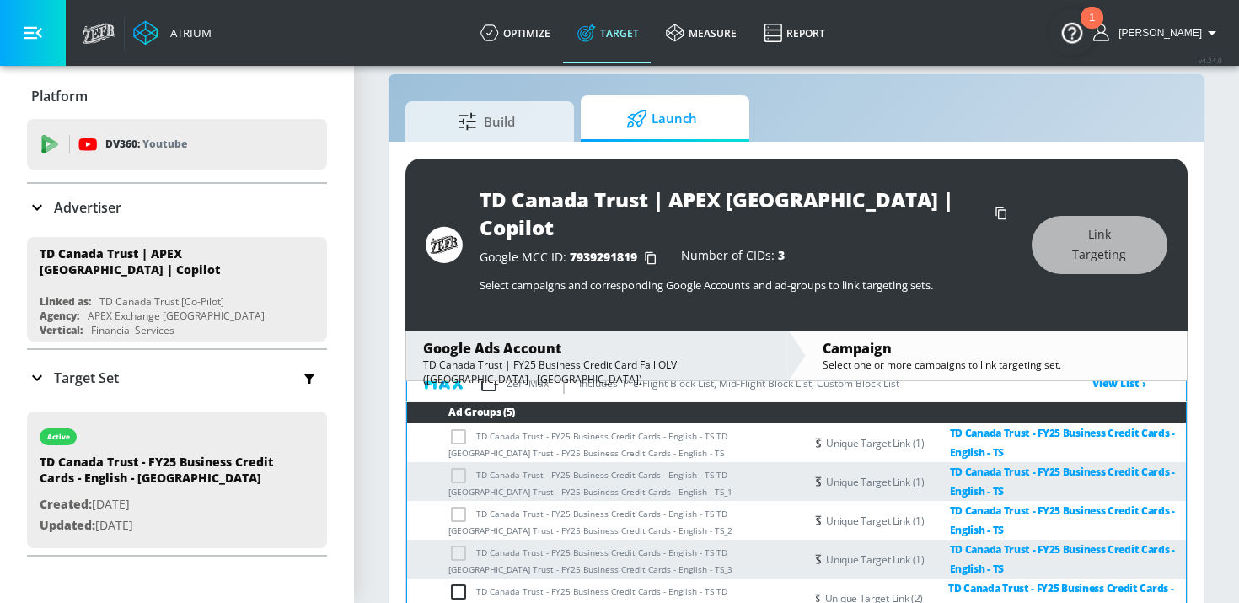
scroll to position [0, 0]
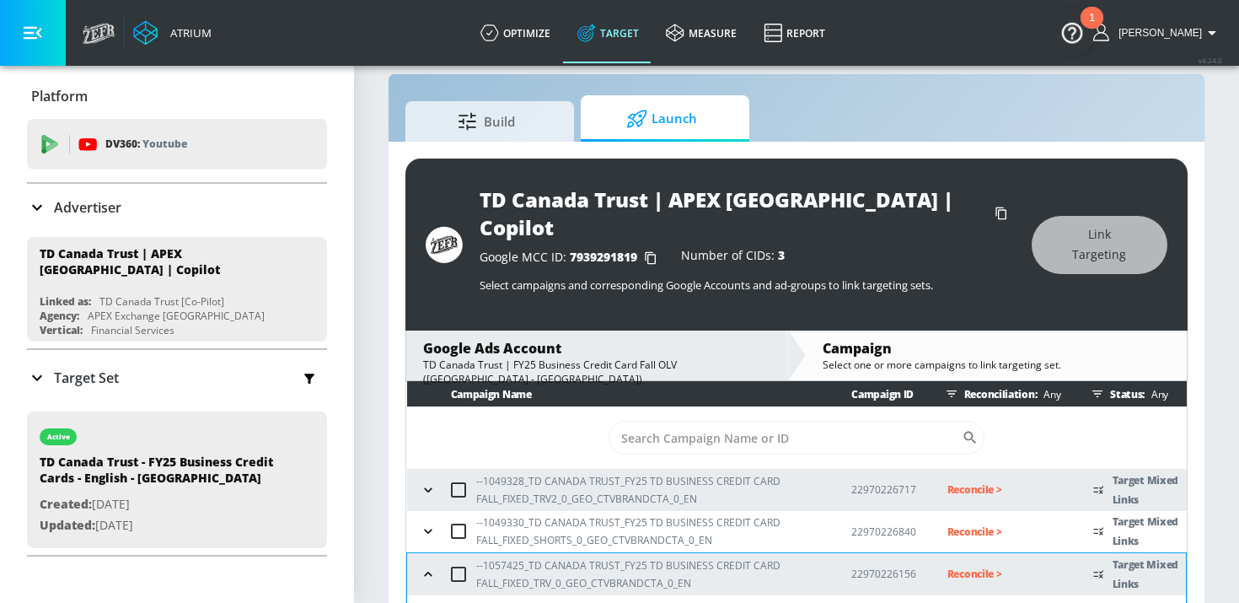
click at [963, 480] on p "Reconcile >" at bounding box center [1006, 489] width 119 height 19
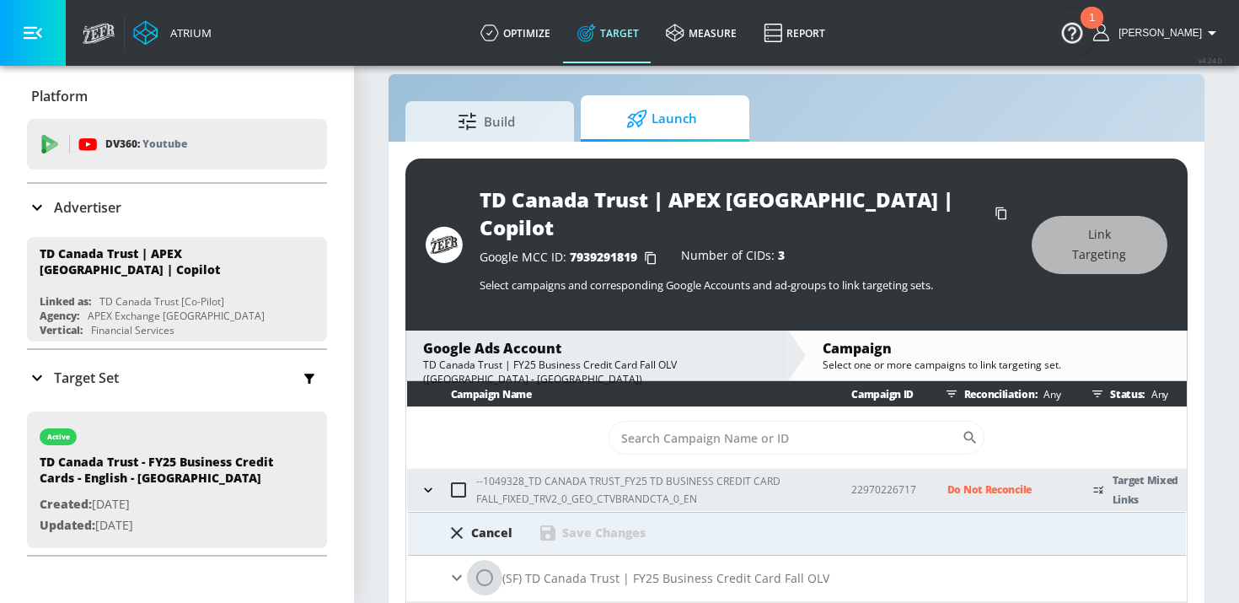
click at [490, 560] on input "radio" at bounding box center [484, 577] width 35 height 35
radio input "true"
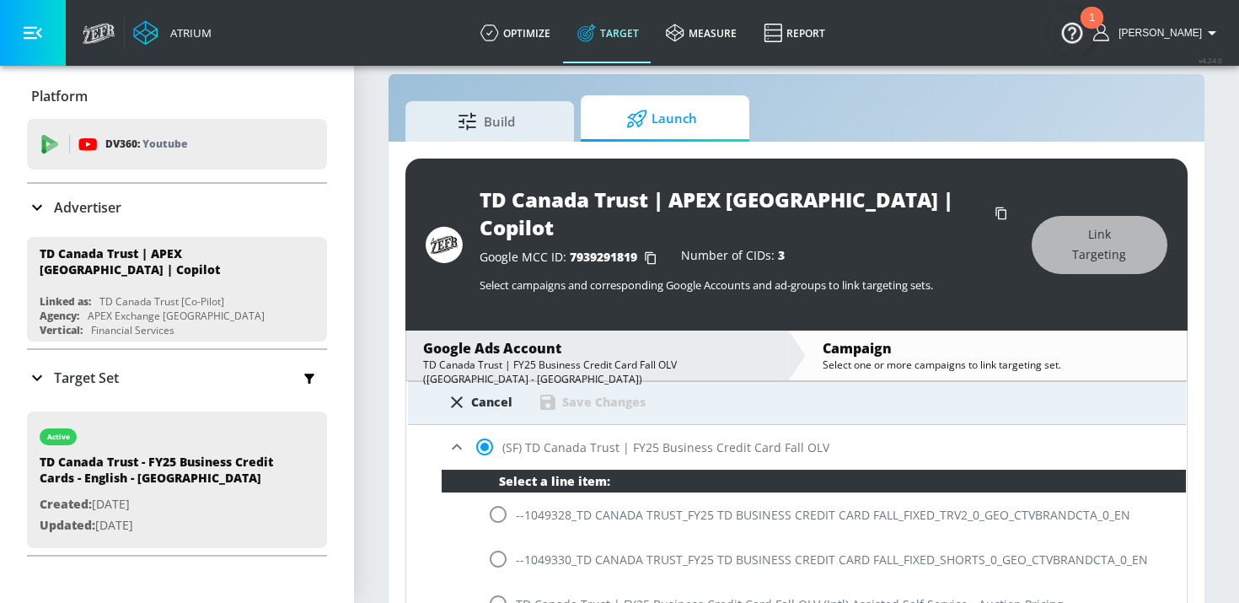
click at [506, 496] on input "radio" at bounding box center [497, 513] width 35 height 35
radio input "true"
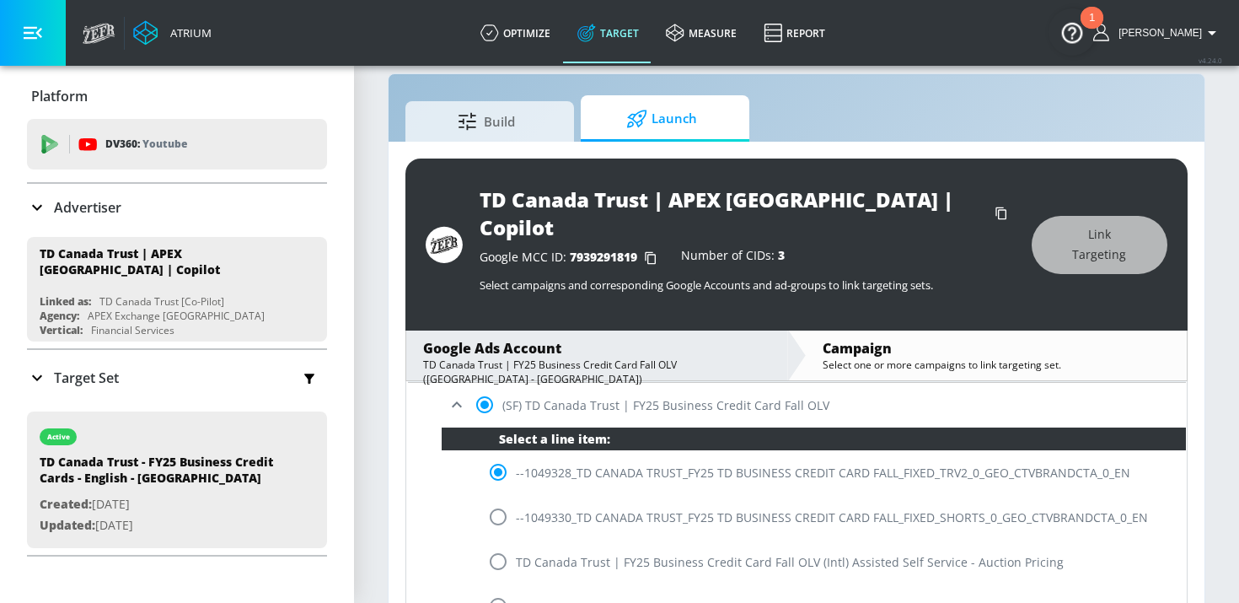
scroll to position [118, 0]
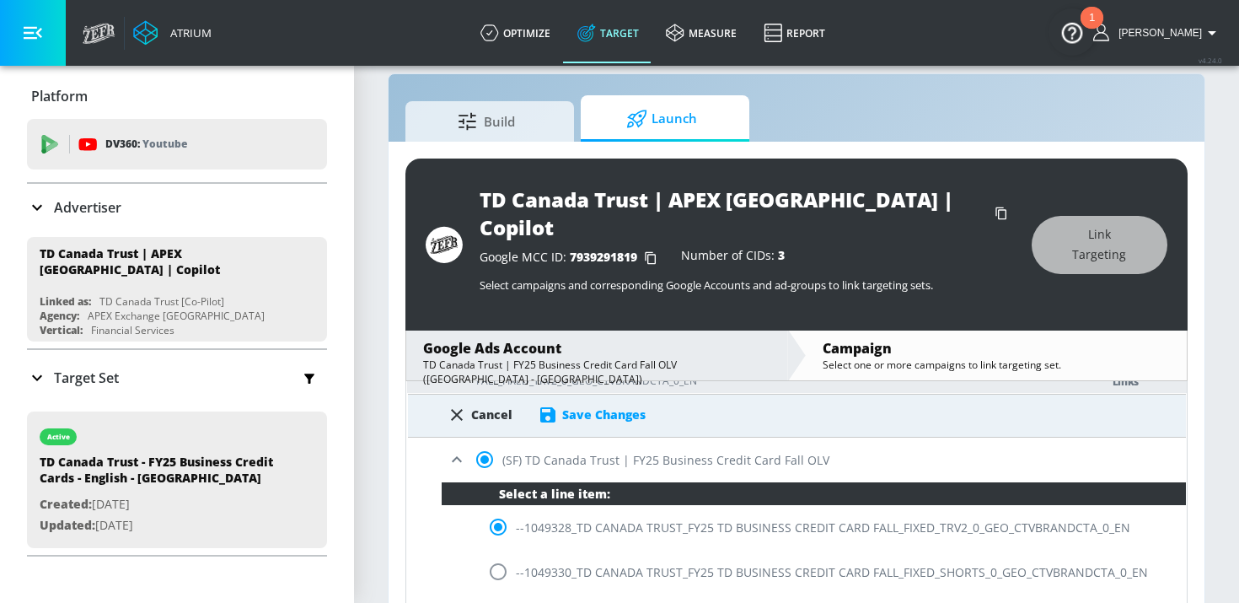
click at [582, 406] on div "Save Changes" at bounding box center [603, 414] width 83 height 16
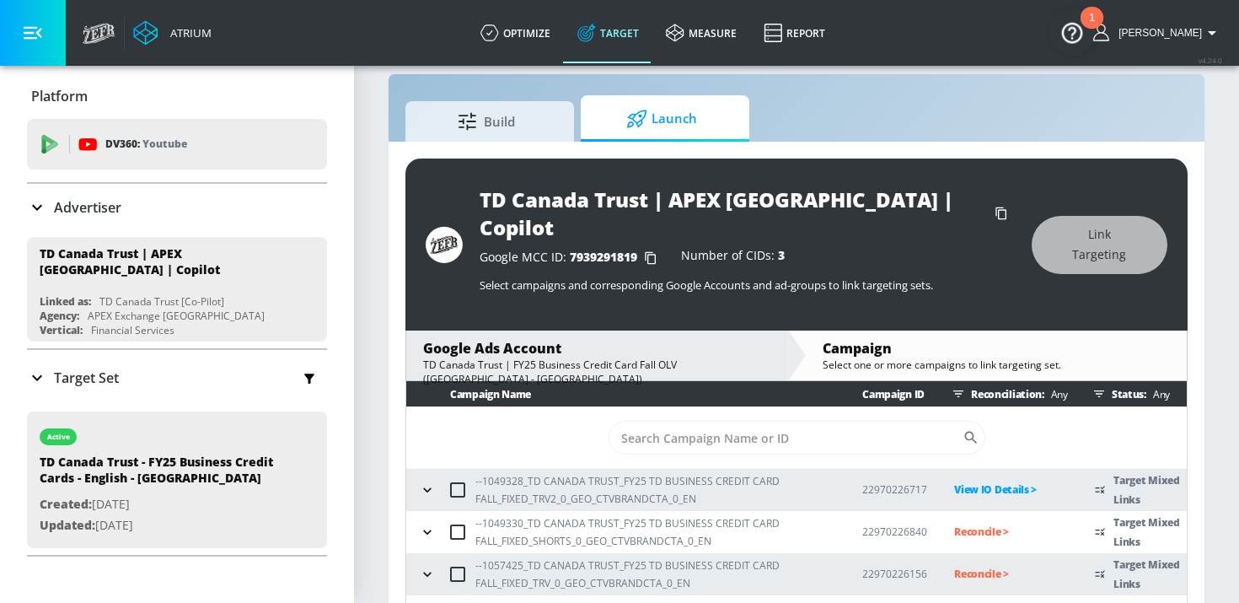
scroll to position [0, 0]
click at [420, 523] on icon "button" at bounding box center [427, 531] width 17 height 17
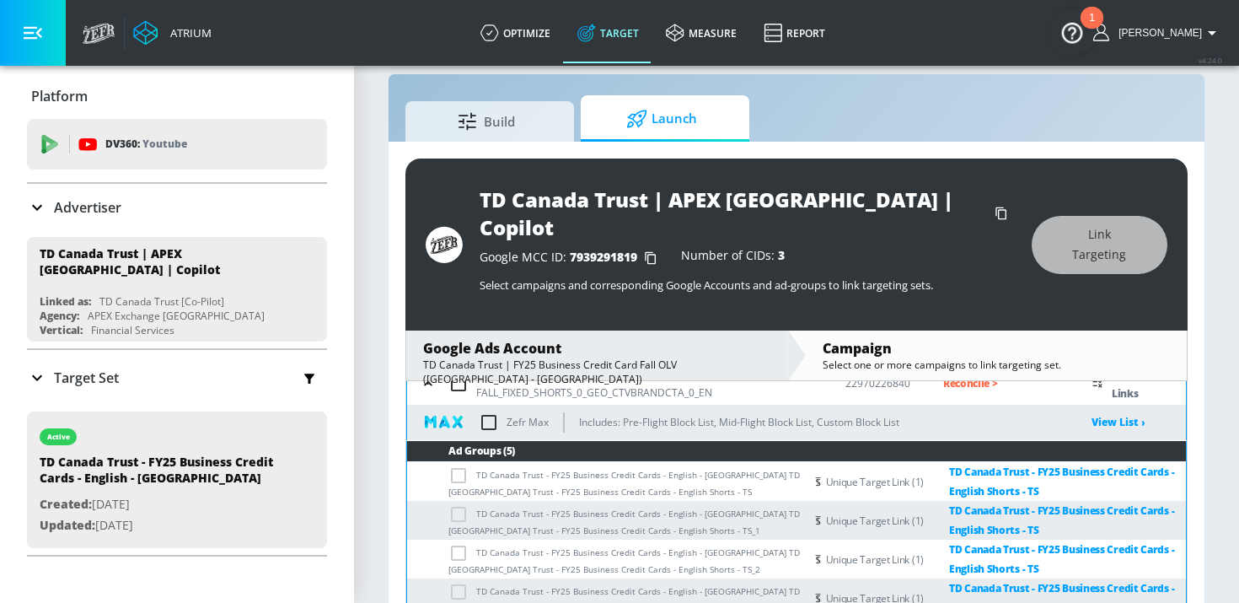
scroll to position [121, 0]
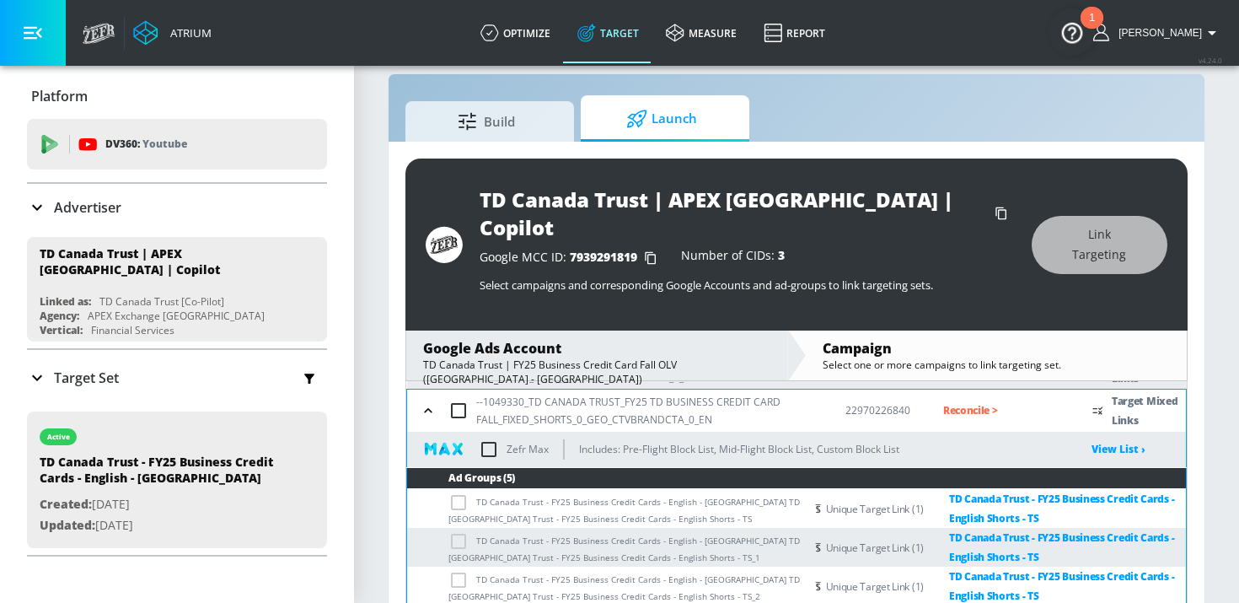
click at [979, 400] on p "Reconcile >" at bounding box center [1004, 409] width 123 height 19
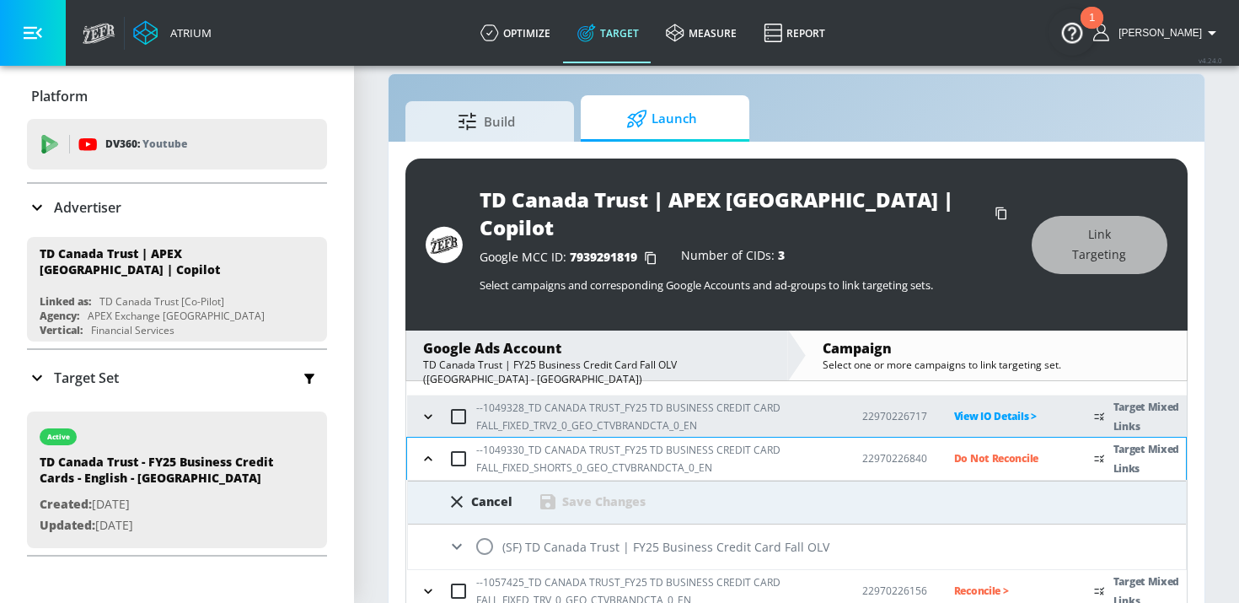
scroll to position [72, 0]
click at [490, 529] on input "radio" at bounding box center [484, 546] width 35 height 35
radio input "true"
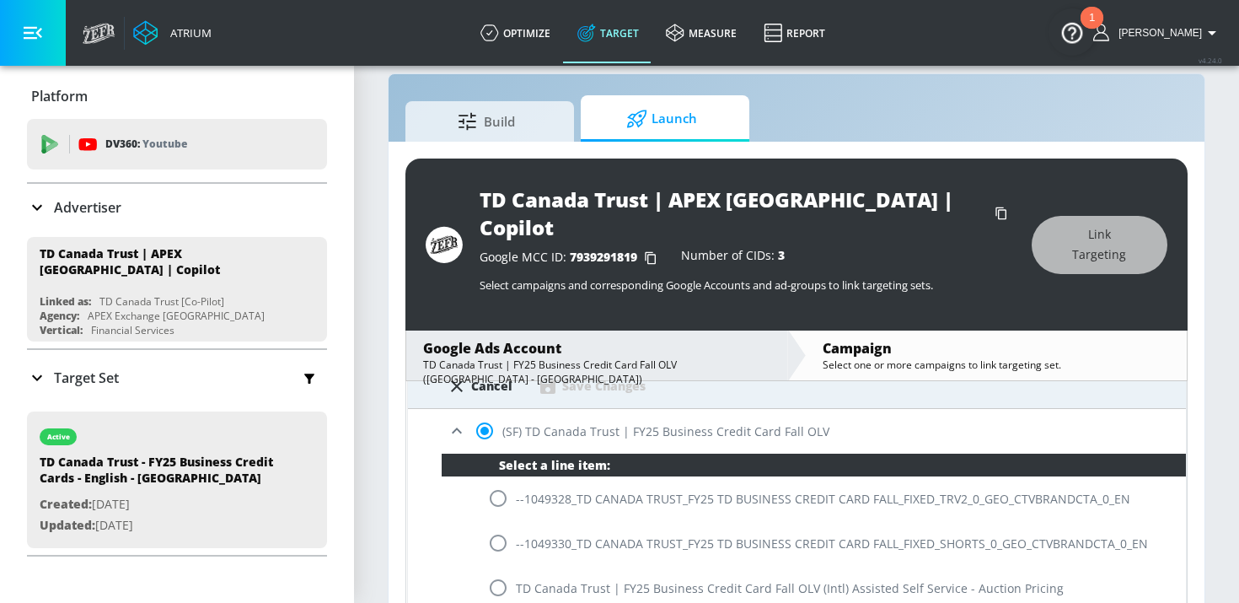
click at [499, 525] on input "radio" at bounding box center [497, 542] width 35 height 35
radio input "true"
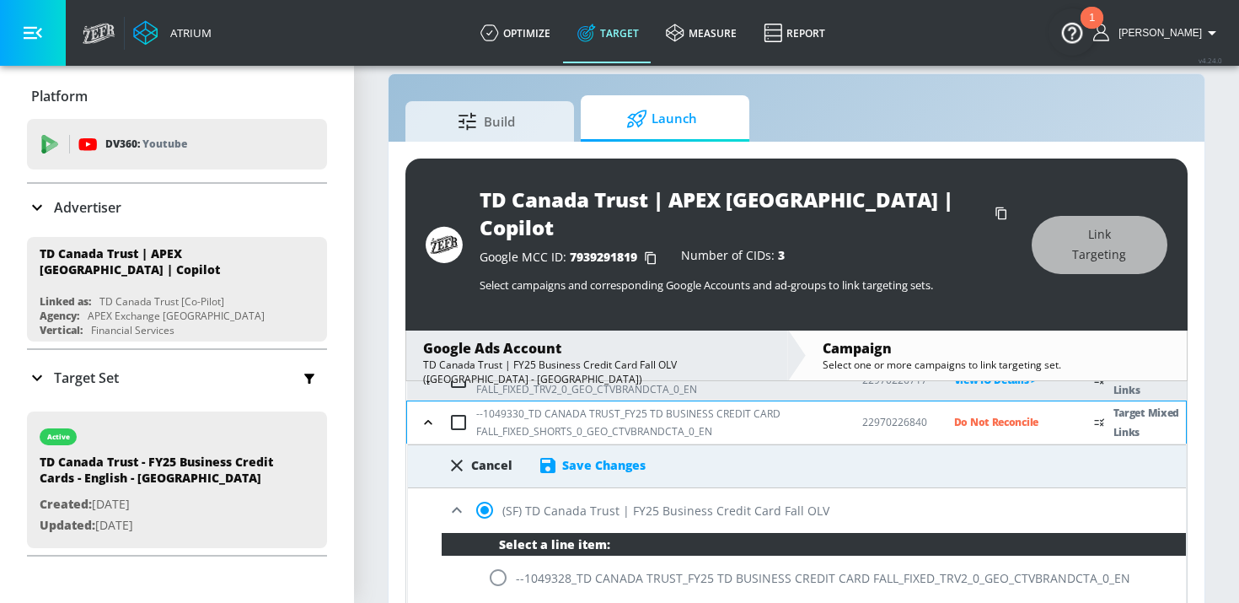
click at [586, 457] on div "Save Changes" at bounding box center [603, 465] width 83 height 16
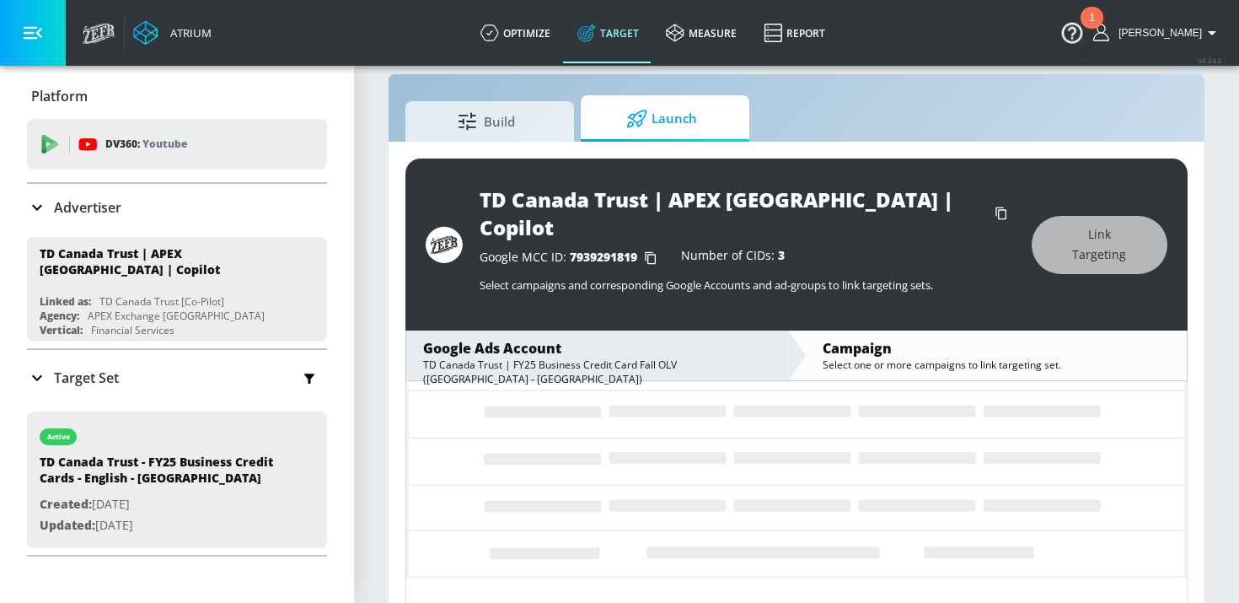
scroll to position [0, 0]
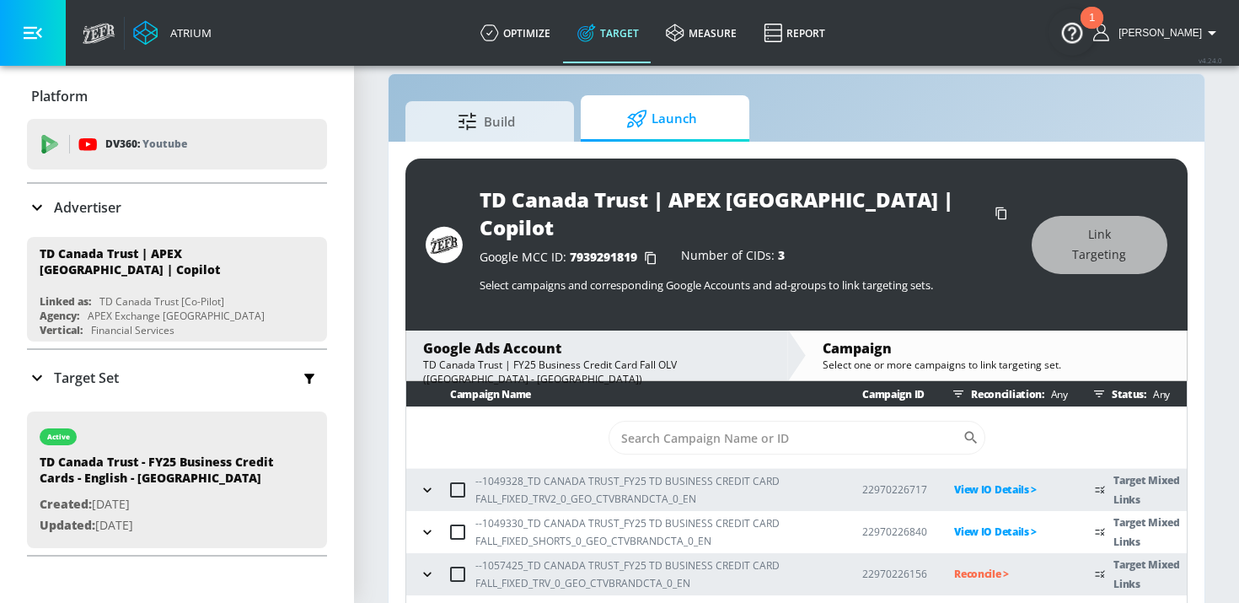
click at [431, 566] on icon "button" at bounding box center [427, 574] width 17 height 17
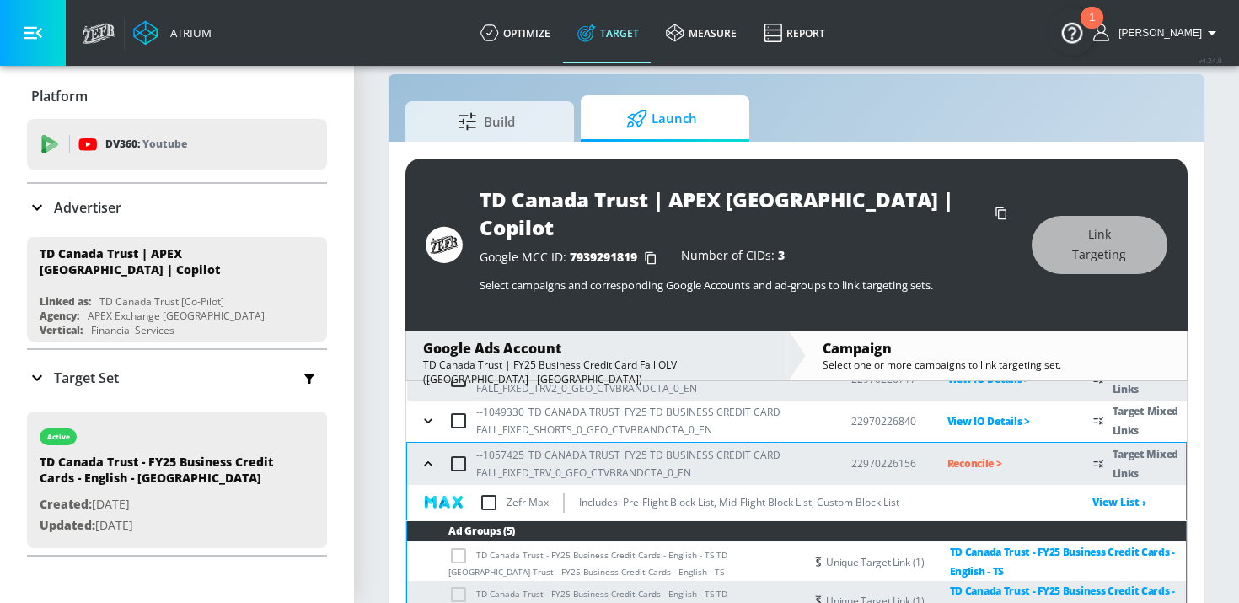
click at [958, 453] on p "Reconcile >" at bounding box center [1006, 462] width 119 height 19
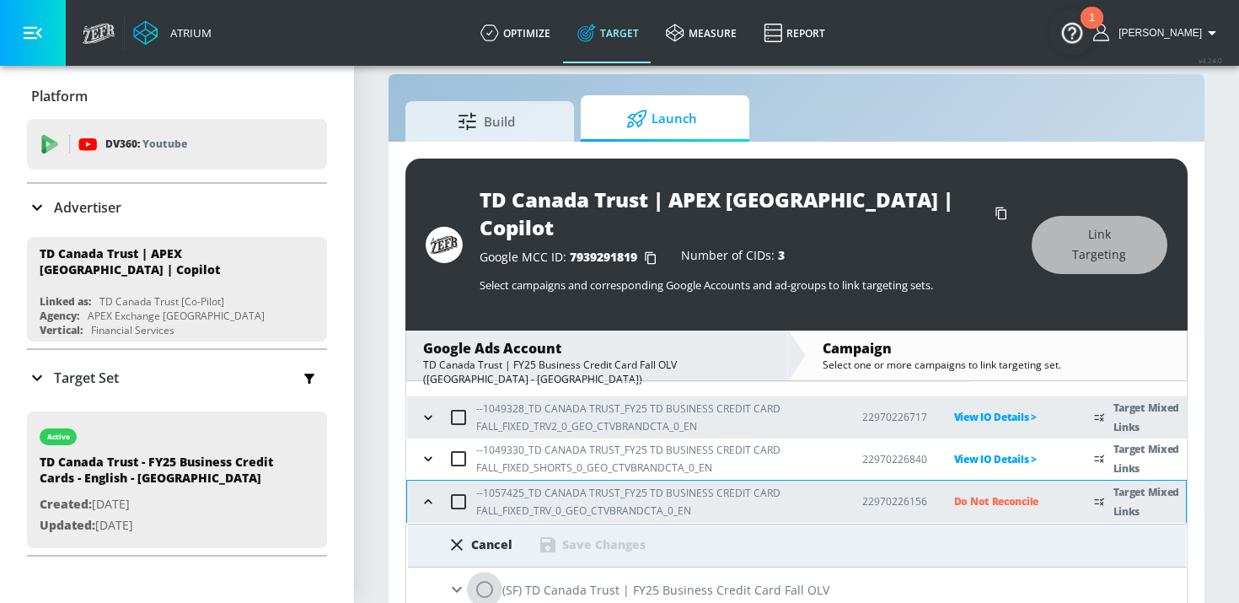
click at [473, 571] on input "radio" at bounding box center [484, 588] width 35 height 35
radio input "true"
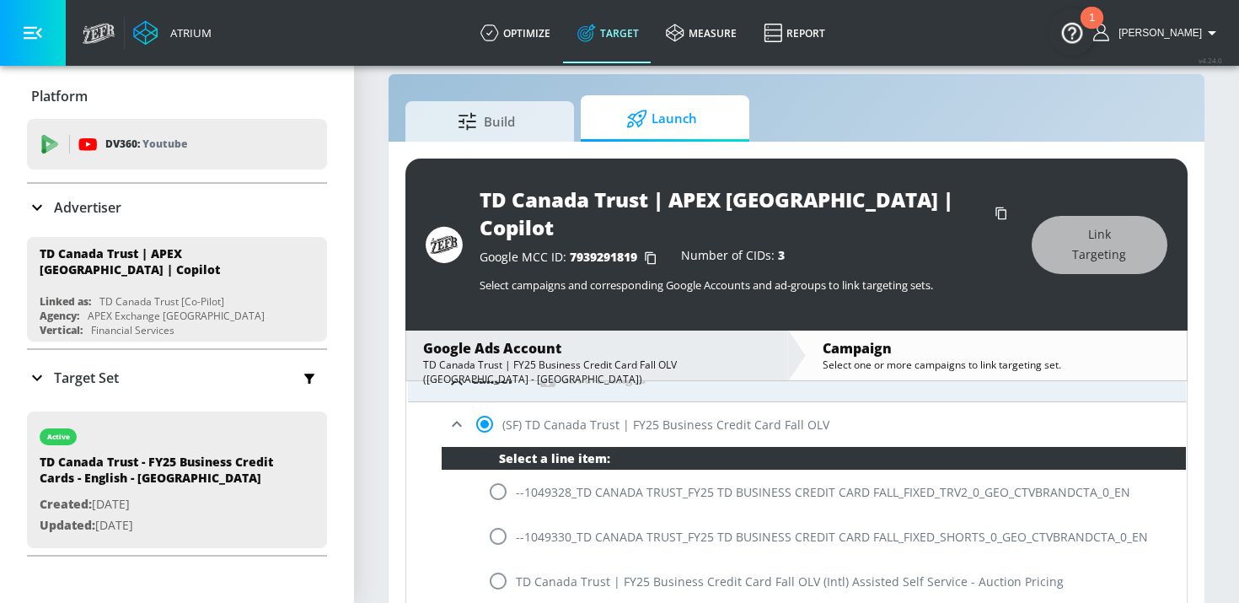
scroll to position [274, 0]
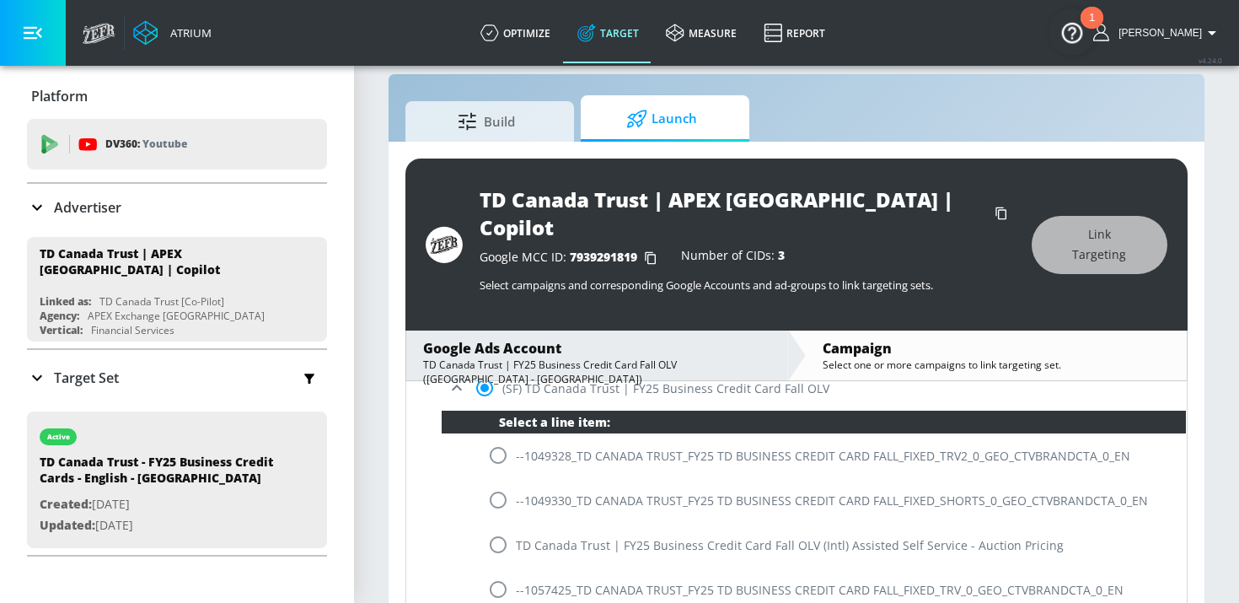
click at [501, 571] on input "radio" at bounding box center [497, 588] width 35 height 35
radio input "true"
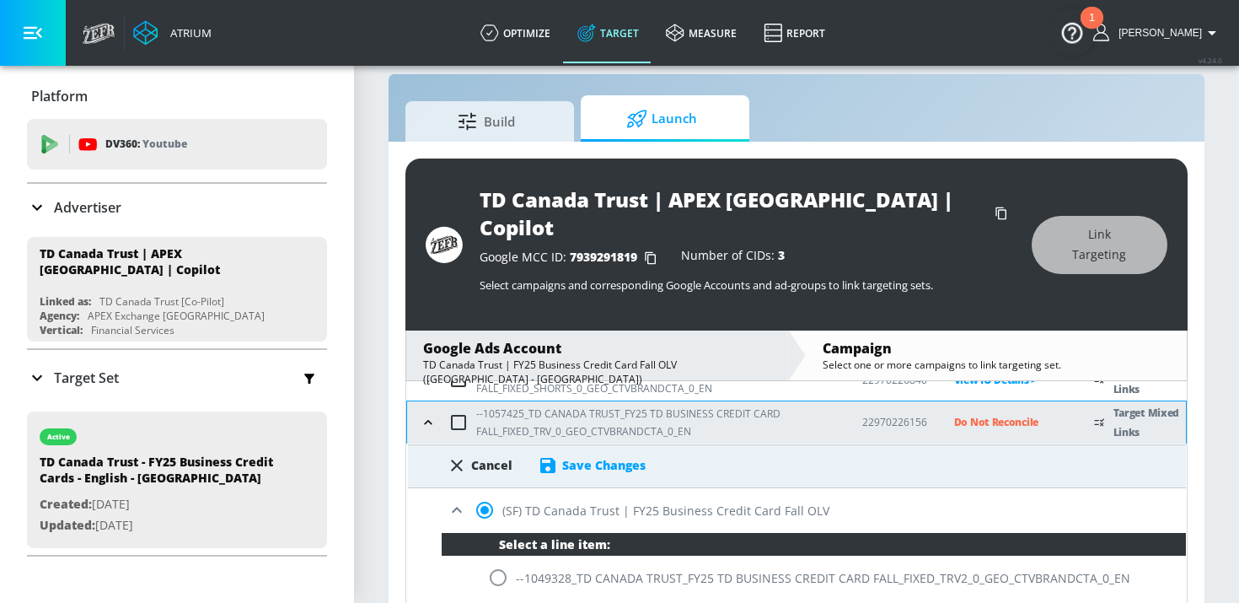
scroll to position [147, 0]
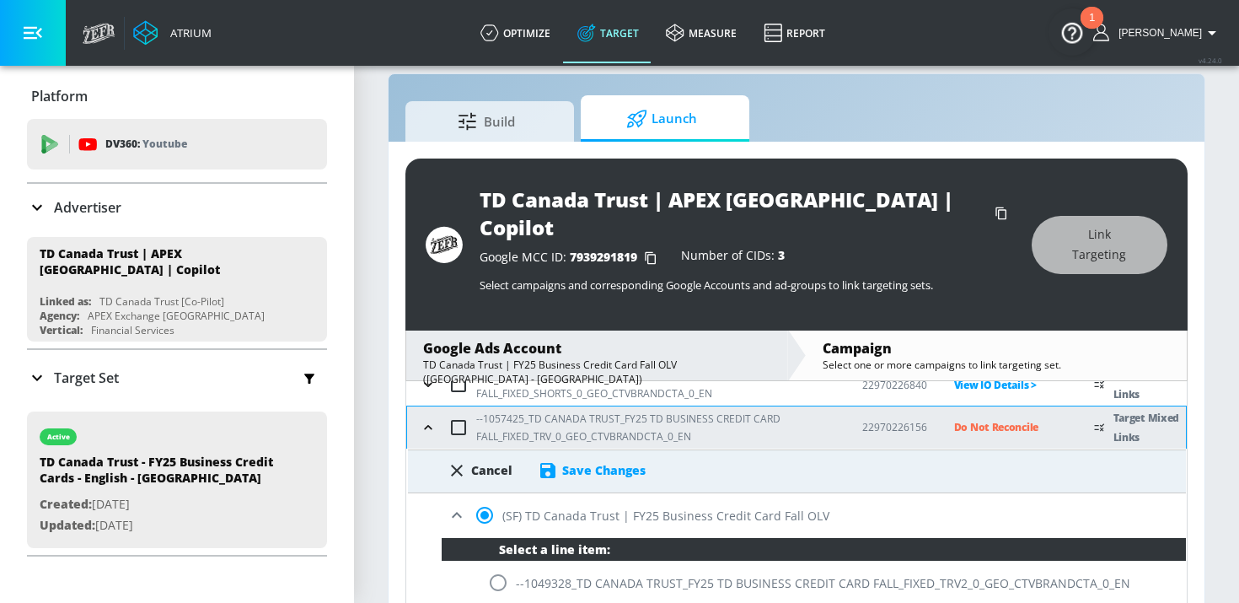
click at [593, 462] on div "Save Changes" at bounding box center [603, 470] width 83 height 16
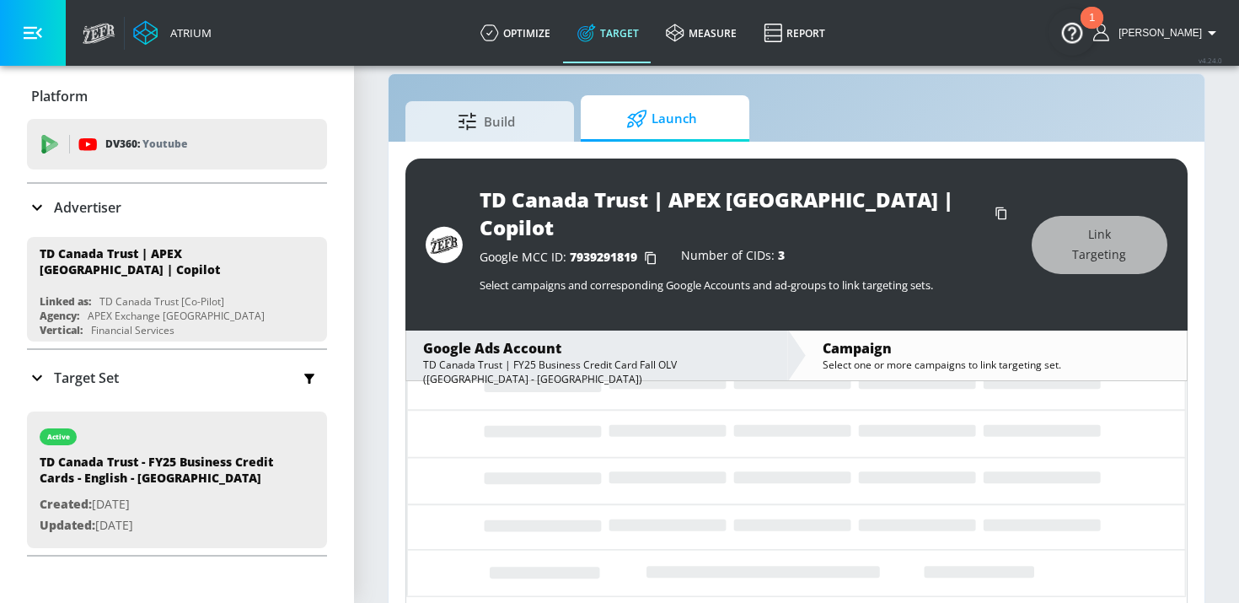
scroll to position [0, 0]
